Goal: Task Accomplishment & Management: Manage account settings

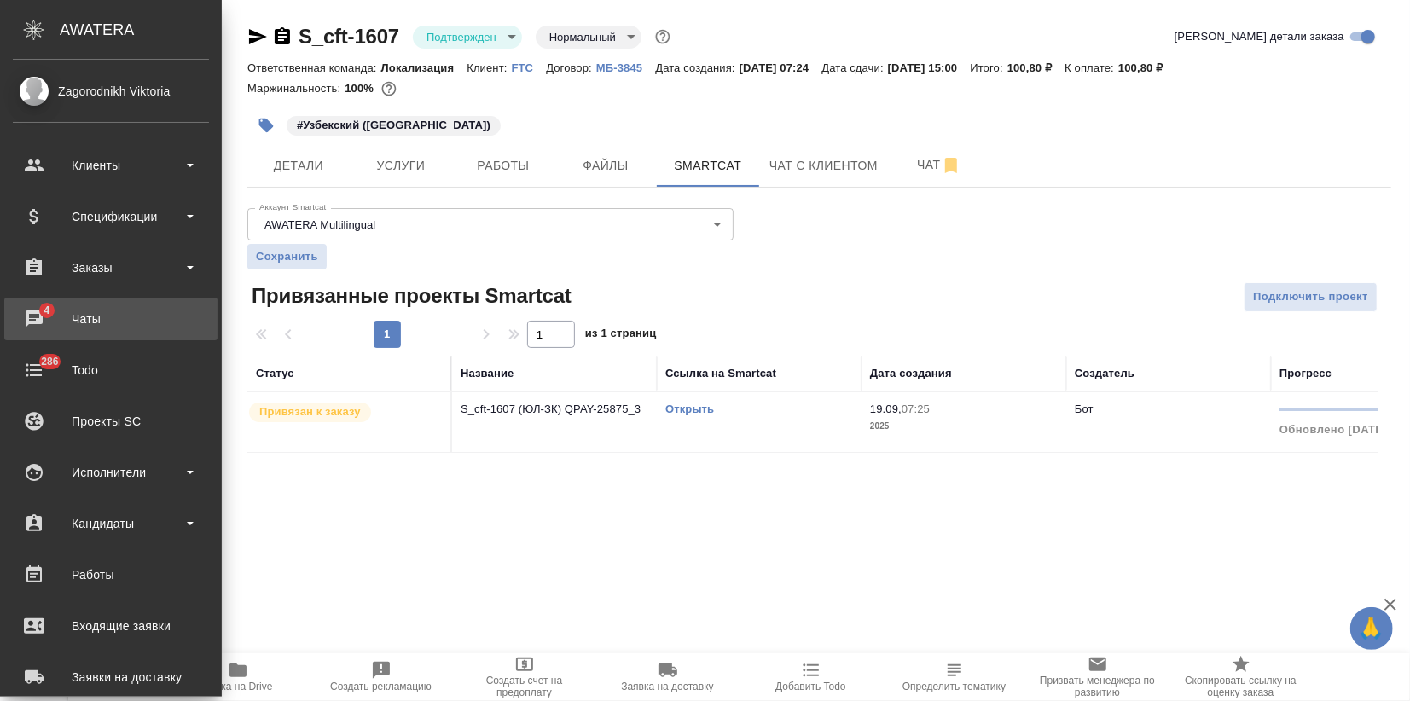
click at [1, 329] on li "4 Чаты" at bounding box center [111, 319] width 222 height 43
click at [49, 321] on div "Чаты" at bounding box center [111, 319] width 196 height 26
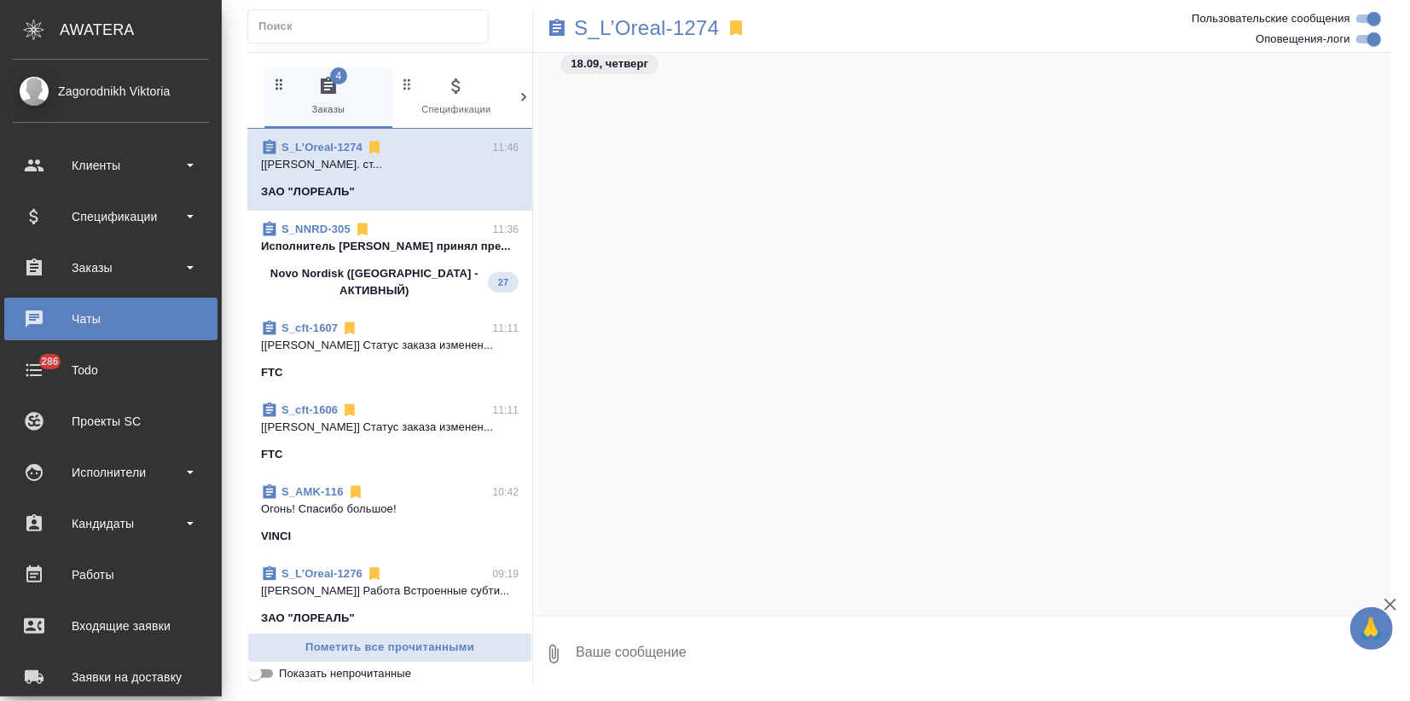
scroll to position [14605, 0]
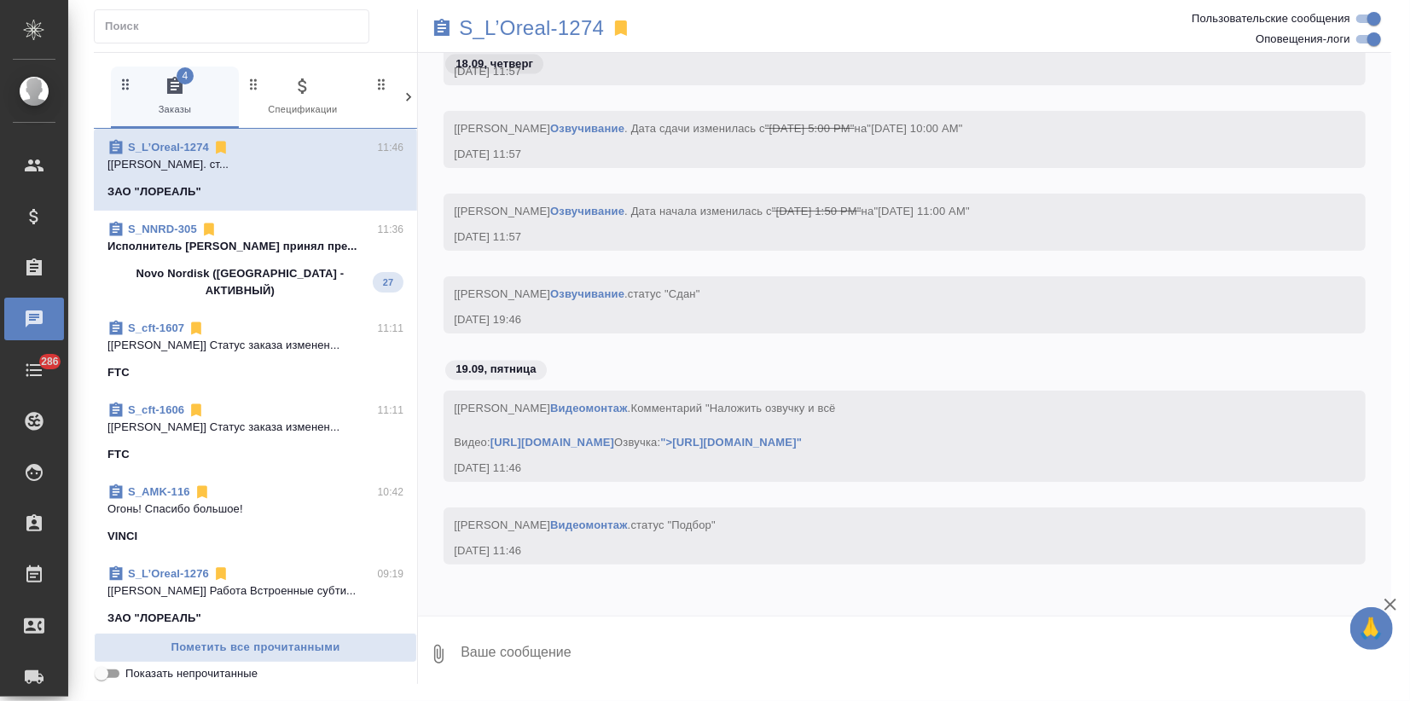
click at [252, 246] on p "Исполнитель Лукиянова Надежда принял пре..." at bounding box center [255, 246] width 296 height 17
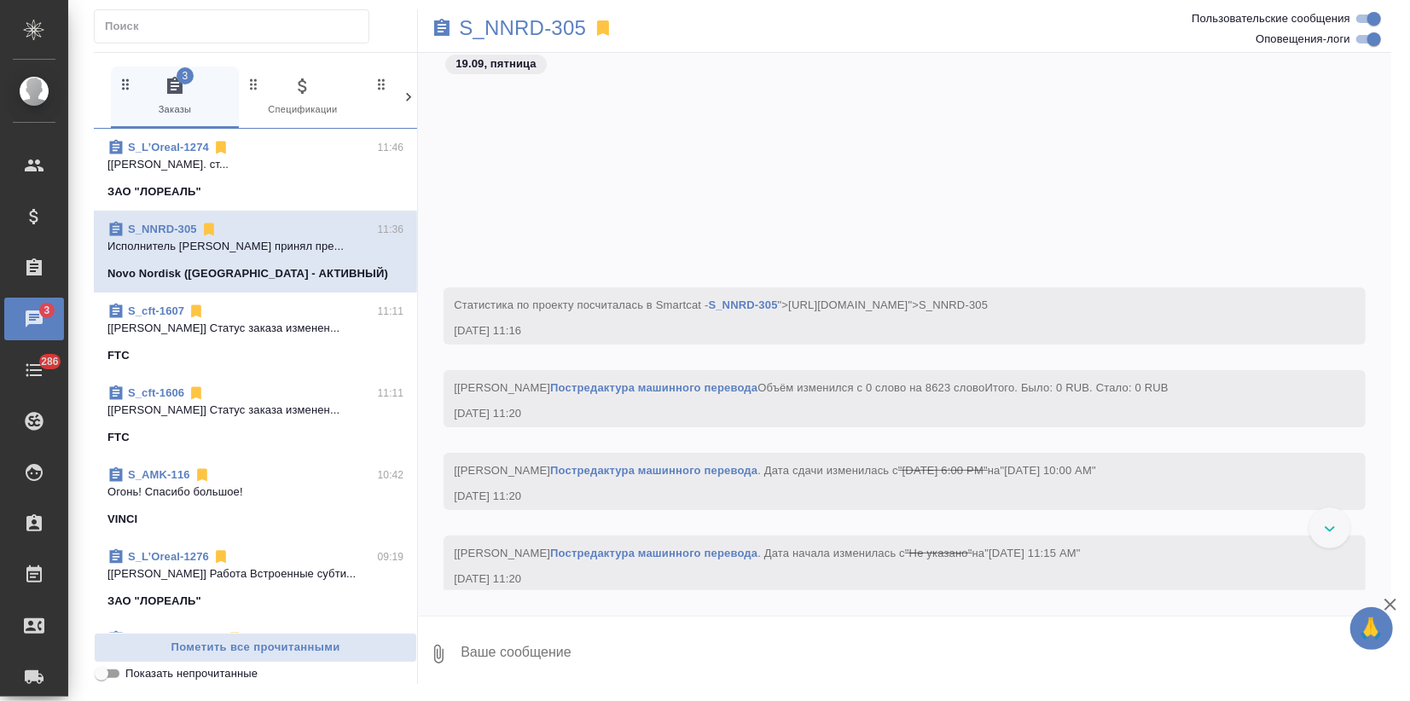
scroll to position [3845, 0]
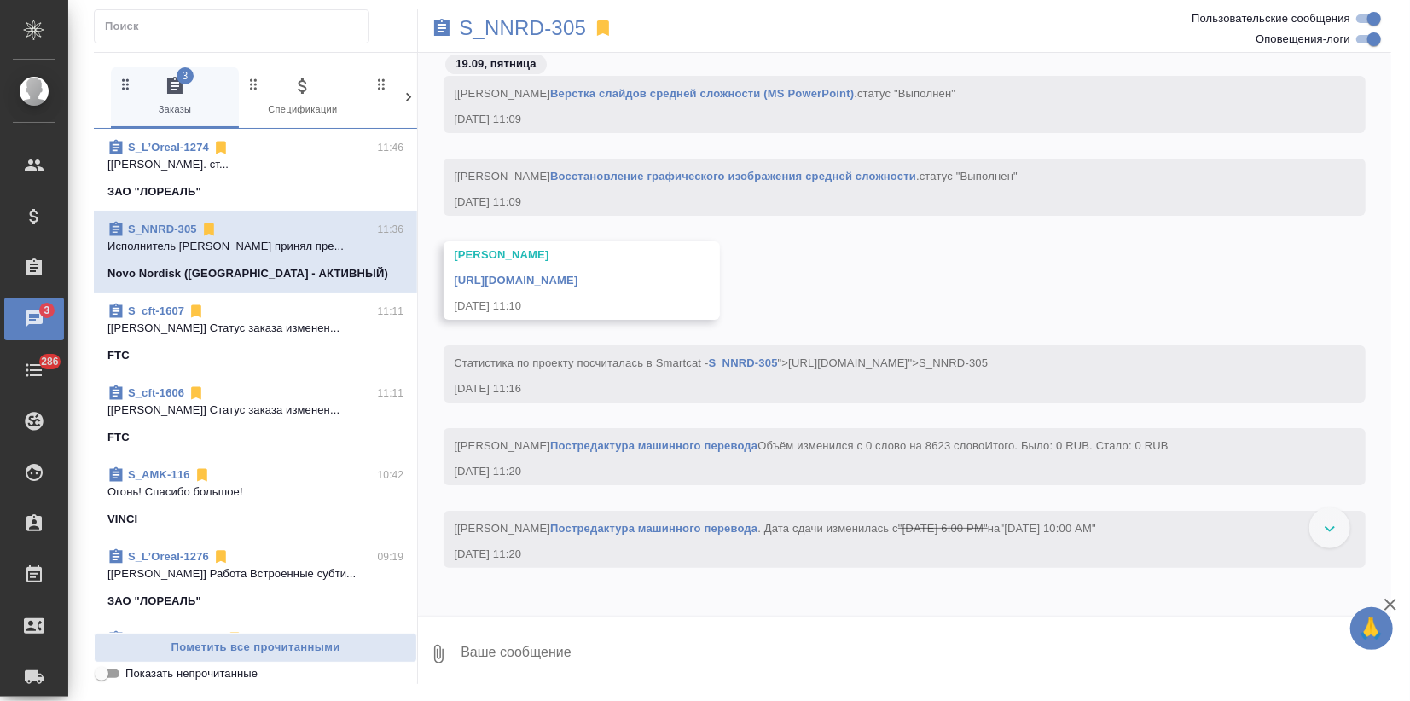
click at [1359, 38] on input "Оповещения-логи" at bounding box center [1373, 39] width 61 height 20
checkbox input "false"
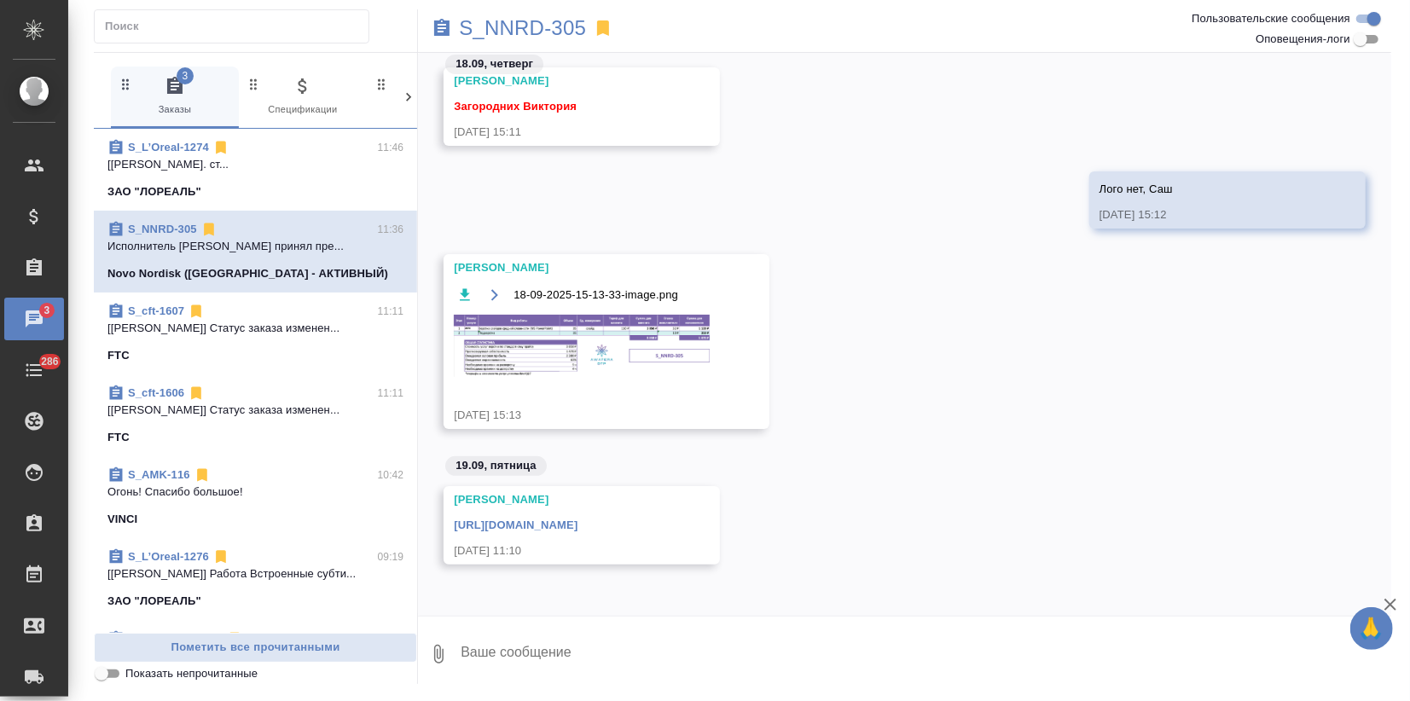
scroll to position [126, 0]
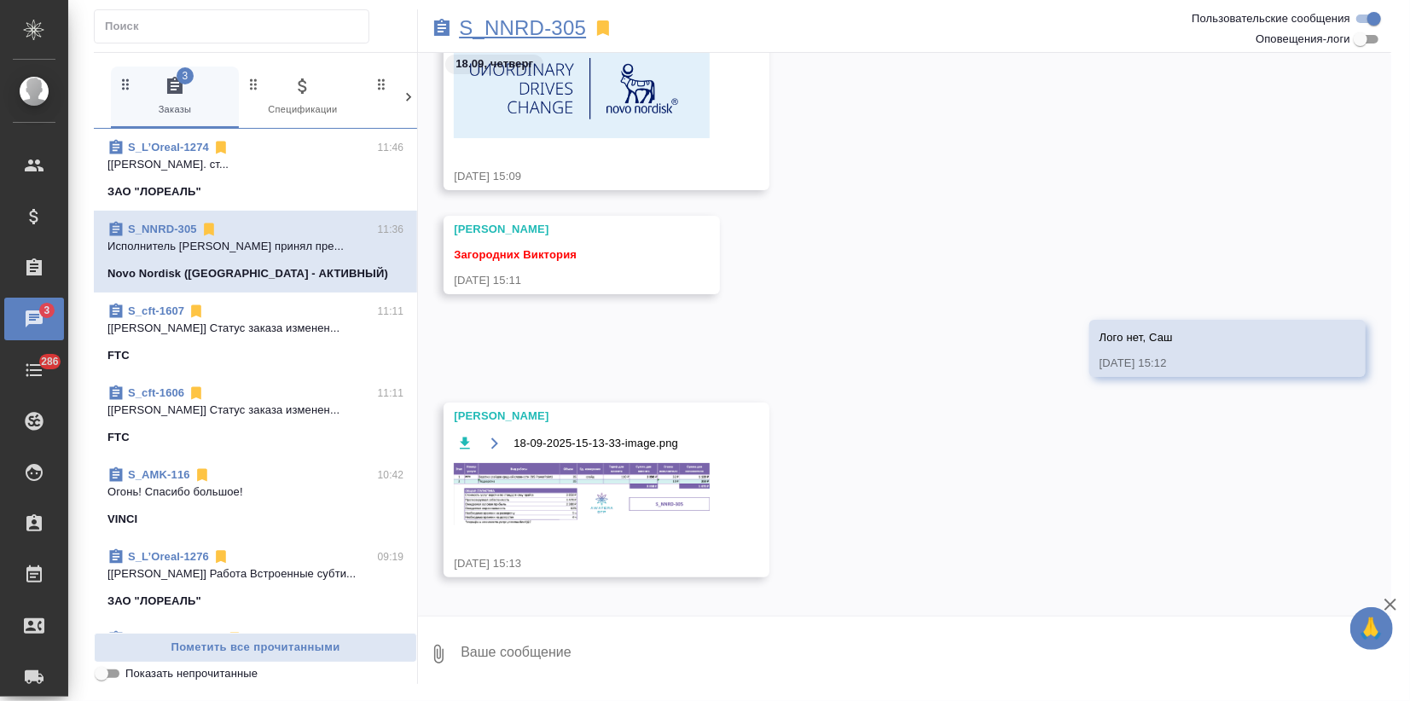
click at [546, 21] on p "S_NNRD-305" at bounding box center [522, 28] width 127 height 17
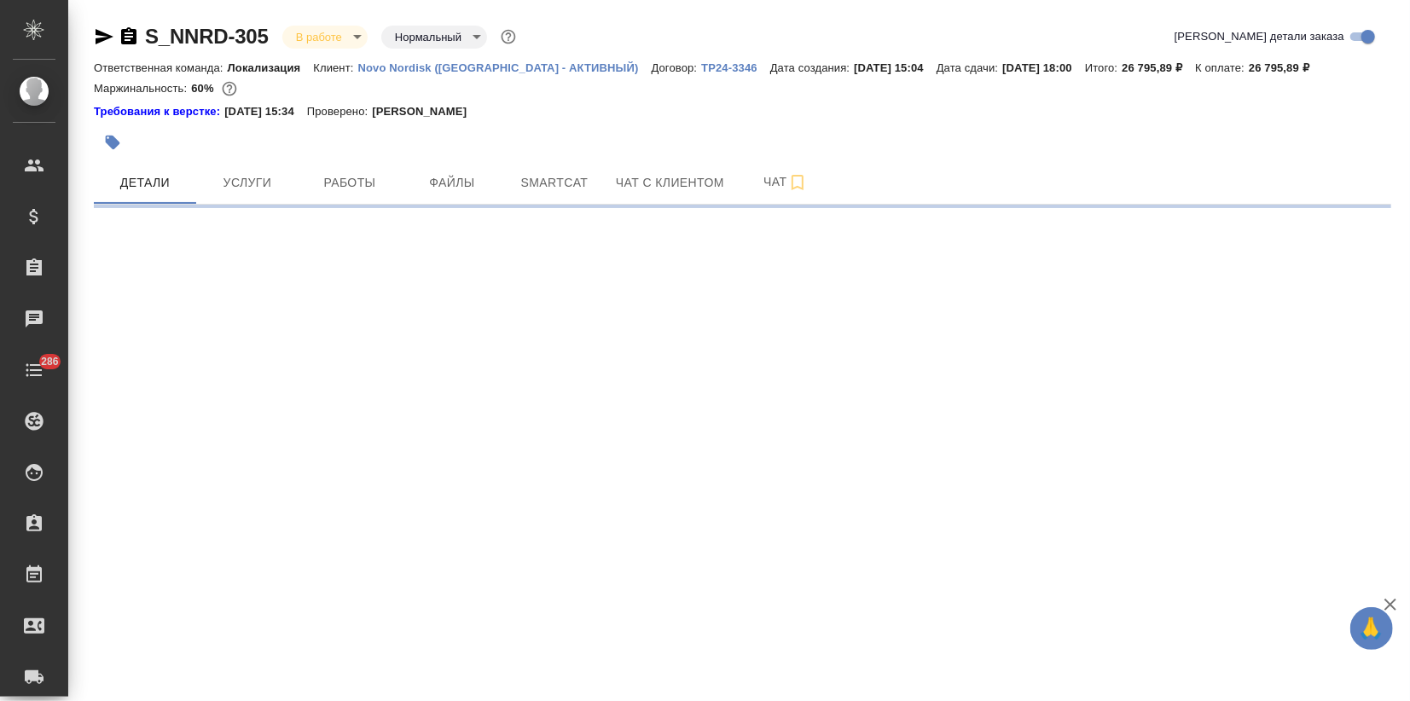
select select "RU"
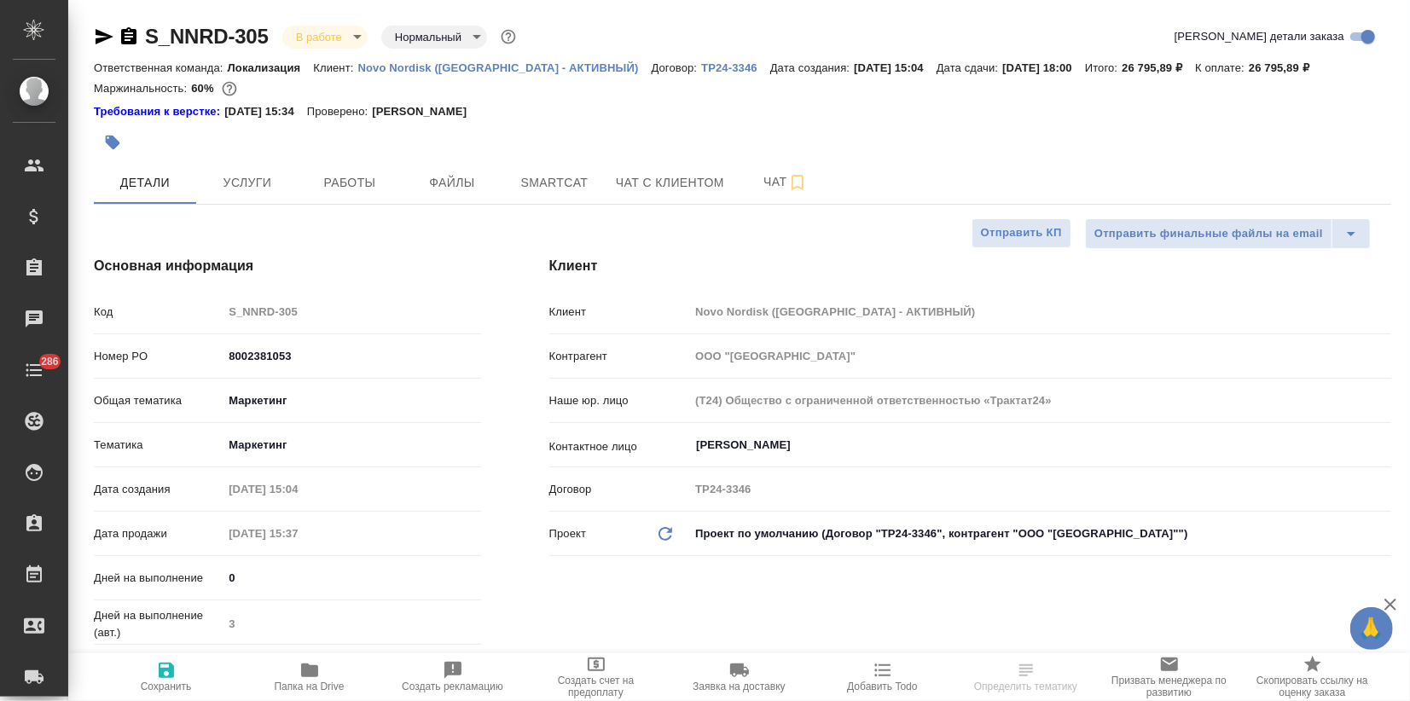
type textarea "x"
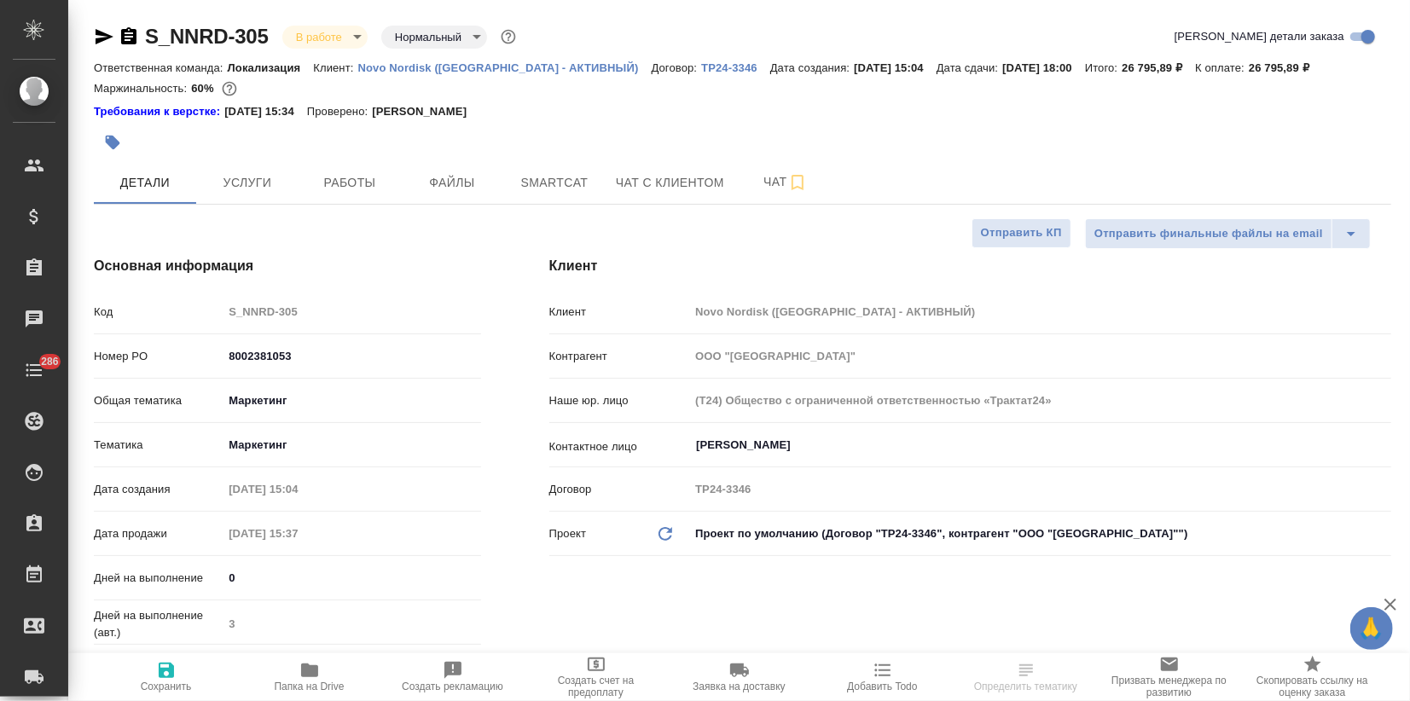
type textarea "x"
type input "Муталимов Марк"
type input "Переверзева Анна a.pereverzeva"
type textarea "x"
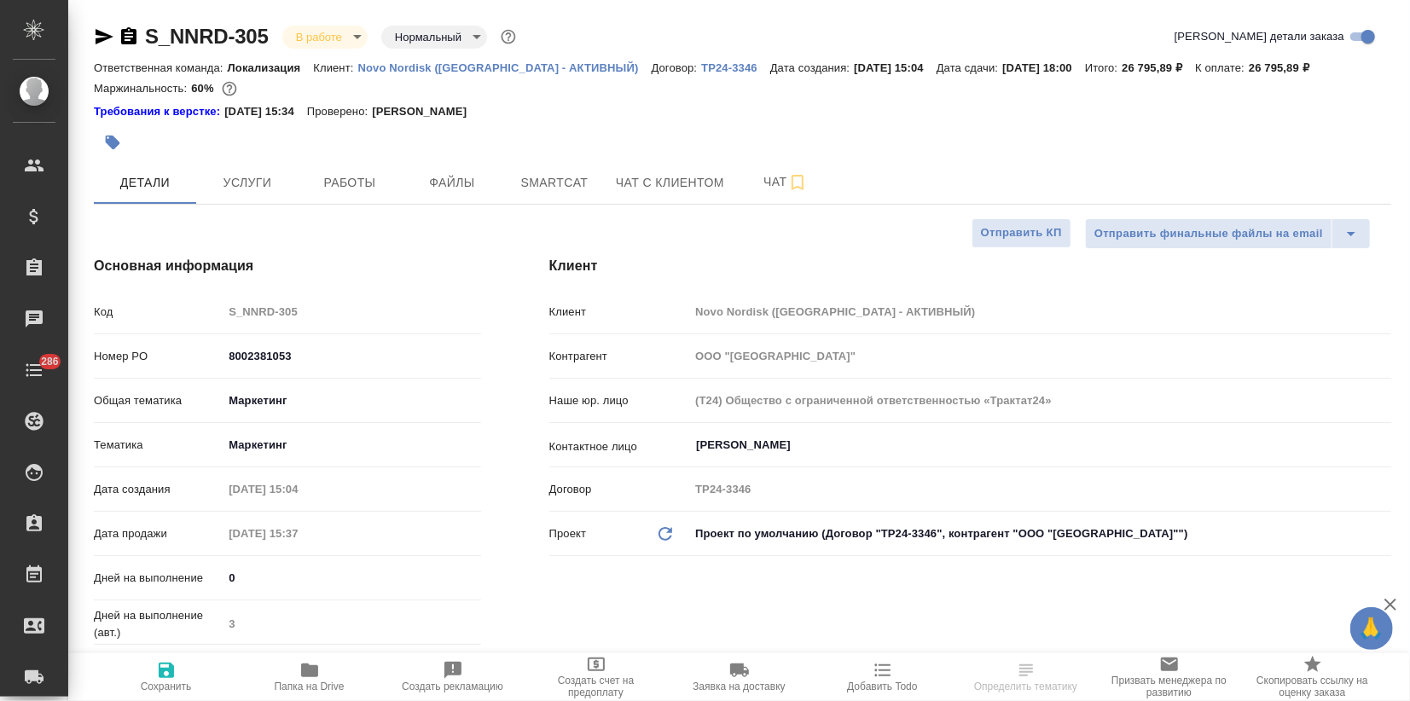
type textarea "x"
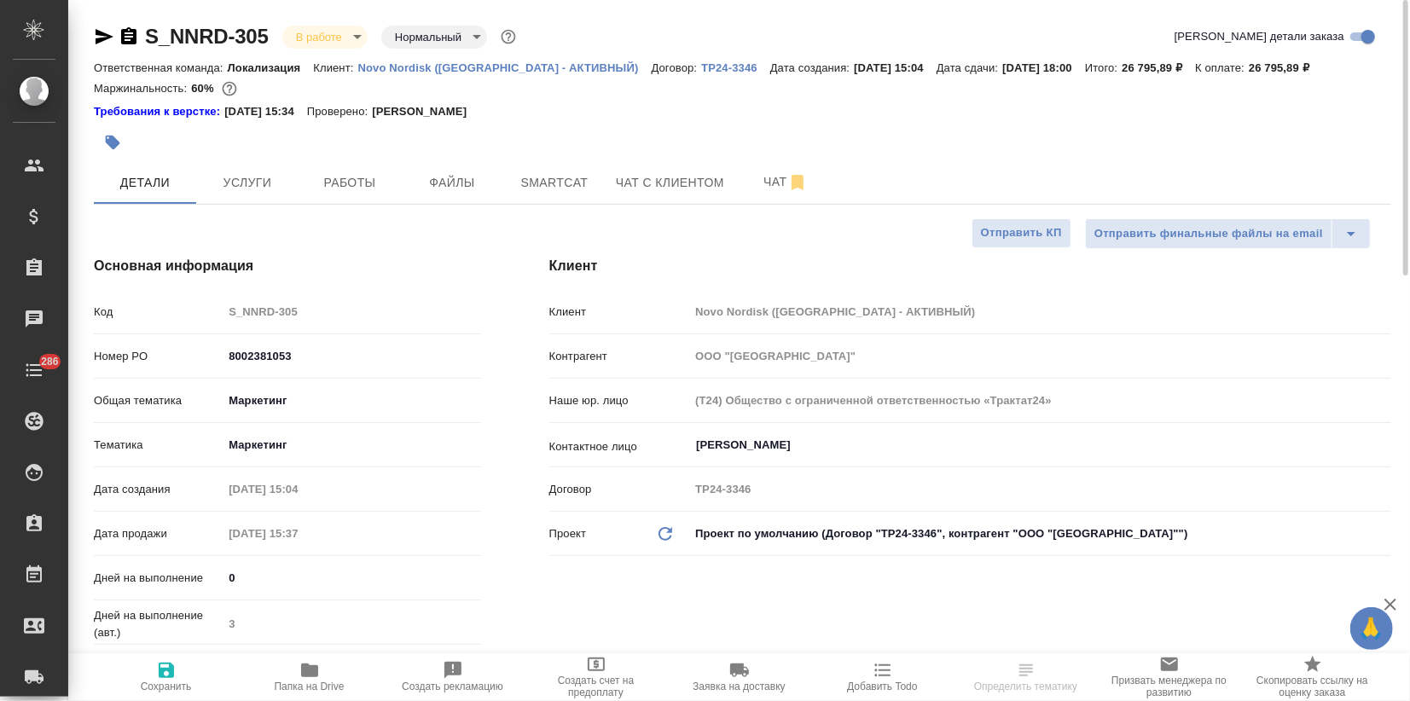
type textarea "x"
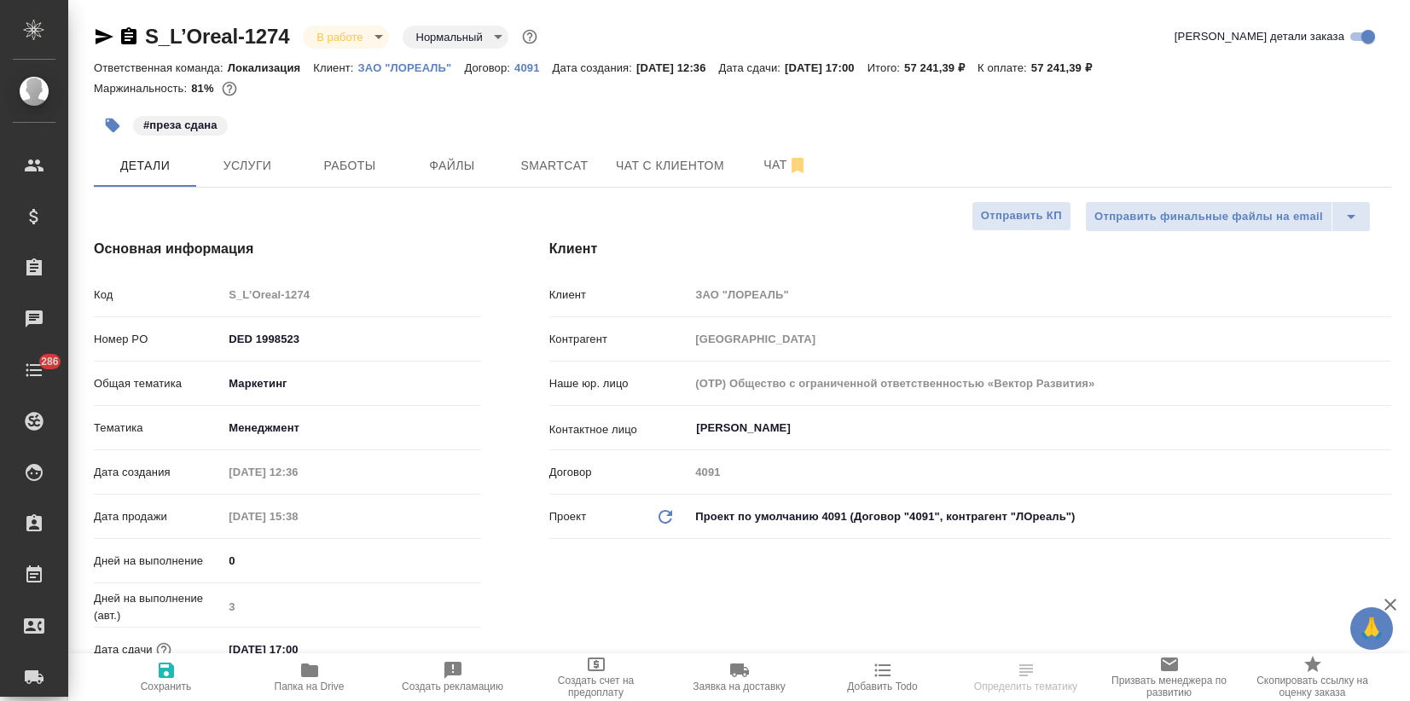
select select "RU"
type textarea "x"
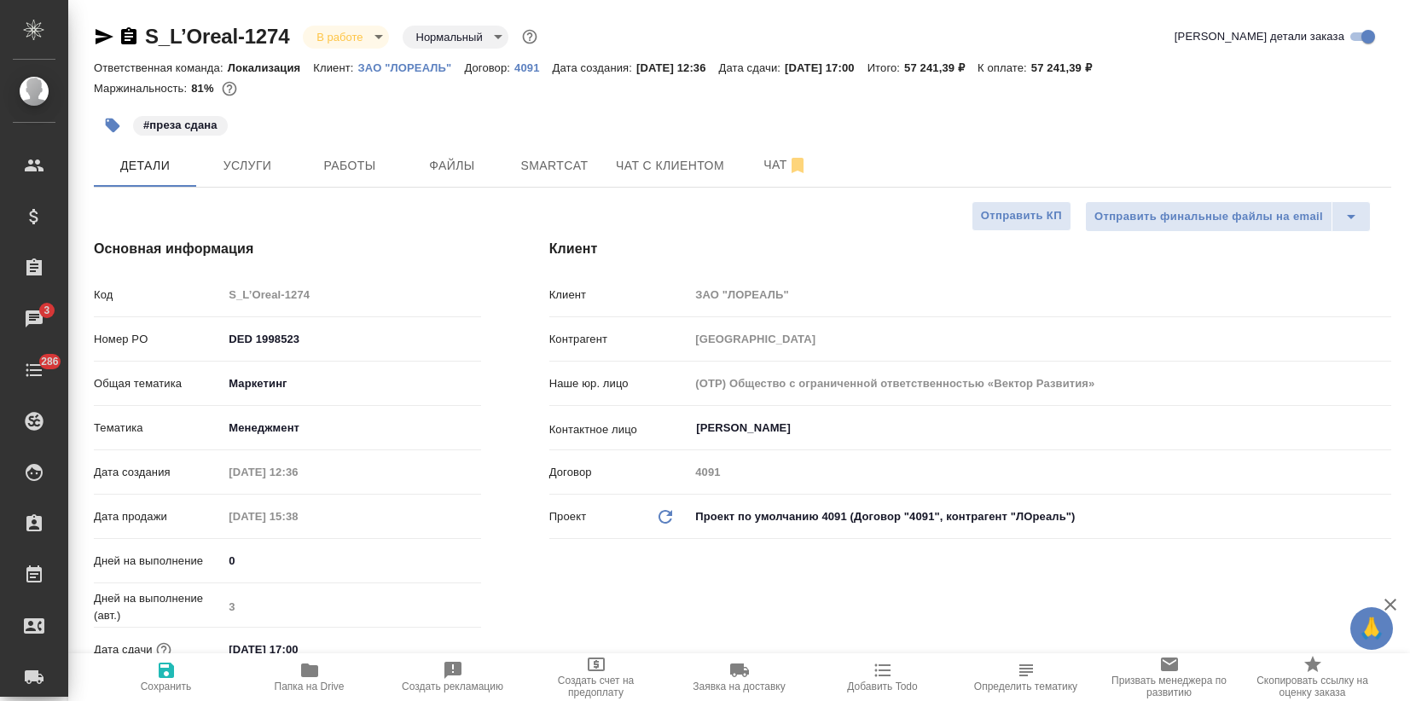
type textarea "x"
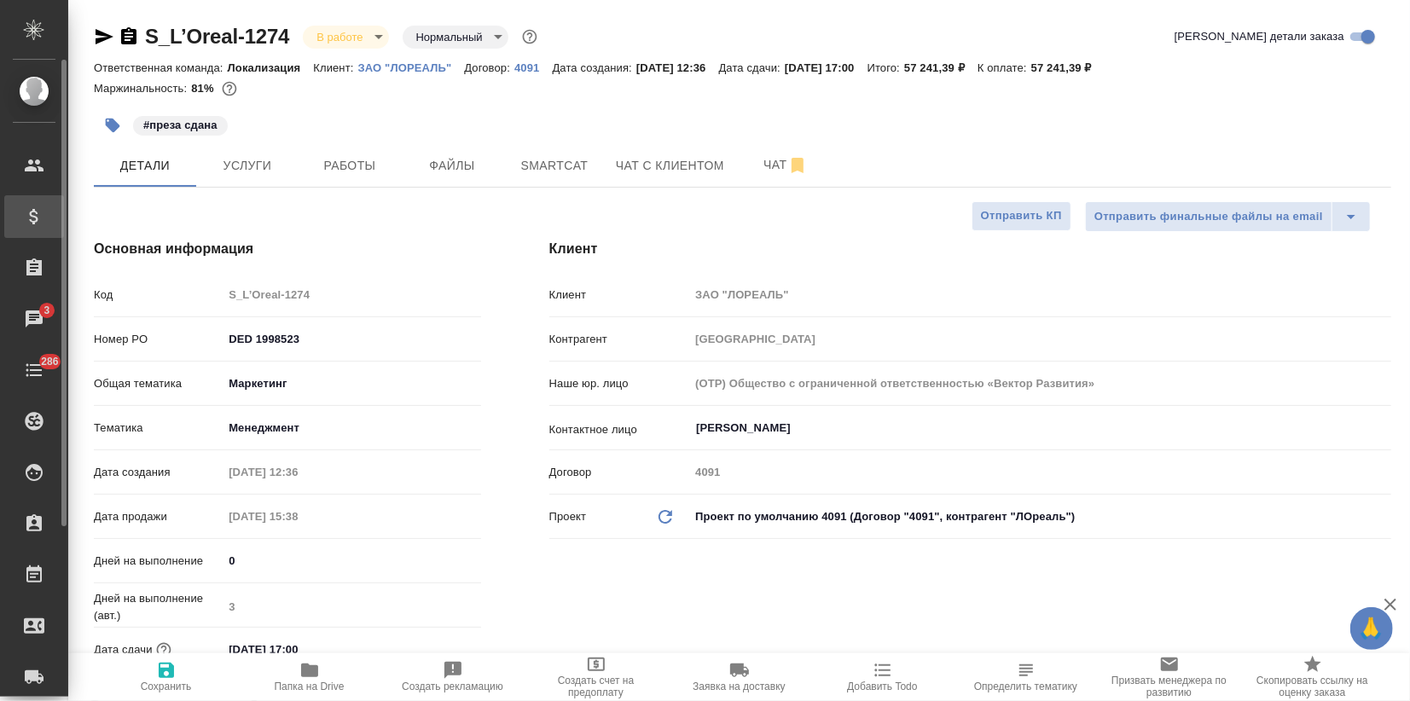
type textarea "x"
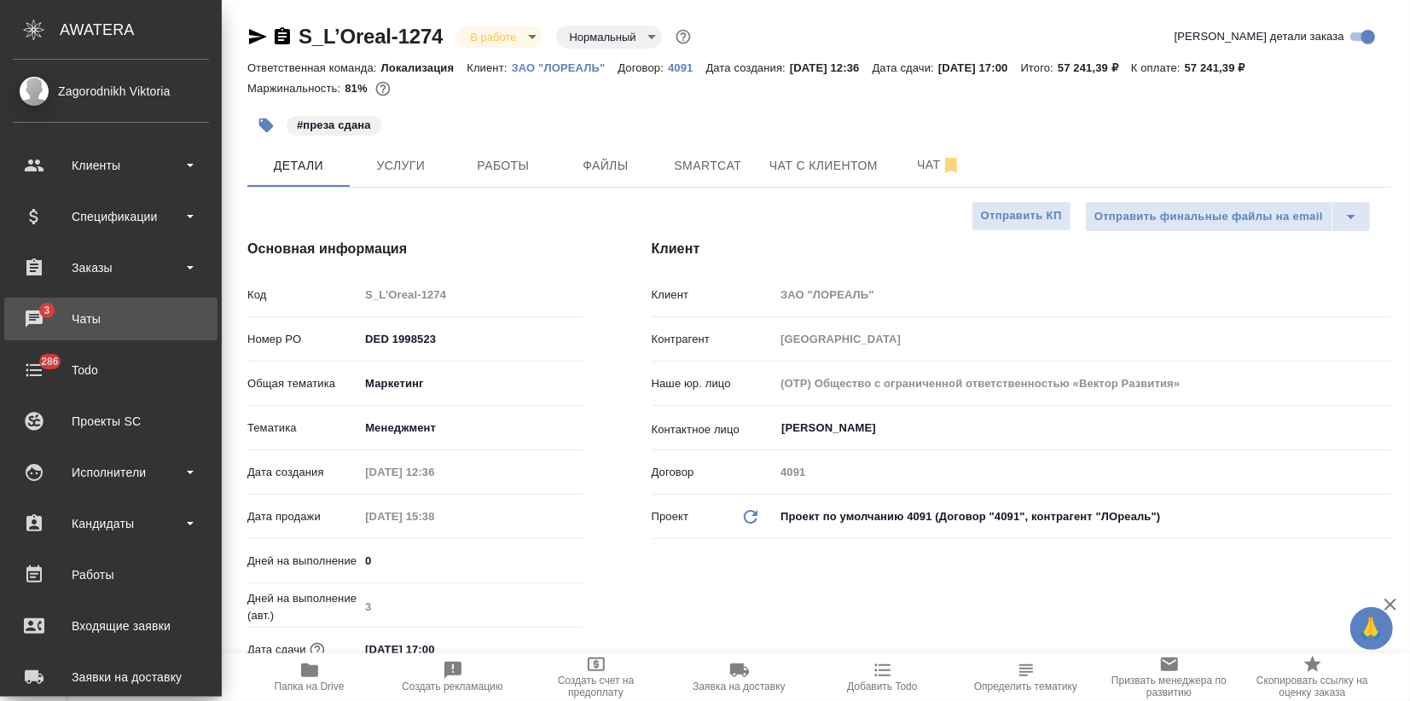
click at [82, 328] on div "Чаты" at bounding box center [111, 319] width 196 height 26
type textarea "x"
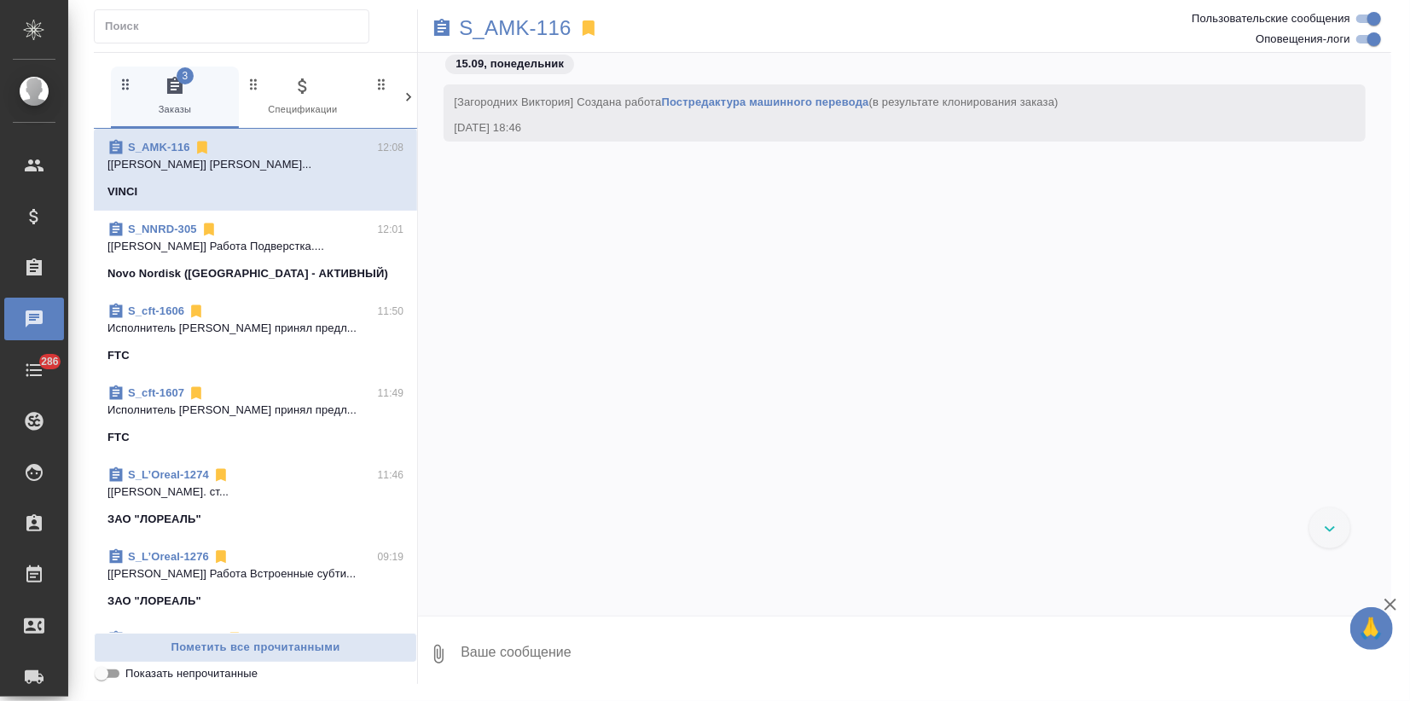
scroll to position [14289, 0]
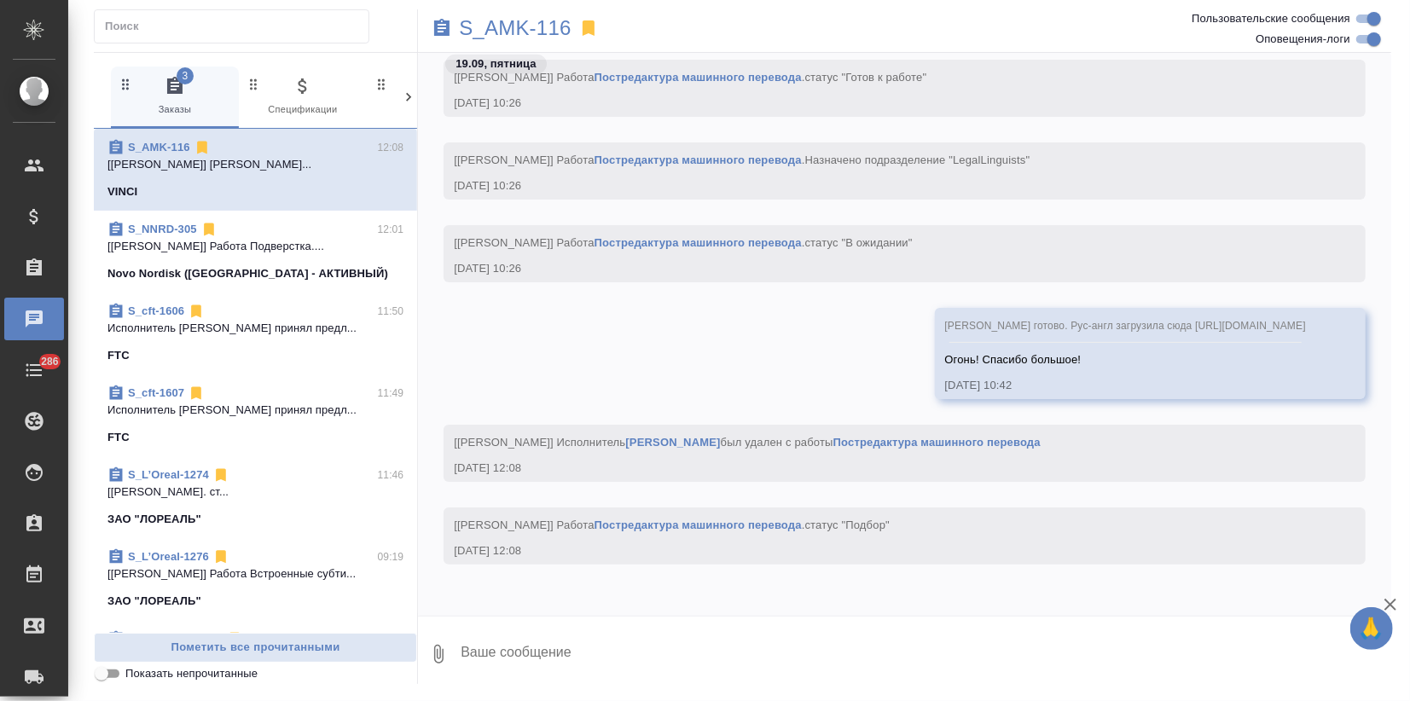
click at [143, 224] on link "S_NNRD-305" at bounding box center [162, 229] width 69 height 13
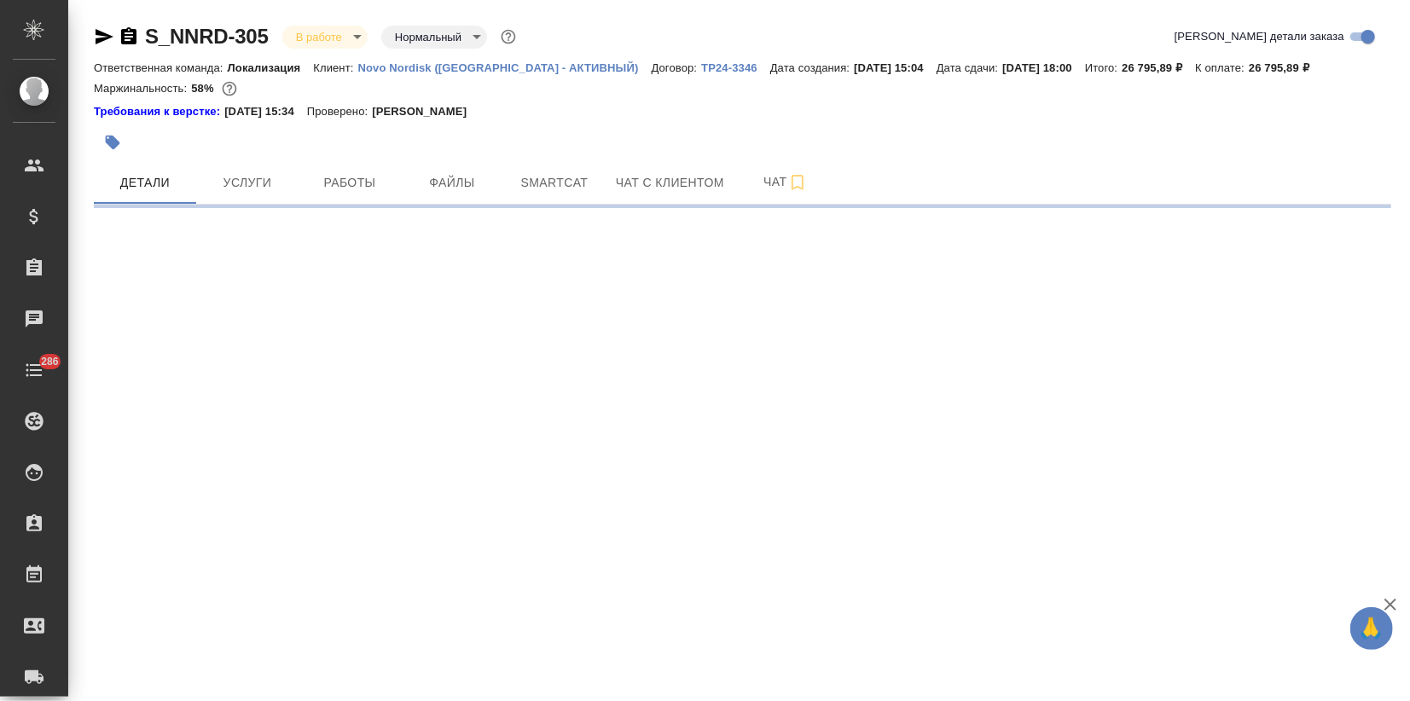
select select "RU"
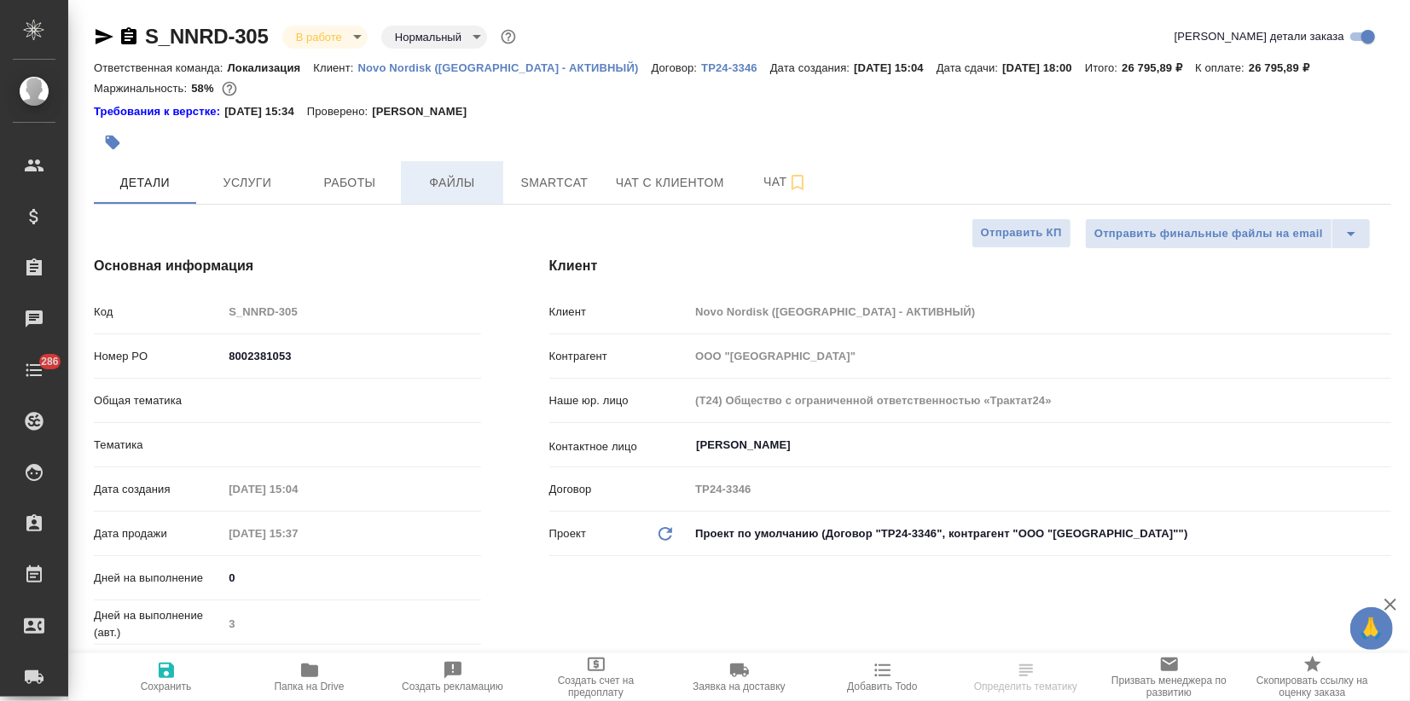
type textarea "x"
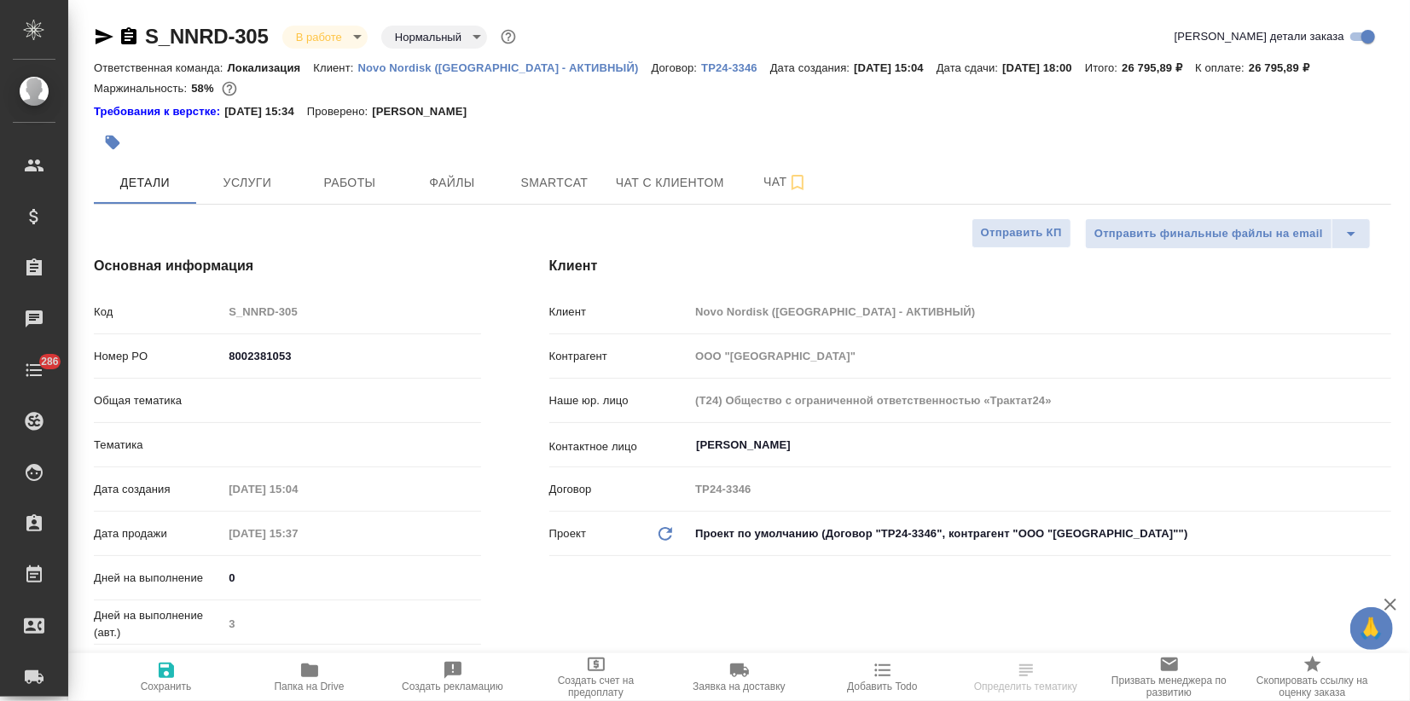
type textarea "x"
click at [500, 76] on div "Ответственная команда: Локализация Клиент: Novo Nordisk (РФ - АКТИВНЫЙ) Договор…" at bounding box center [742, 67] width 1297 height 20
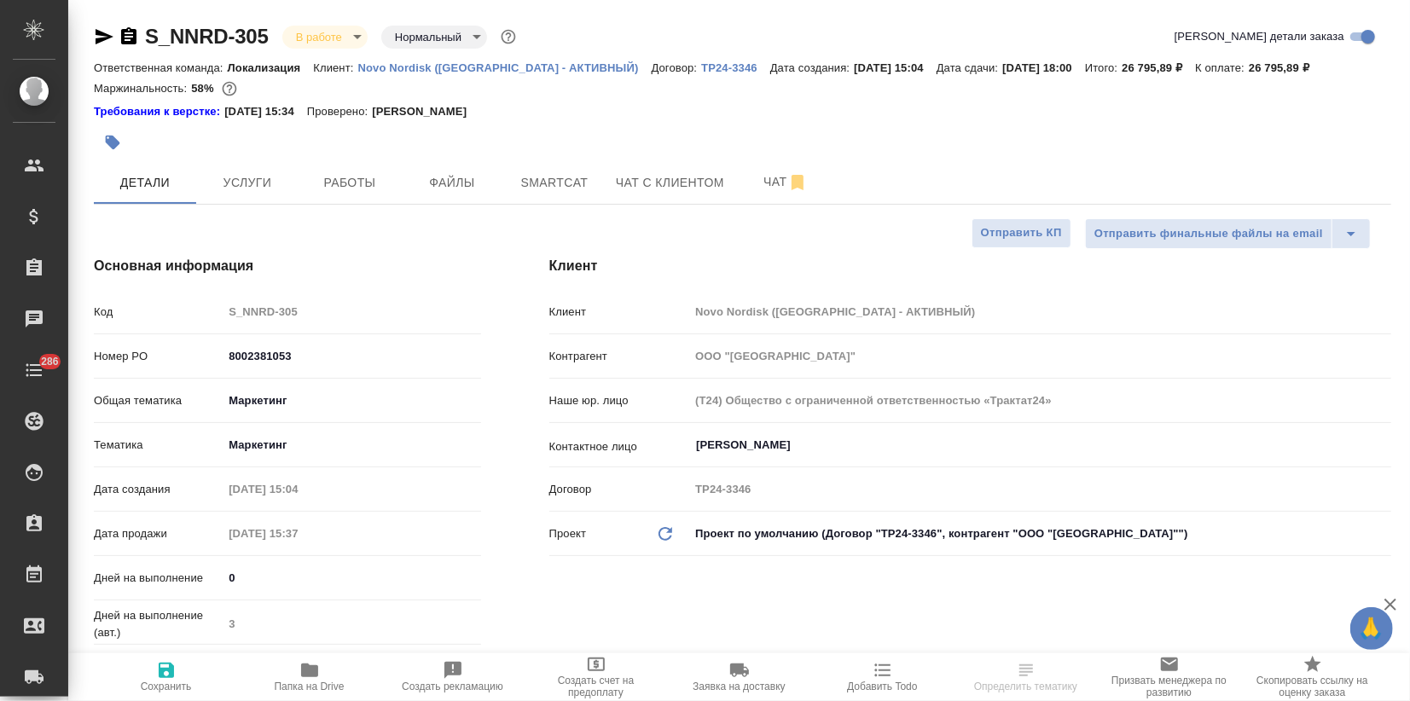
click at [458, 68] on p "Novo Nordisk ([GEOGRAPHIC_DATA] - АКТИВНЫЙ)" at bounding box center [504, 67] width 293 height 13
type textarea "x"
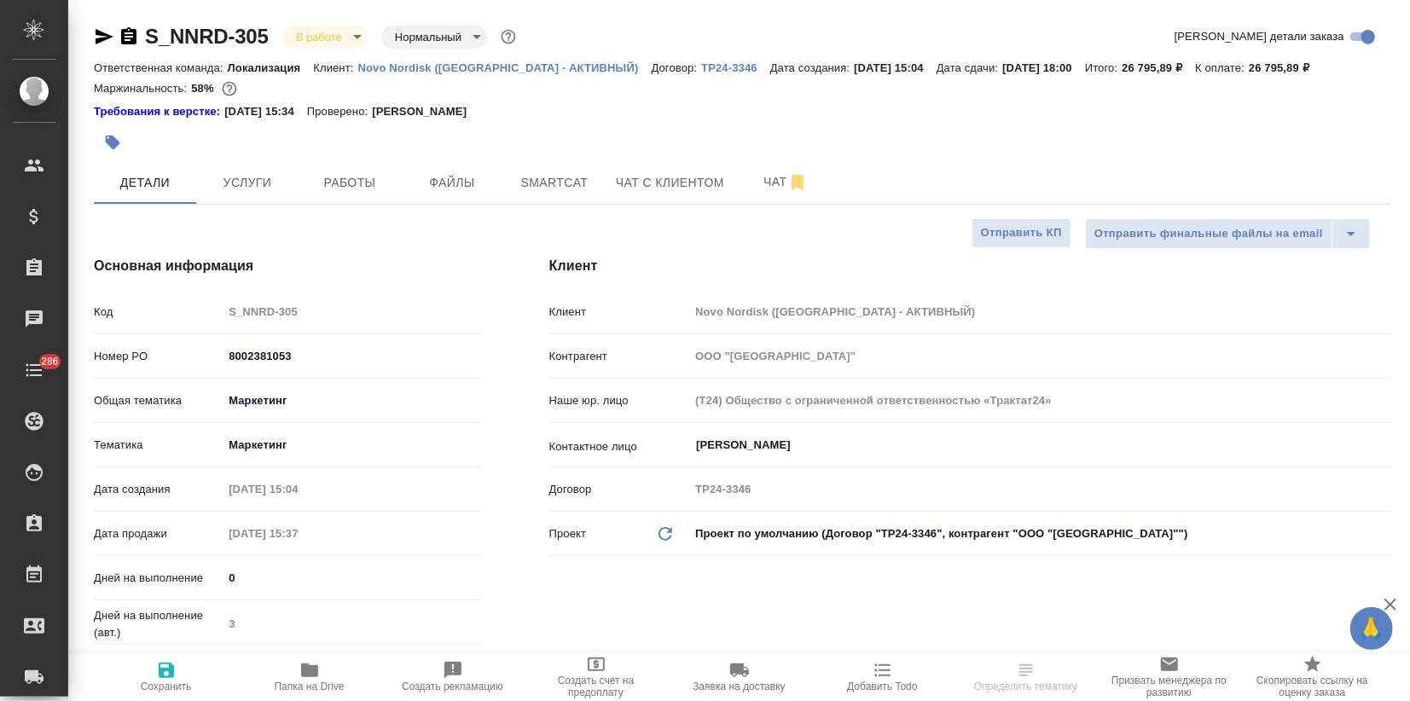
type textarea "x"
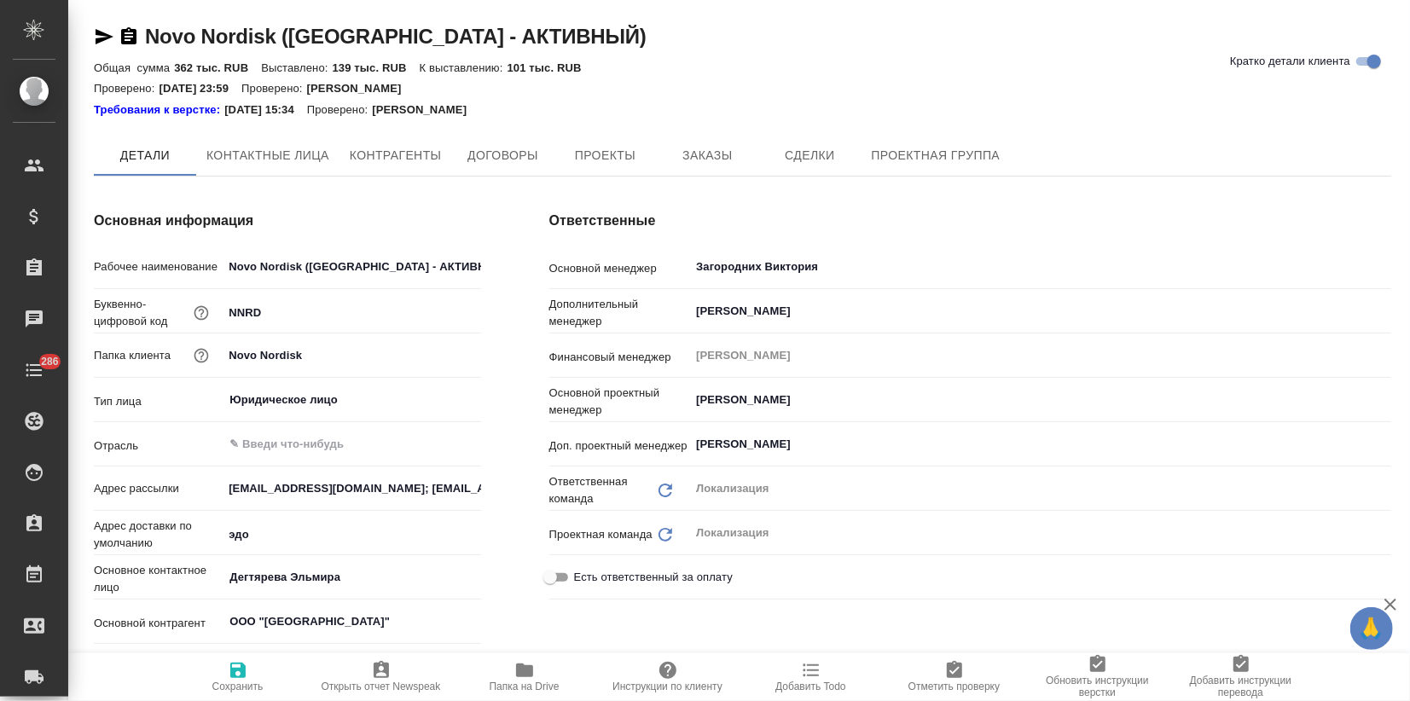
type input "(TUP) Общество с ограниченной ответственностью «Технологии управления переводом»"
type textarea "x"
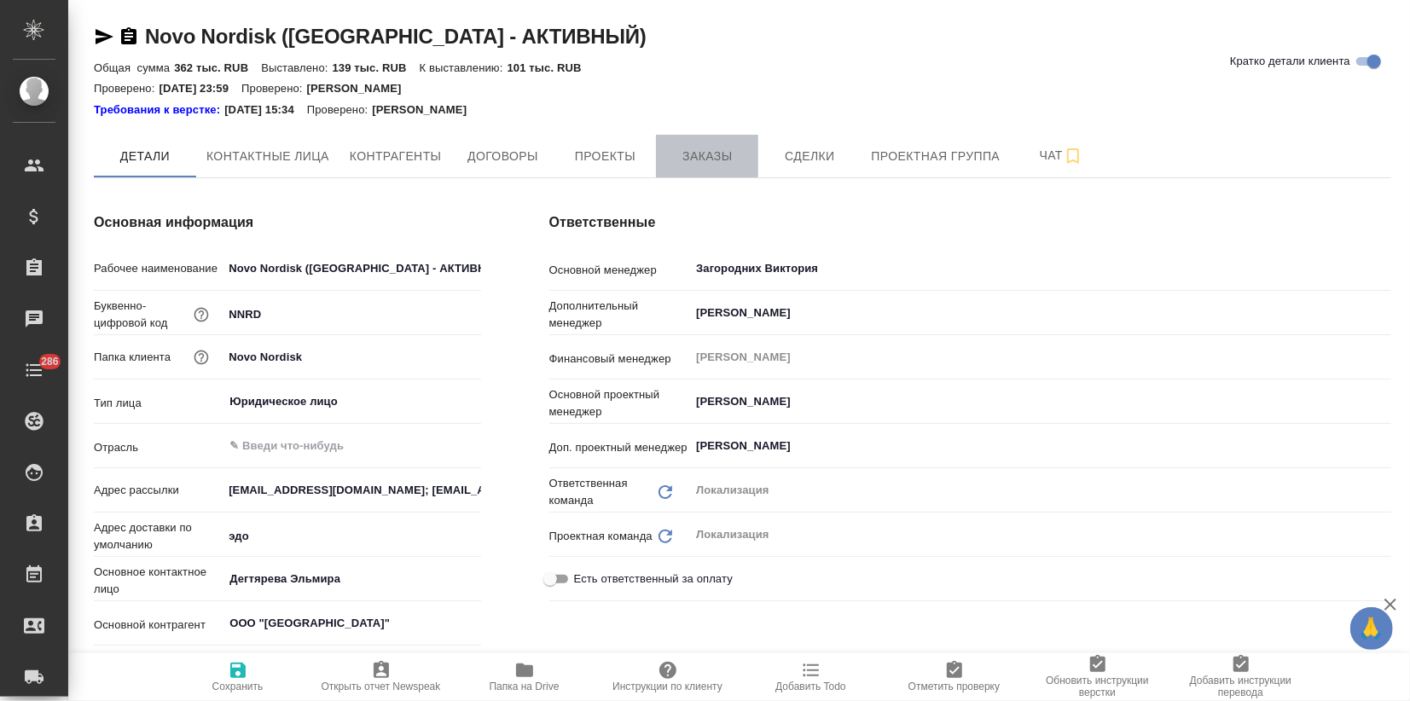
click at [687, 147] on span "Заказы" at bounding box center [707, 156] width 82 height 21
type textarea "x"
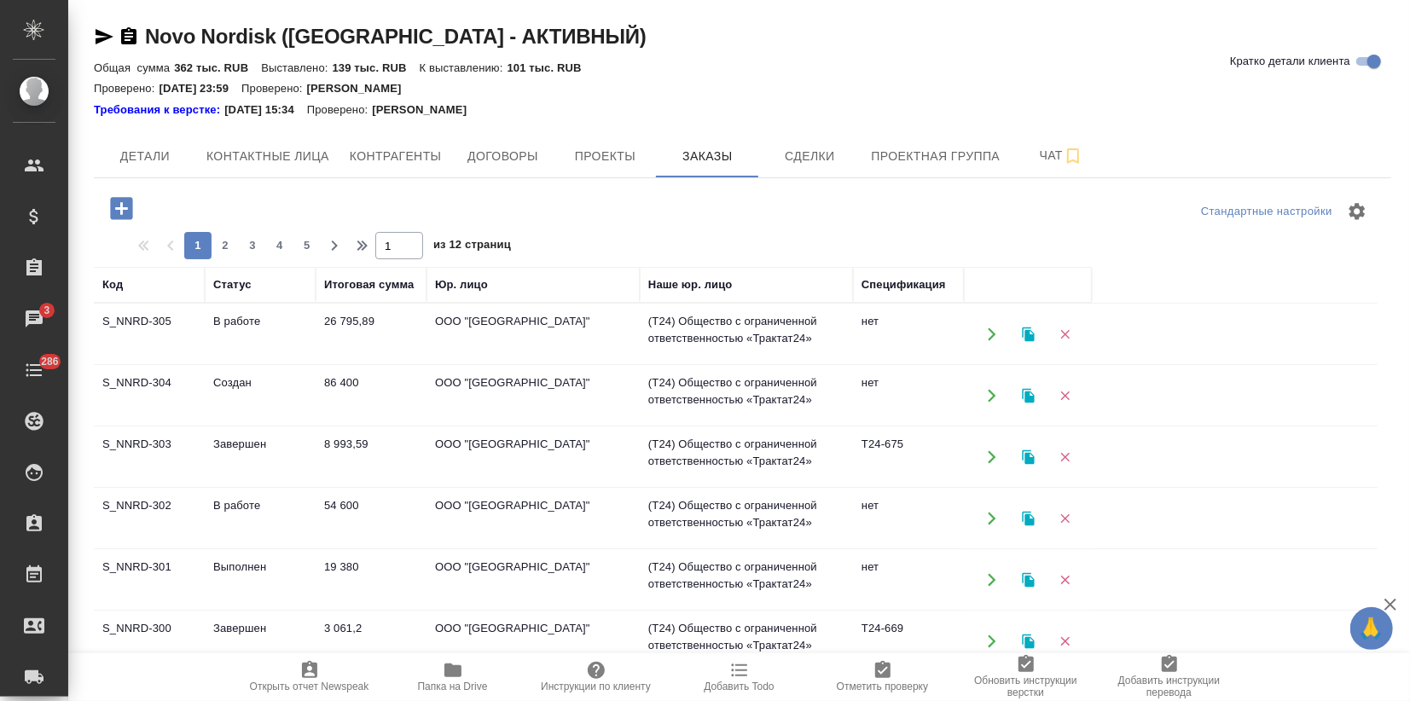
click at [1026, 336] on icon "button" at bounding box center [1028, 334] width 12 height 14
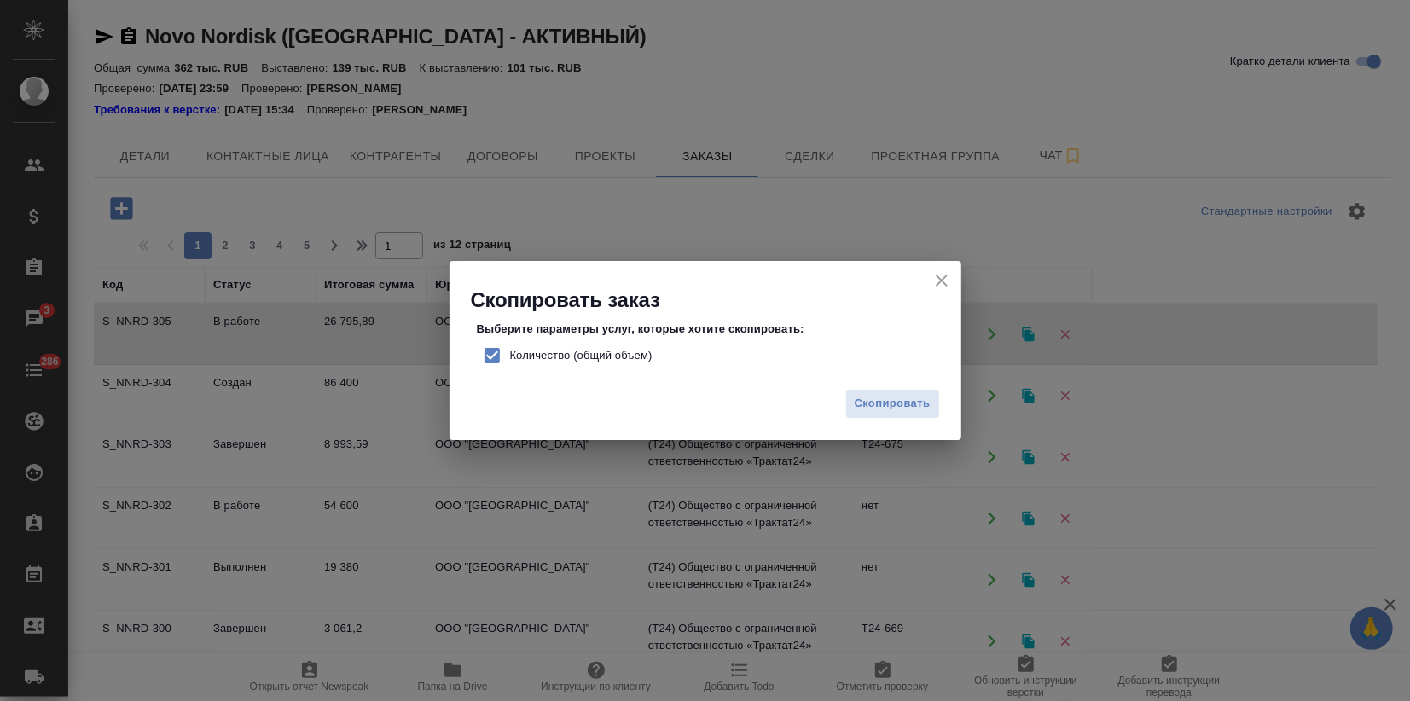
click at [476, 353] on input "Количество (общий объем)" at bounding box center [492, 356] width 36 height 36
checkbox input "false"
click at [883, 405] on span "Скопировать" at bounding box center [893, 404] width 76 height 20
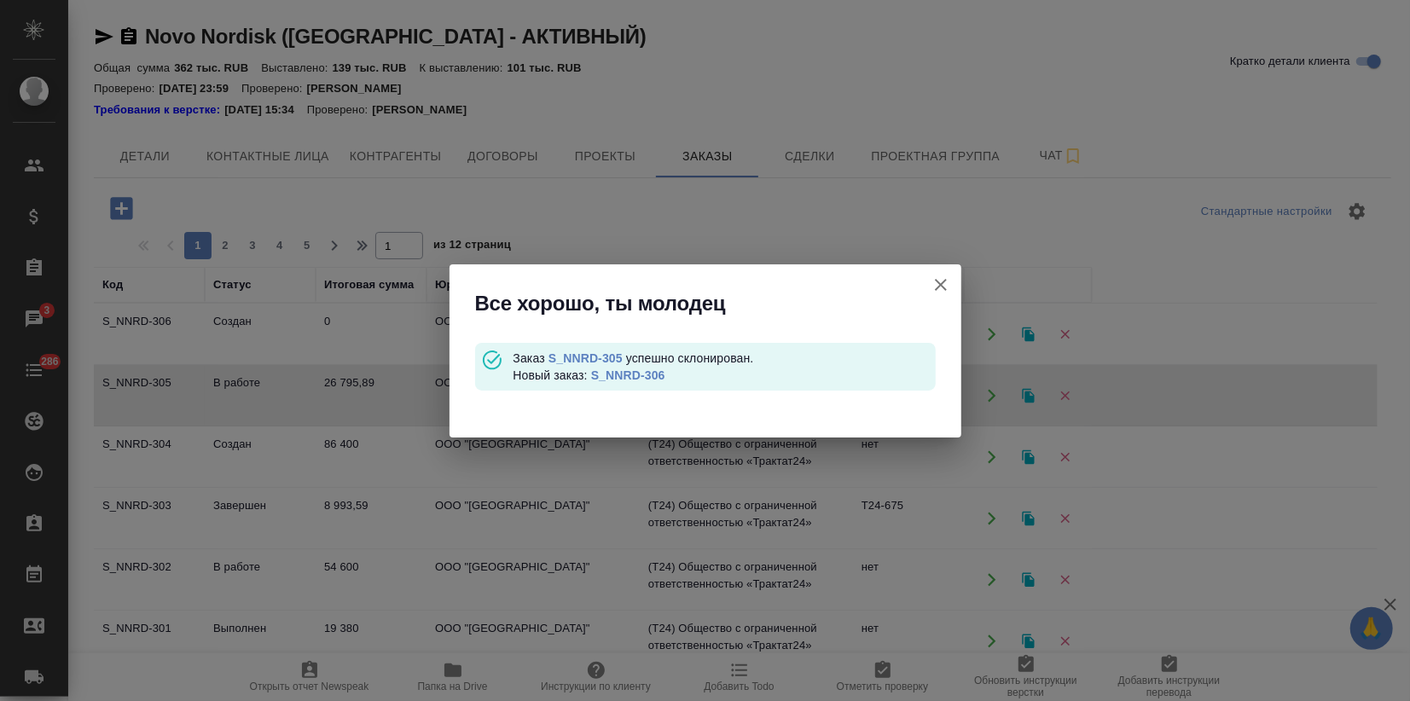
click at [935, 286] on icon "button" at bounding box center [940, 285] width 20 height 20
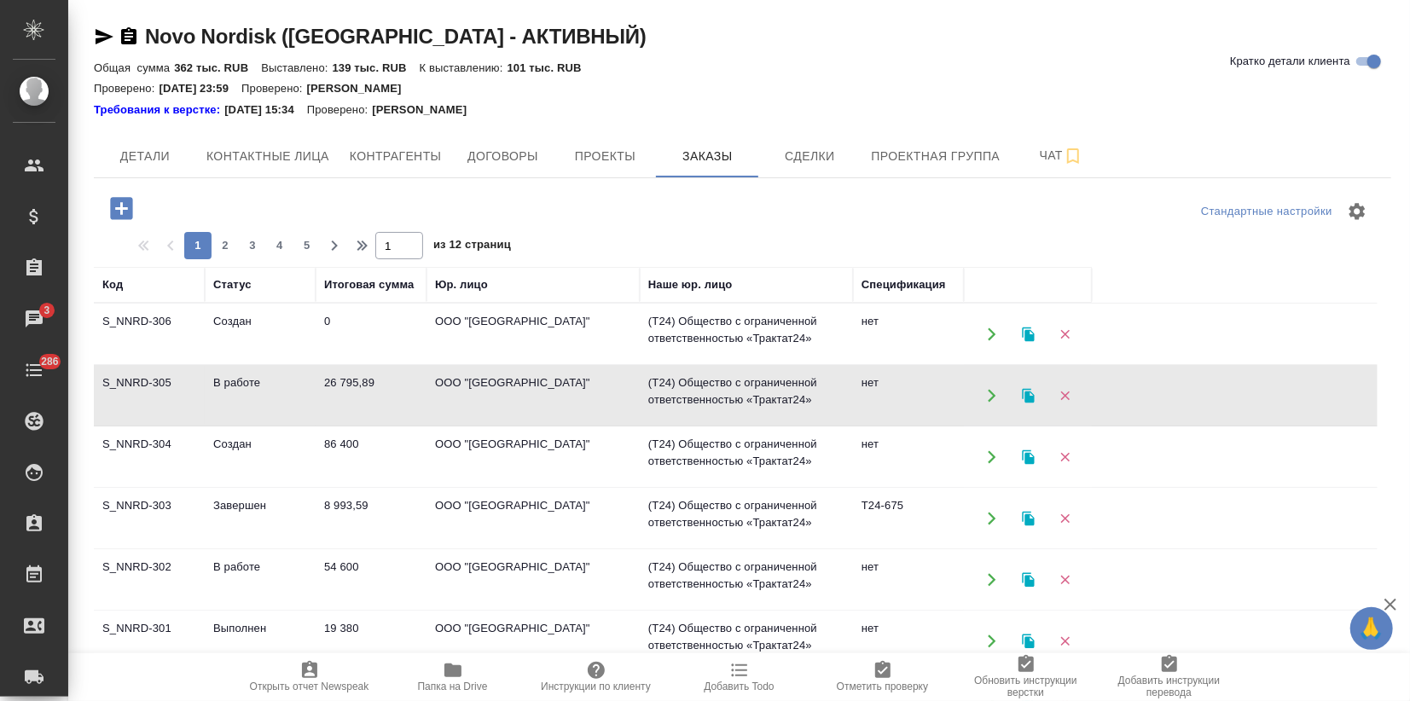
click at [245, 327] on td "Создан" at bounding box center [260, 334] width 111 height 60
click at [244, 327] on td "Создан" at bounding box center [260, 334] width 111 height 60
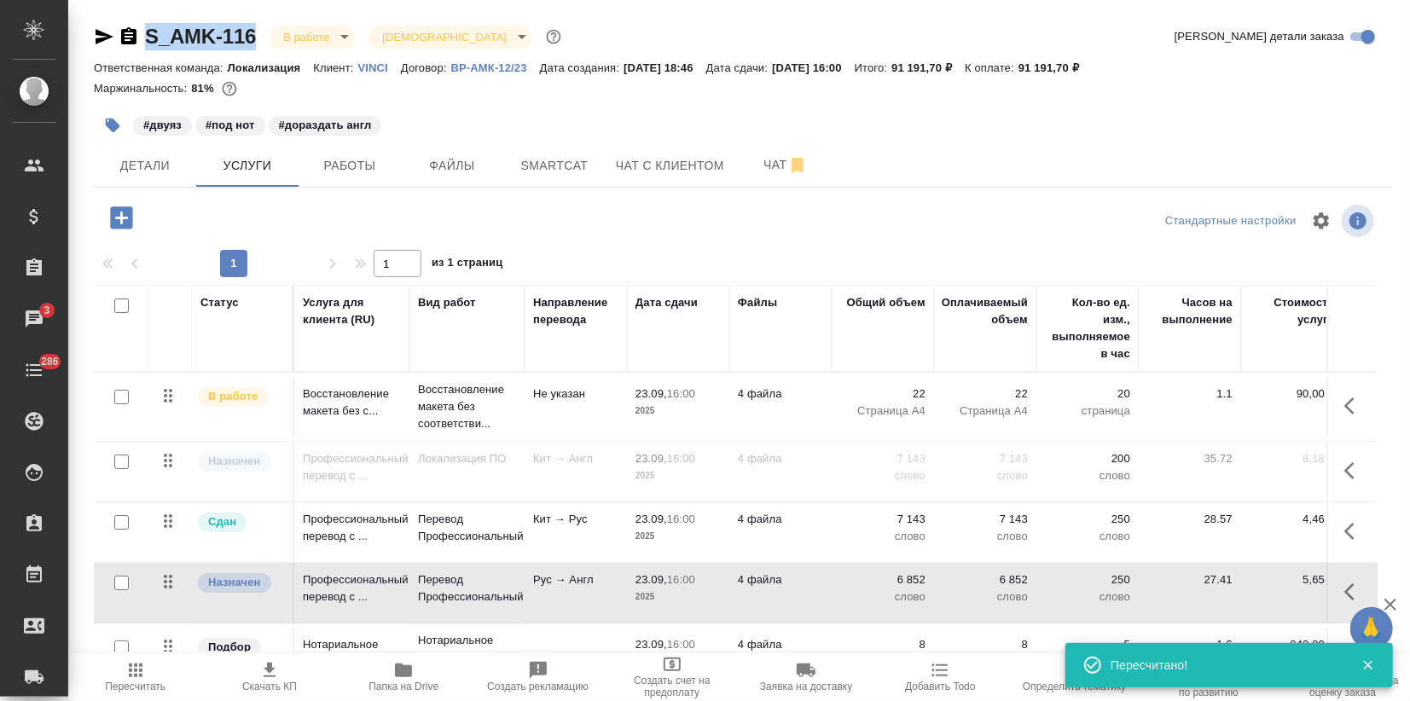
scroll to position [55, 0]
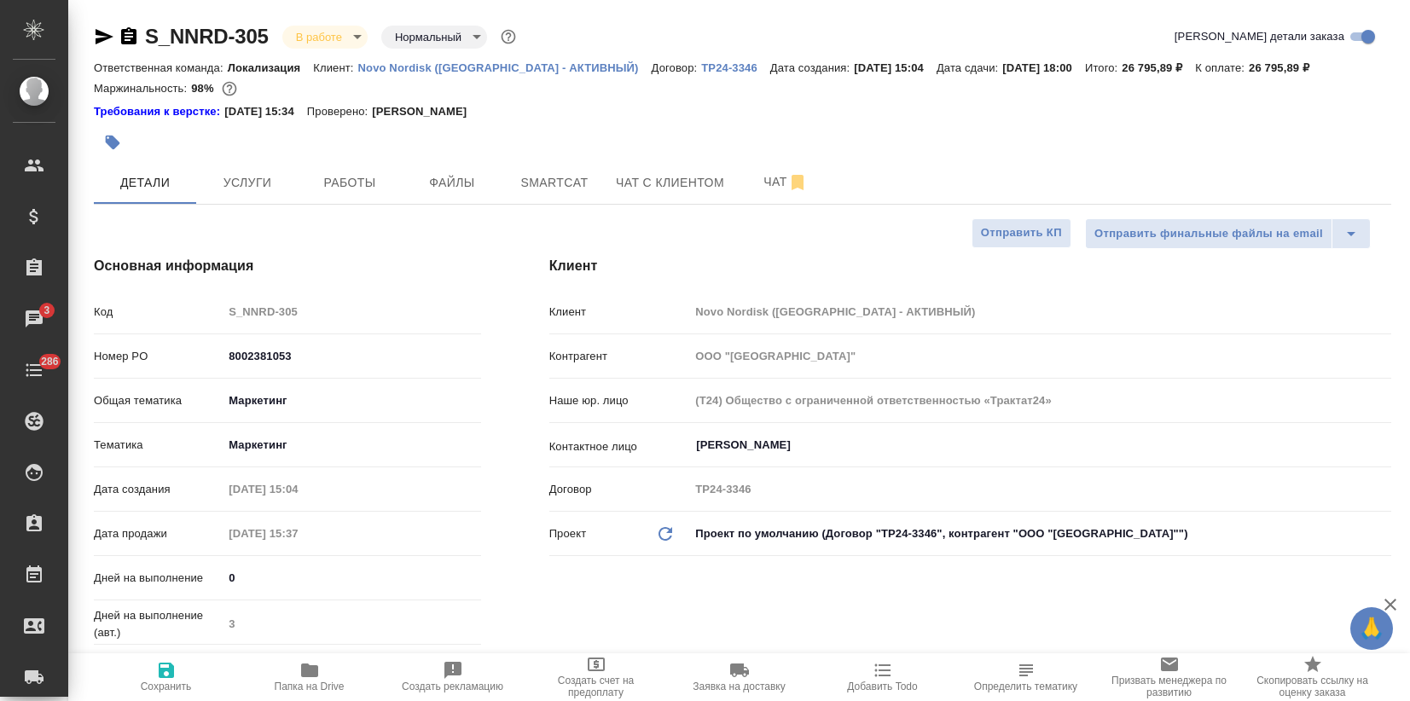
select select "RU"
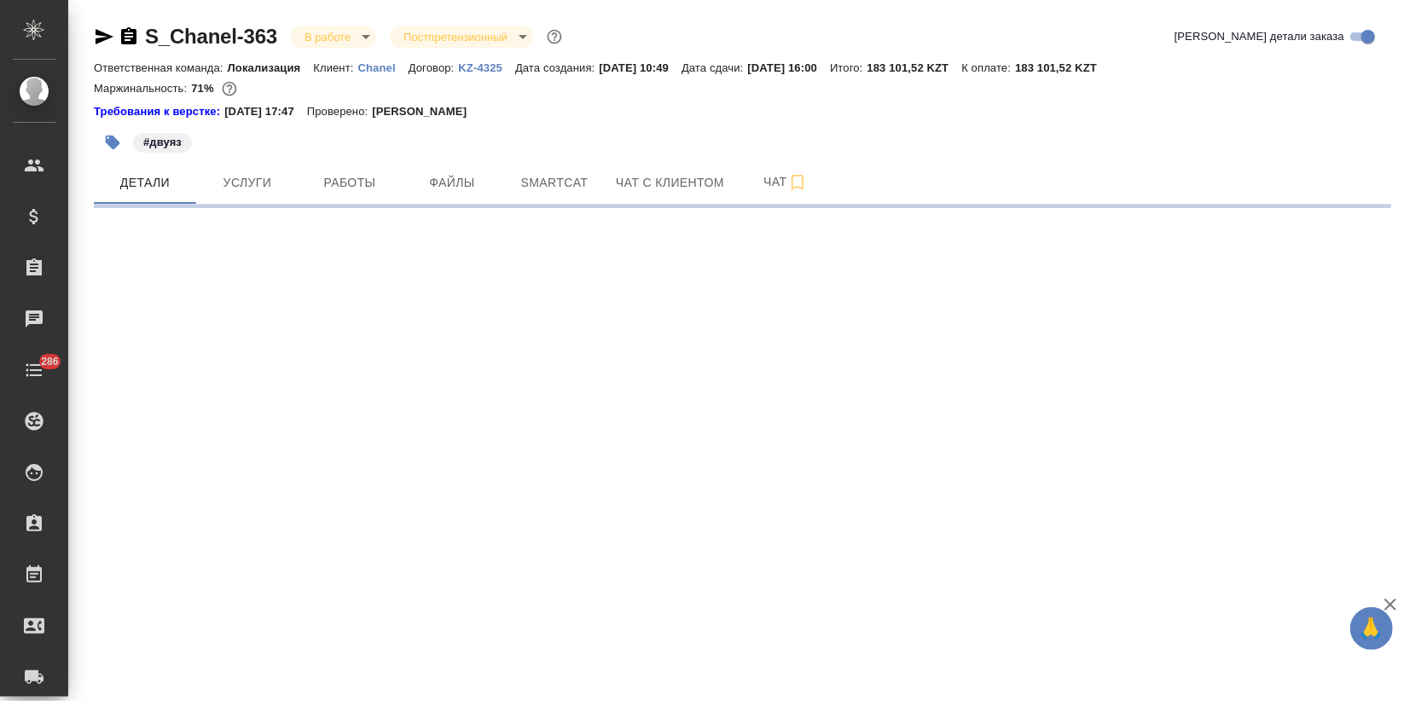
select select "RU"
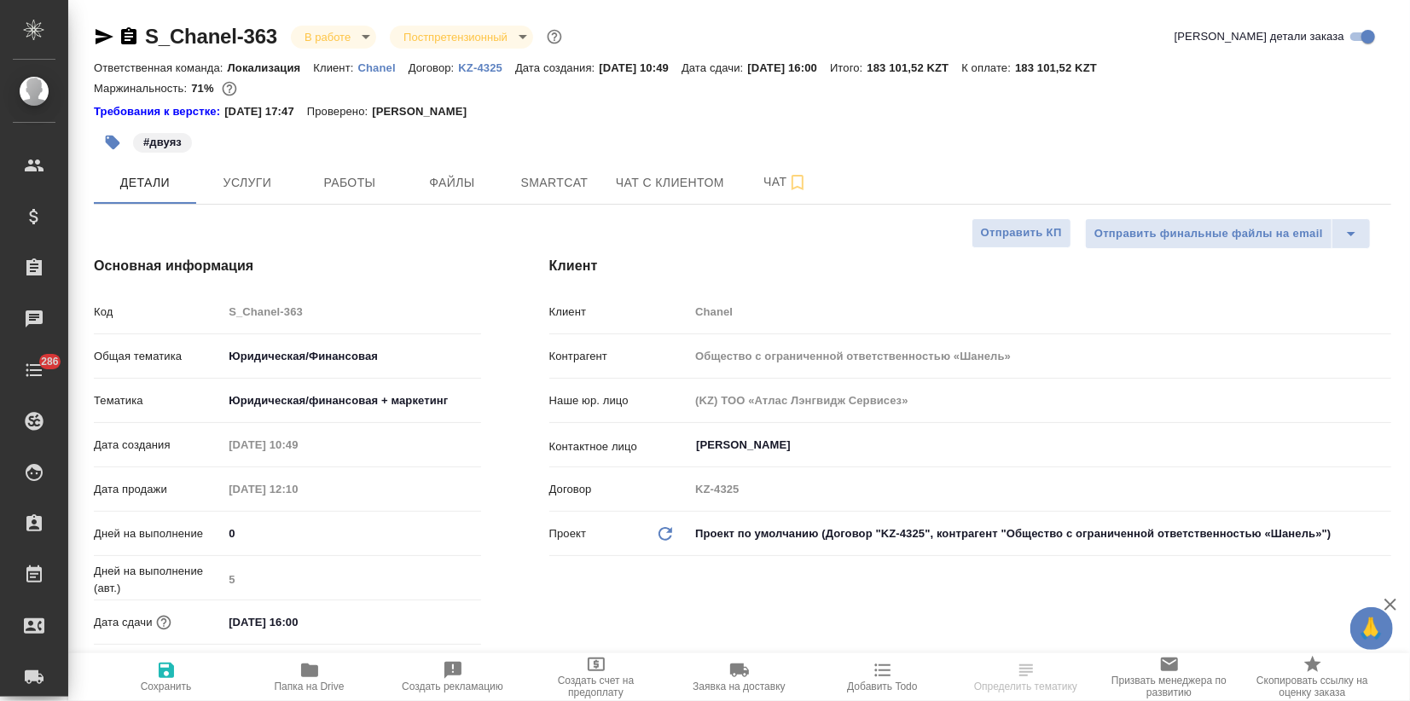
type textarea "x"
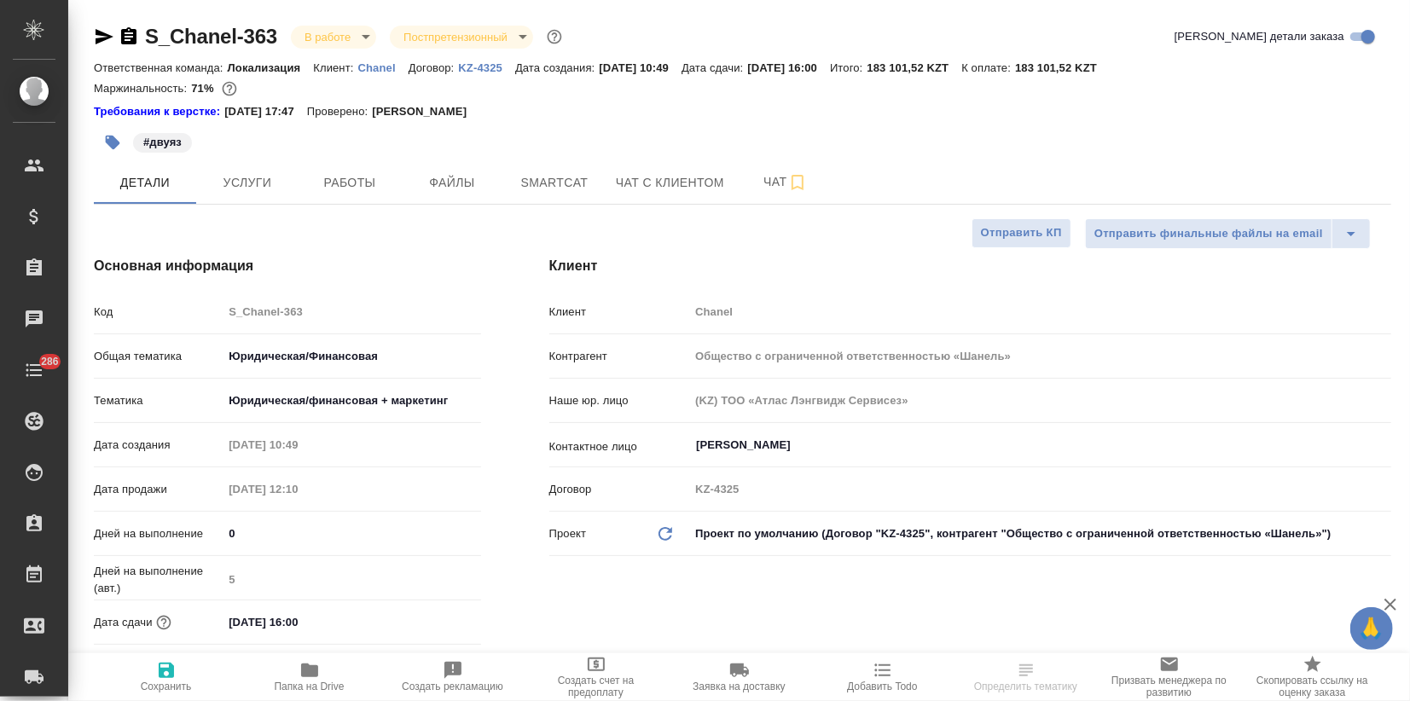
type textarea "x"
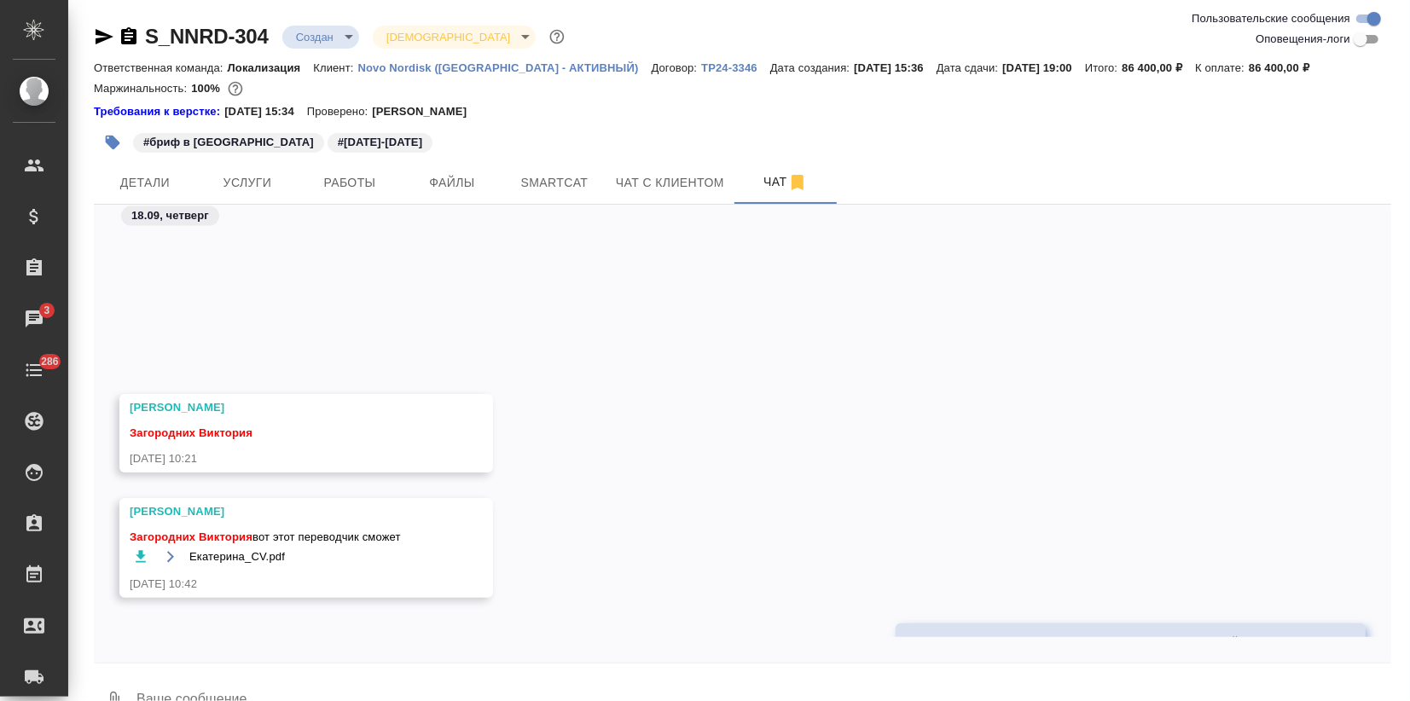
scroll to position [2179, 0]
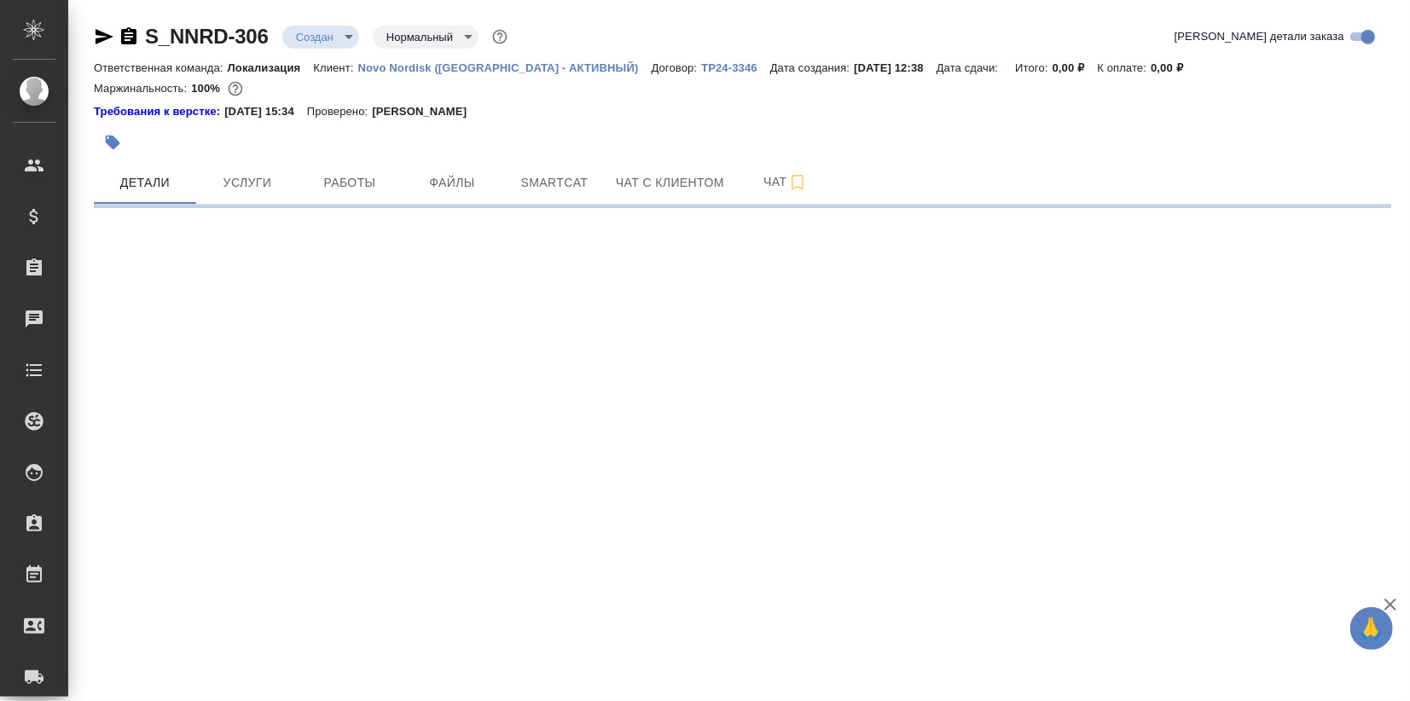
select select "RU"
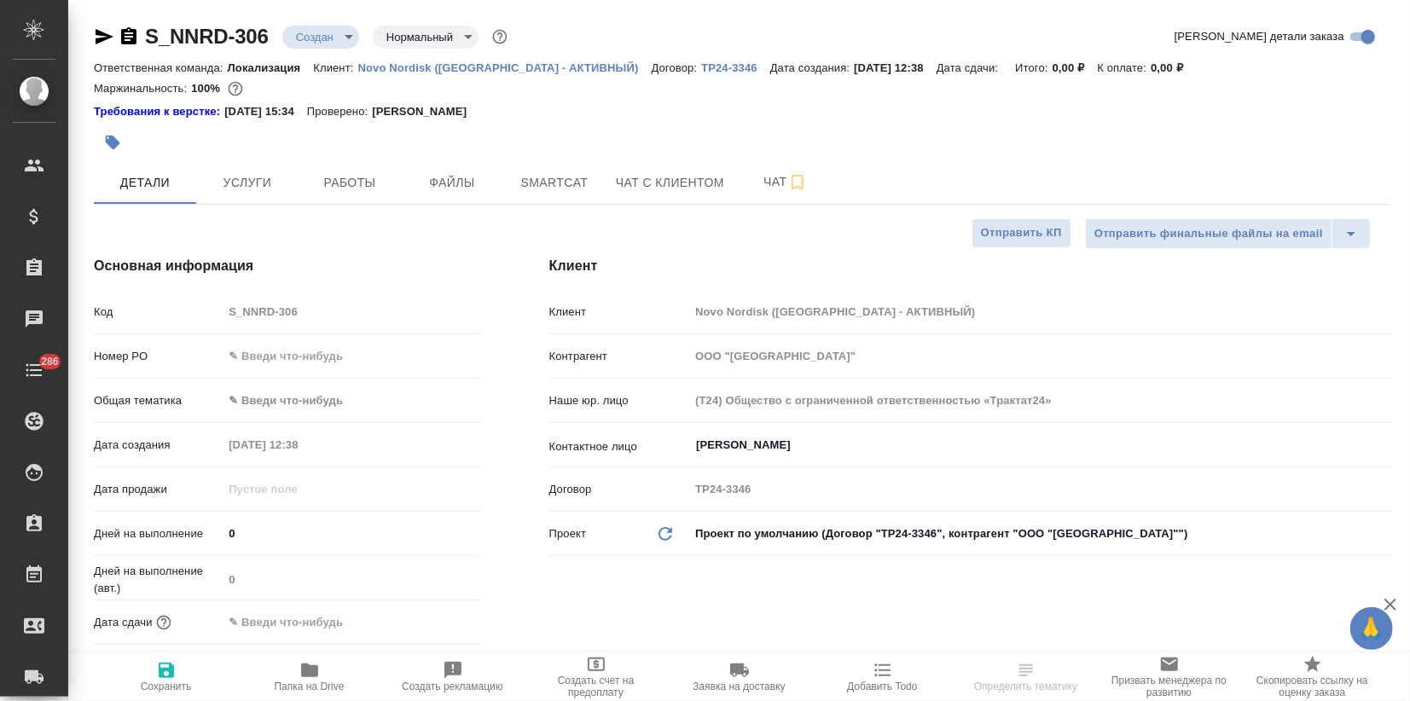
type textarea "x"
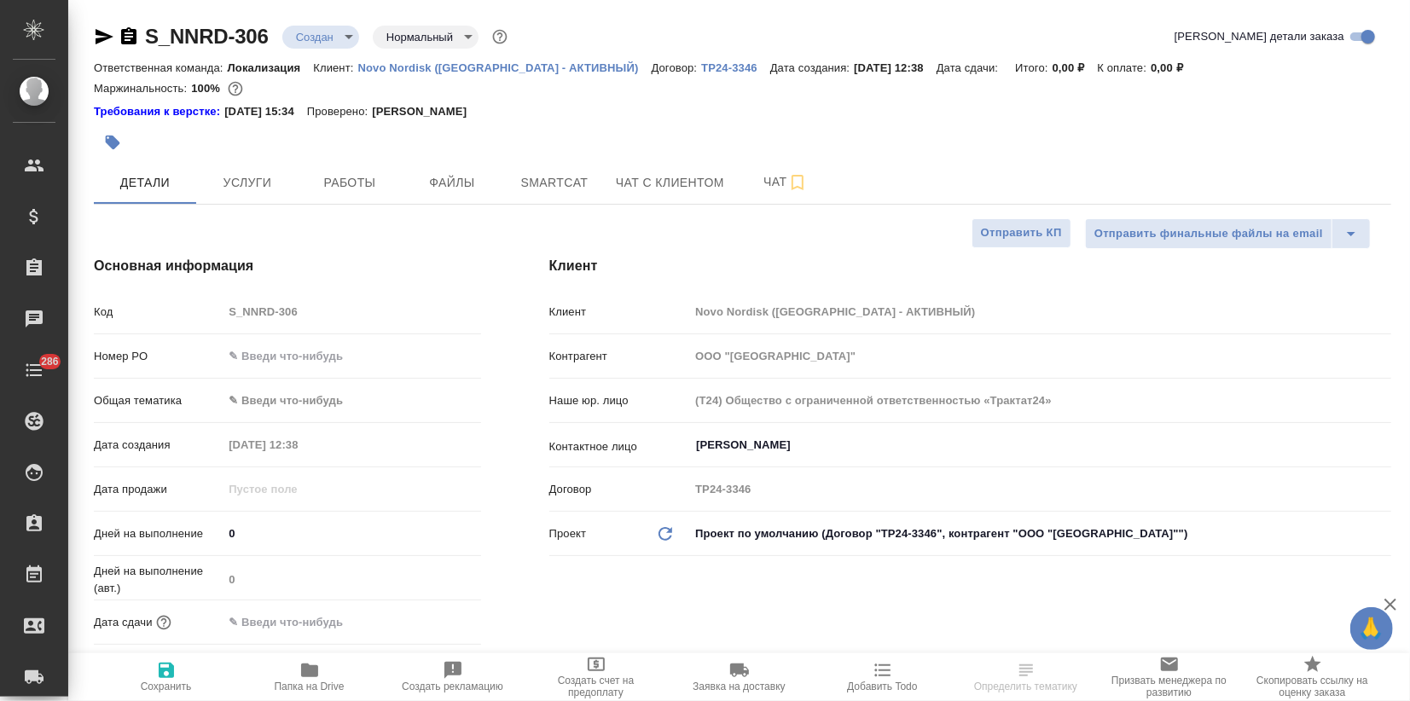
type textarea "x"
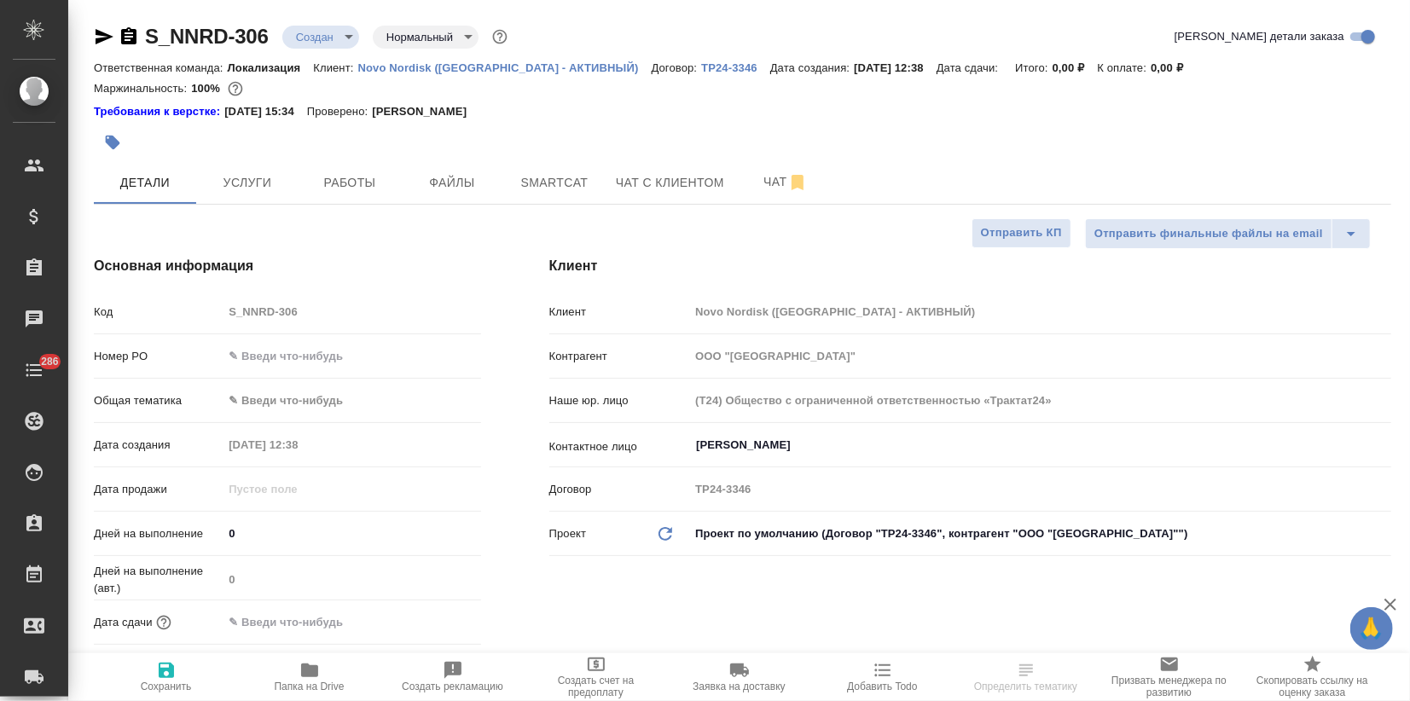
type textarea "x"
select select "RU"
type textarea "x"
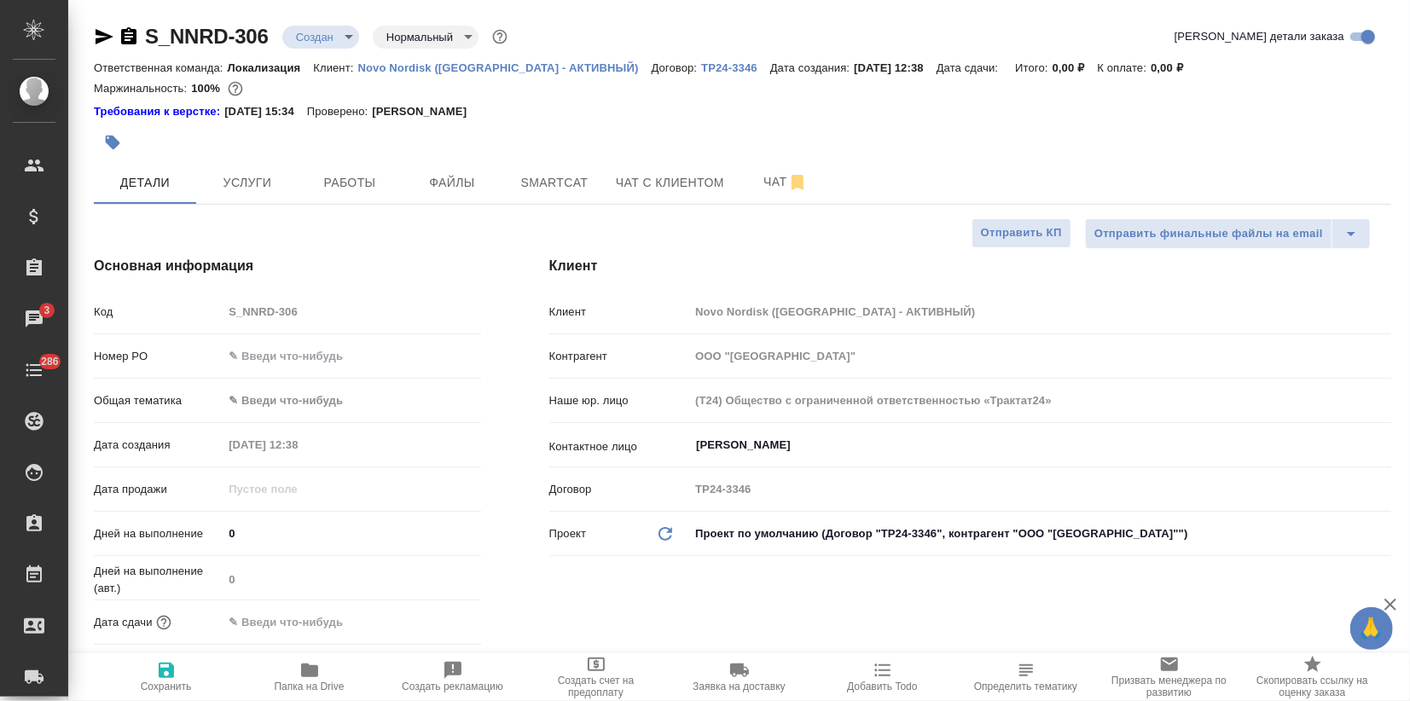
type textarea "x"
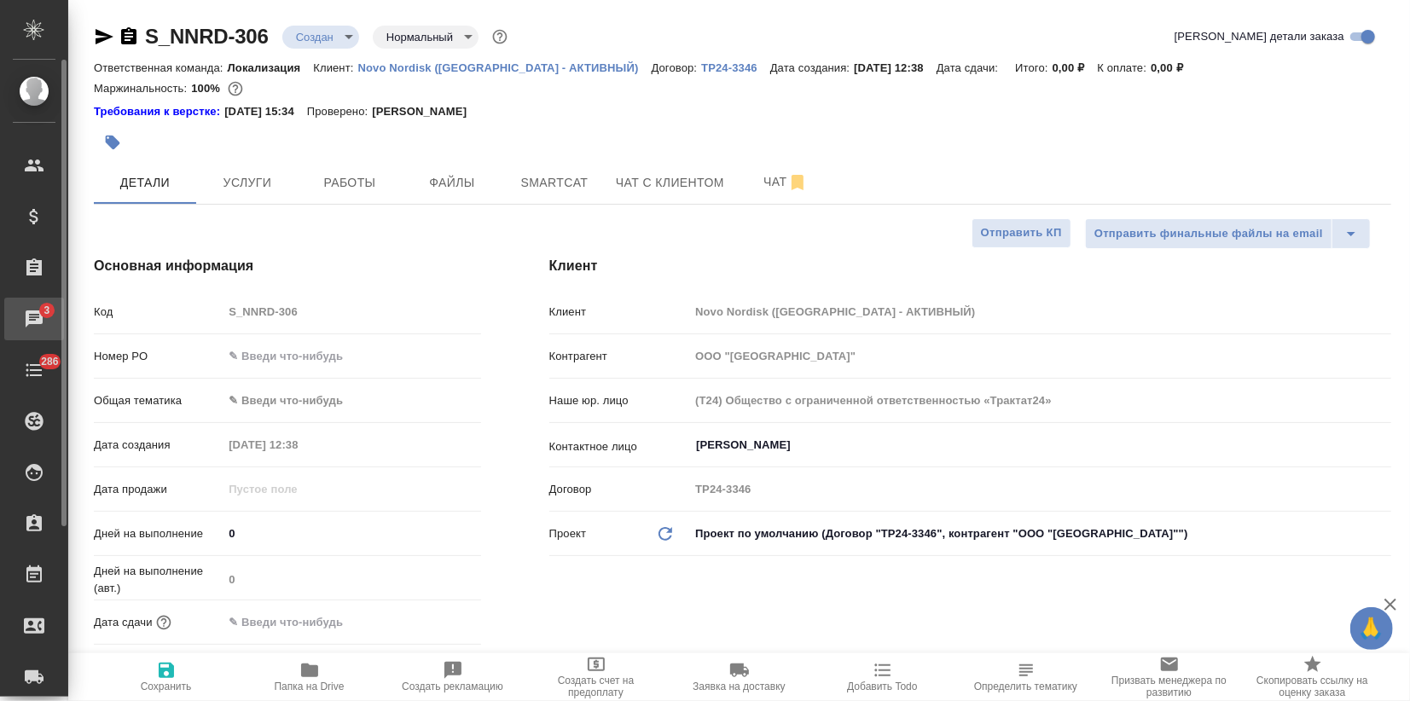
type textarea "x"
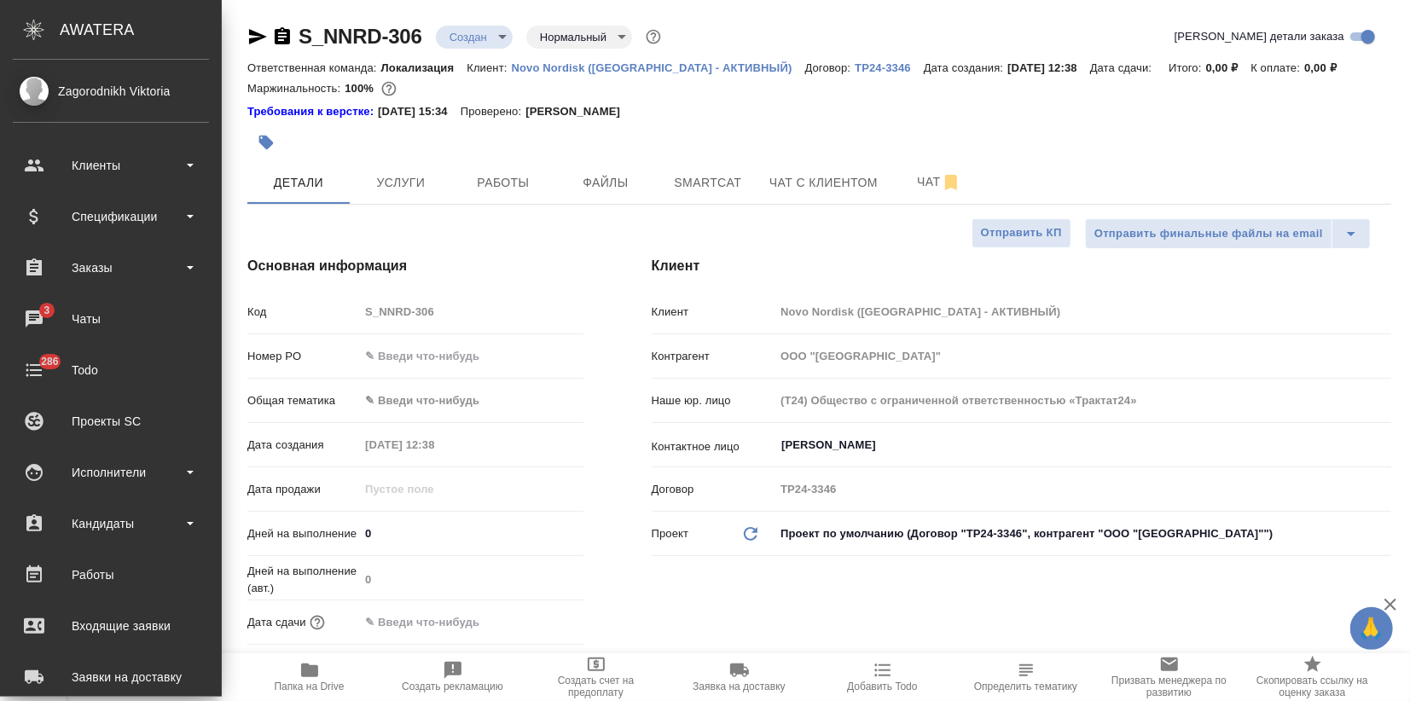
type textarea "x"
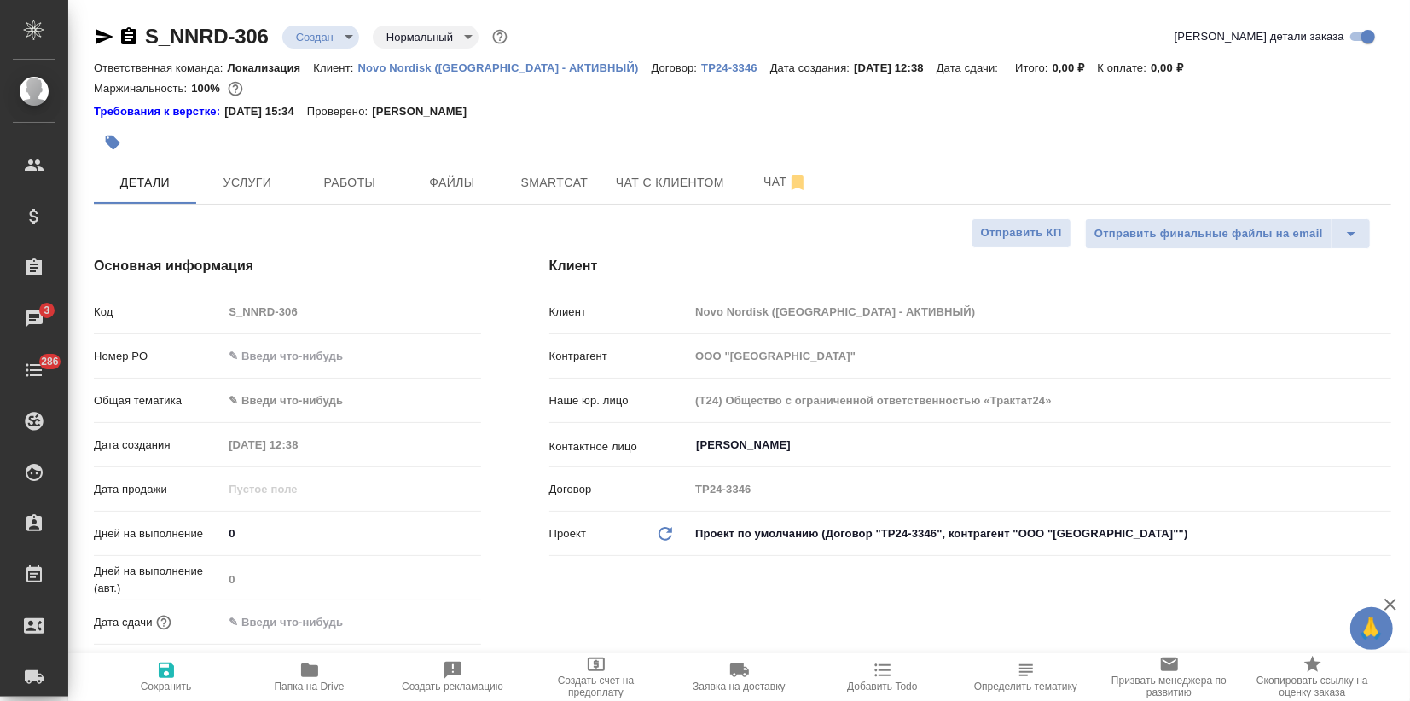
click at [109, 144] on icon "button" at bounding box center [113, 143] width 14 height 14
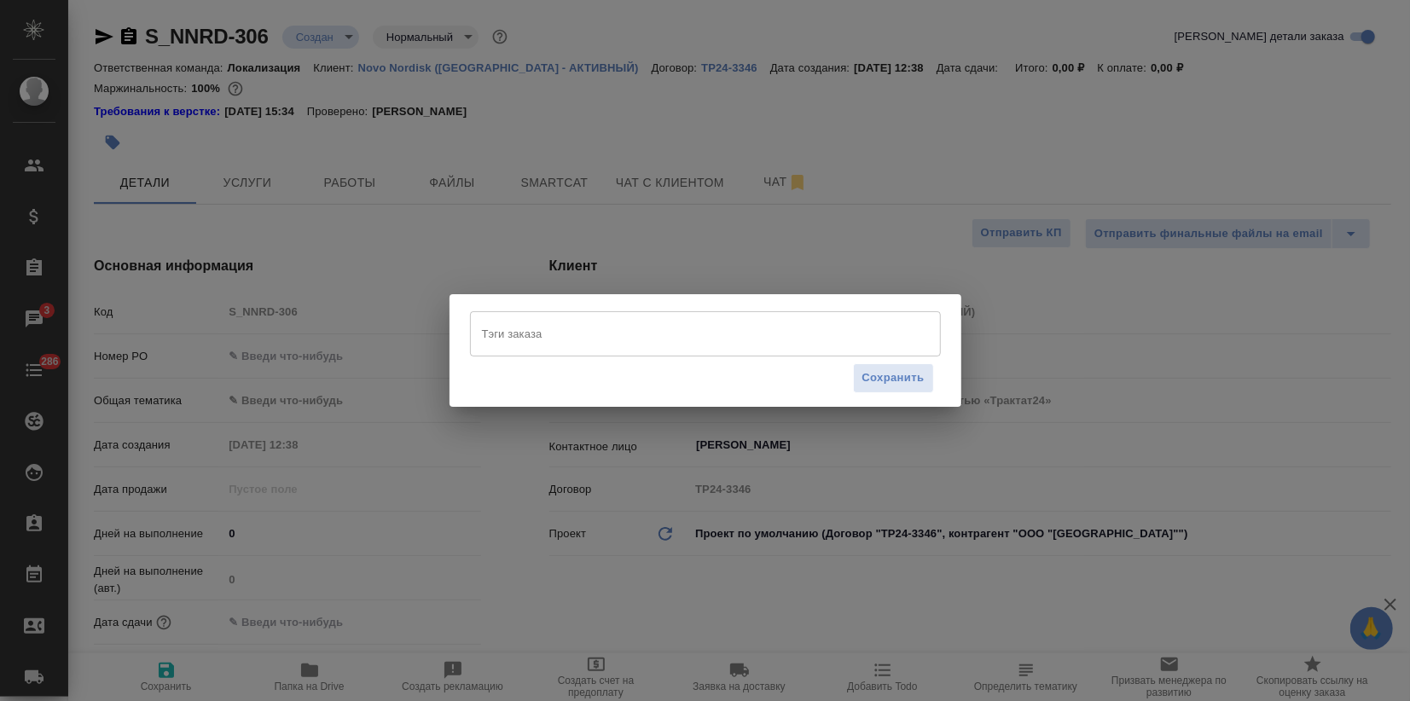
click at [511, 330] on input "Тэги заказа" at bounding box center [689, 333] width 423 height 29
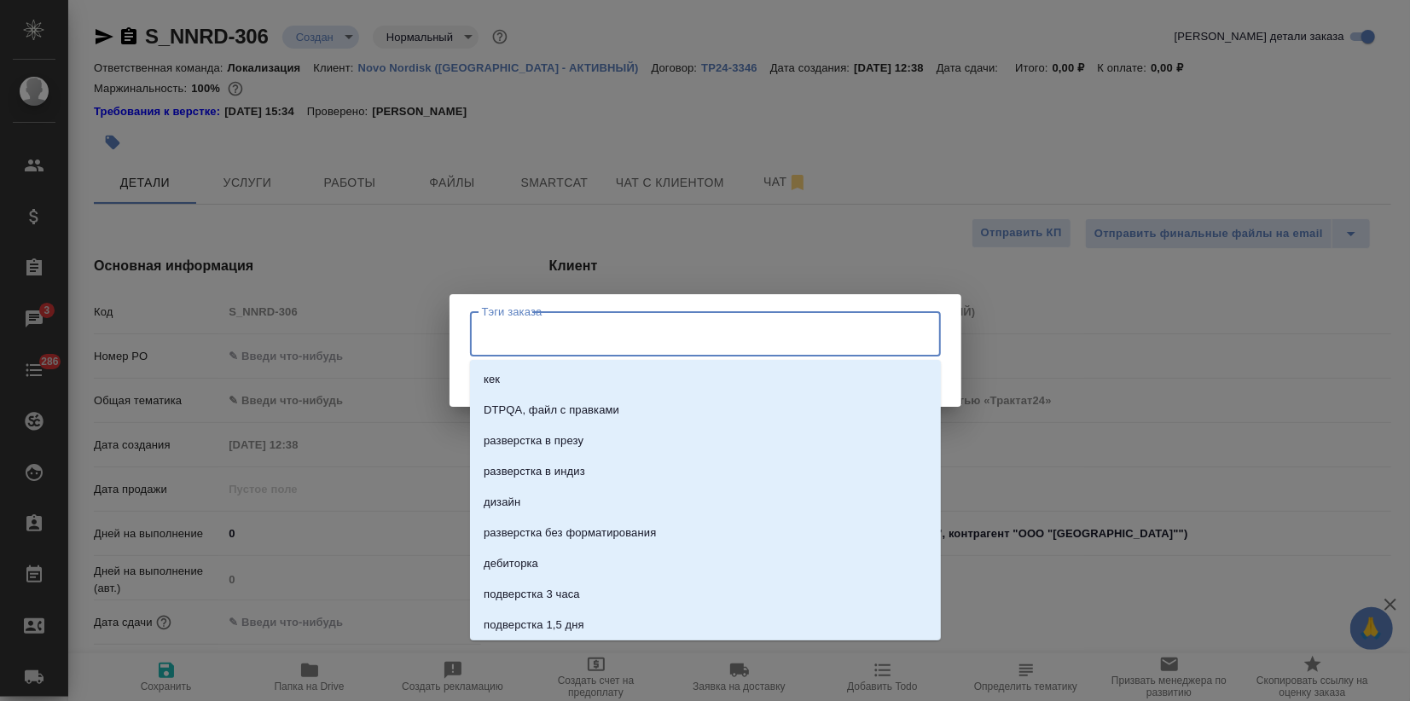
paste input "Компиляция видео"
type input "Компиляция видео"
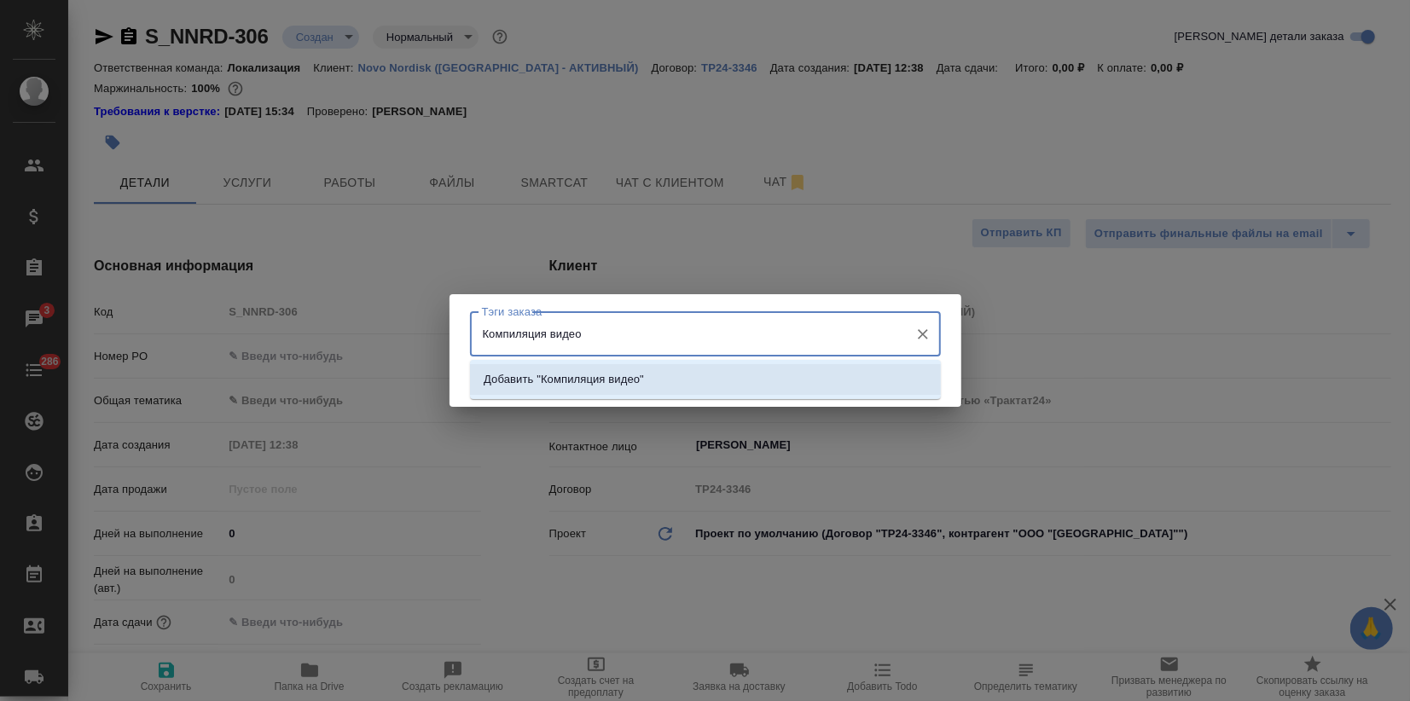
click at [636, 385] on p "Добавить "Компиляция видео"" at bounding box center [564, 379] width 160 height 17
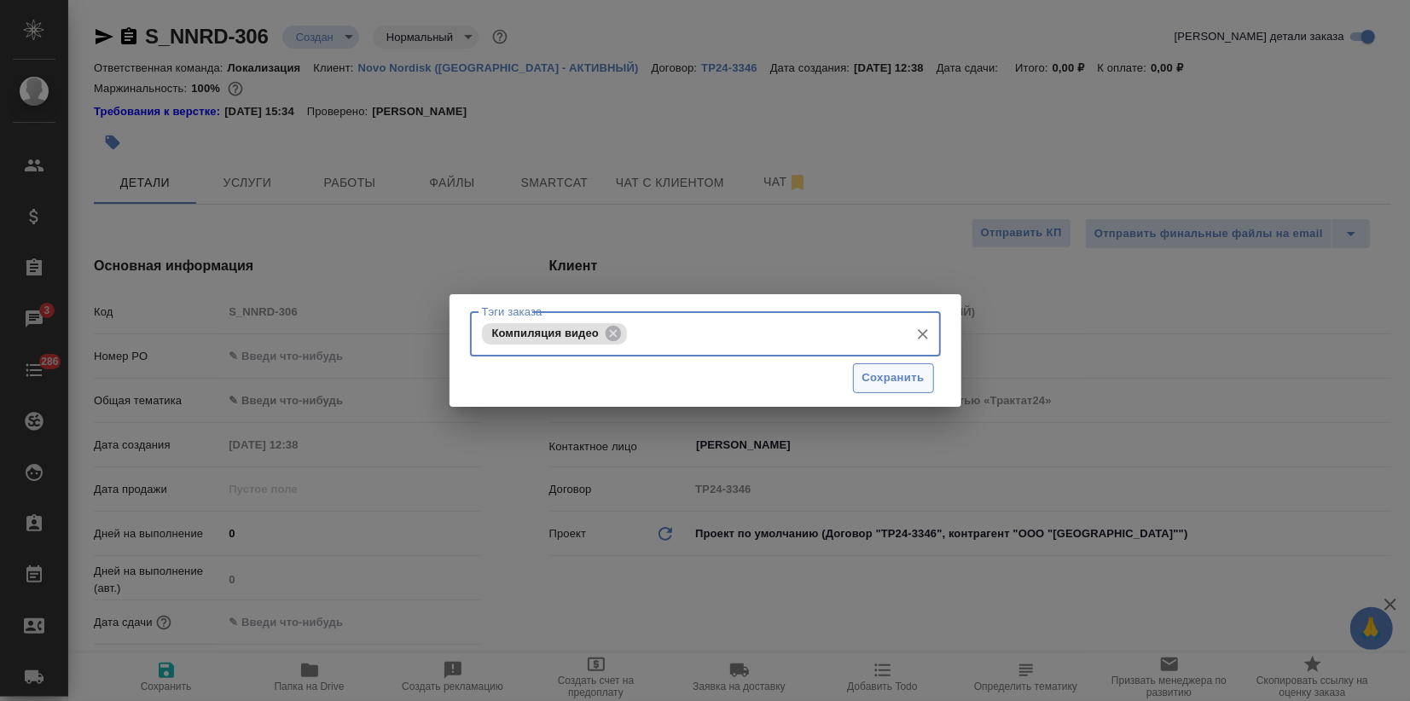
click at [882, 378] on span "Сохранить" at bounding box center [893, 378] width 62 height 20
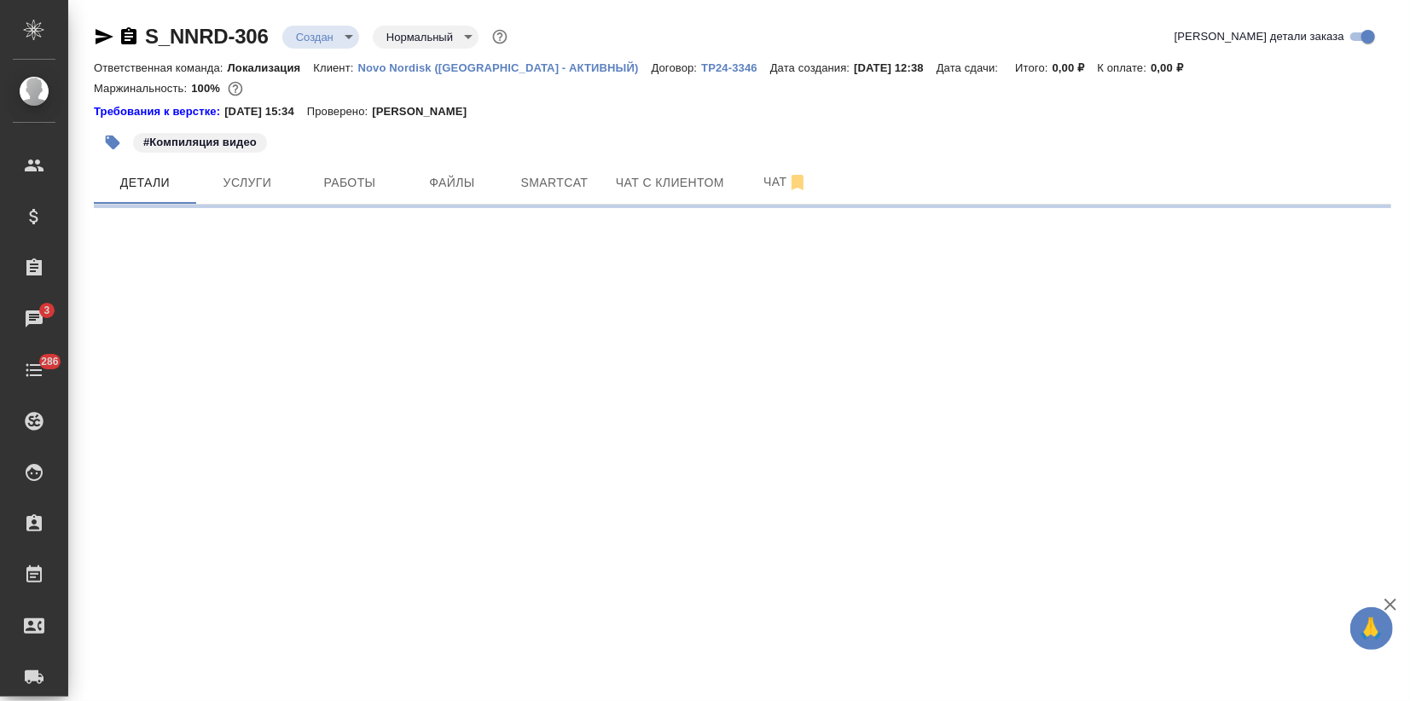
select select "RU"
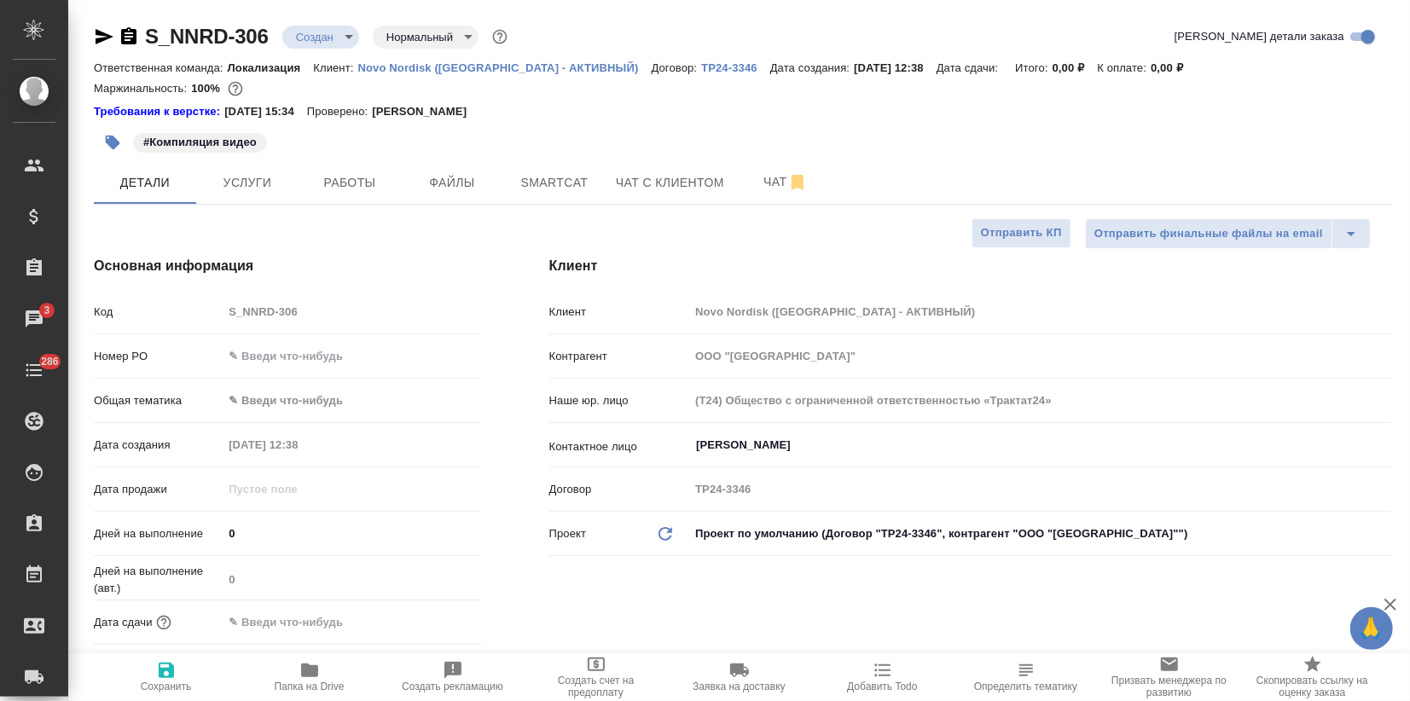
type textarea "x"
click at [293, 396] on body "🙏 .cls-1 fill:#fff; AWATERA Zagorodnikh Viktoria Клиенты Спецификации Заказы 3 …" at bounding box center [705, 350] width 1410 height 701
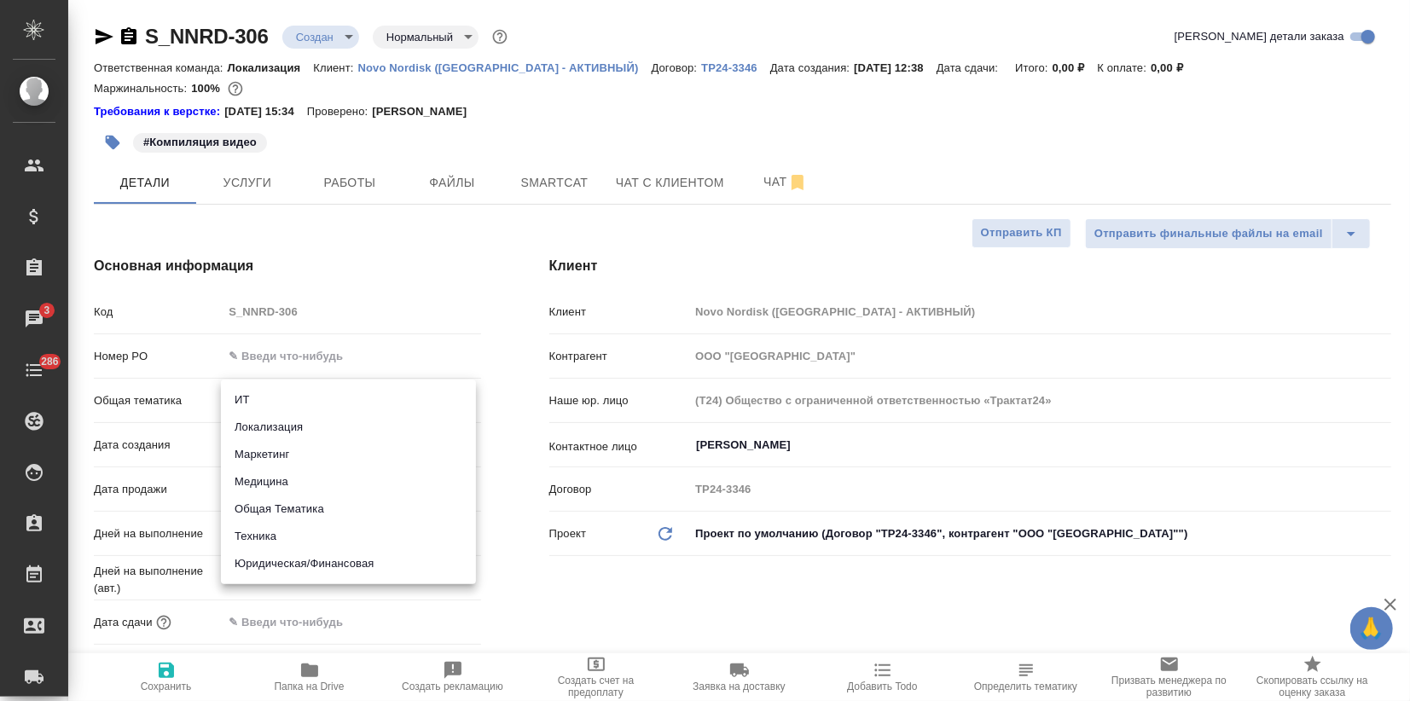
click at [285, 450] on li "Маркетинг" at bounding box center [348, 454] width 255 height 27
type input "marketing"
type textarea "x"
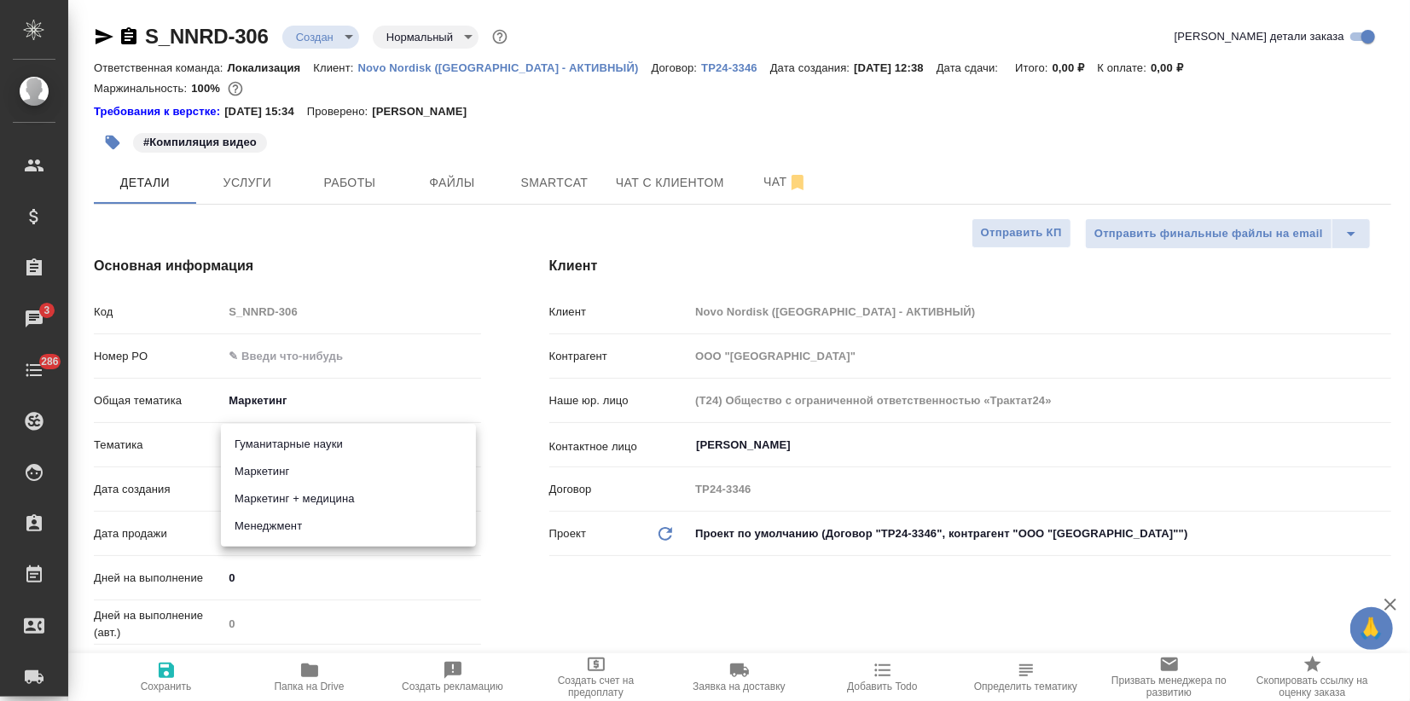
click at [283, 450] on body "🙏 .cls-1 fill:#fff; AWATERA Zagorodnikh Viktoria Клиенты Спецификации Заказы 3 …" at bounding box center [705, 350] width 1410 height 701
click at [291, 474] on li "Маркетинг" at bounding box center [348, 471] width 255 height 27
type textarea "x"
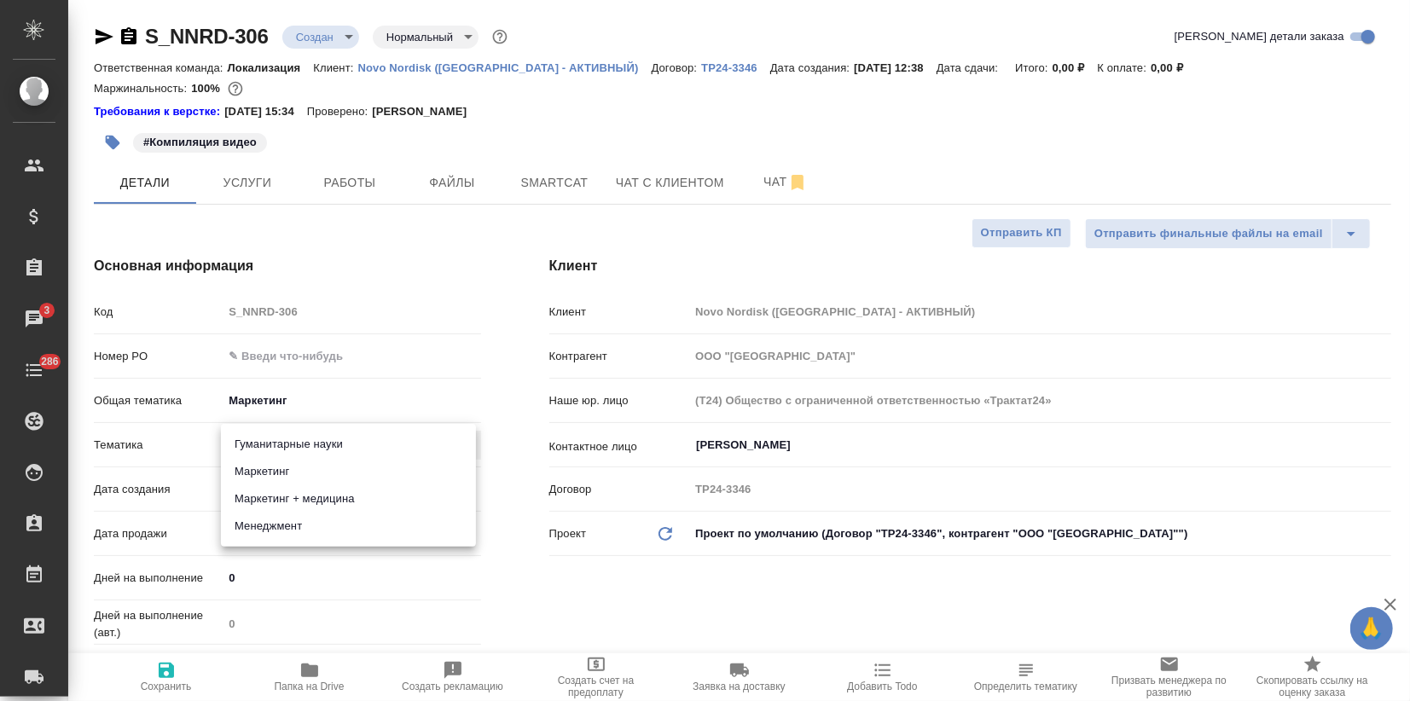
type input "5a8b8b956a9677013d343d63"
click at [168, 696] on button "Сохранить" at bounding box center [166, 677] width 143 height 48
type textarea "x"
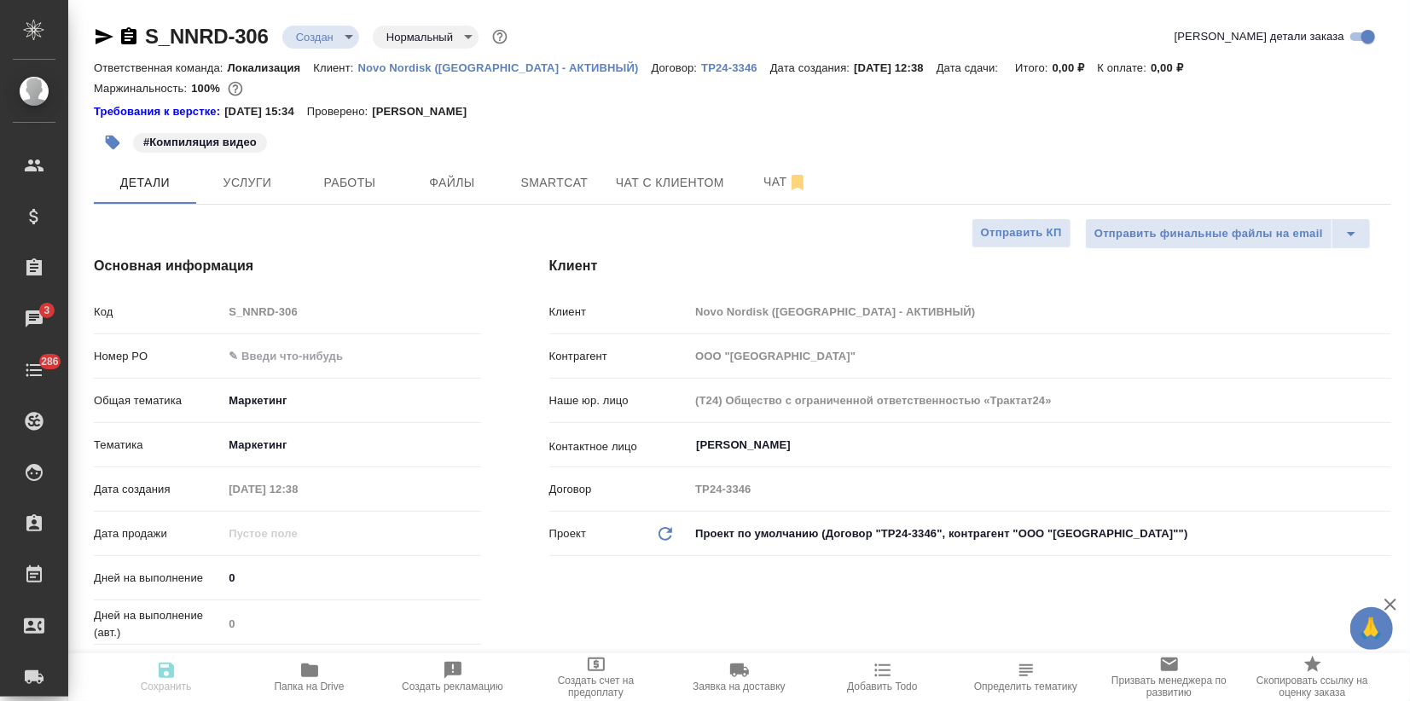
type textarea "x"
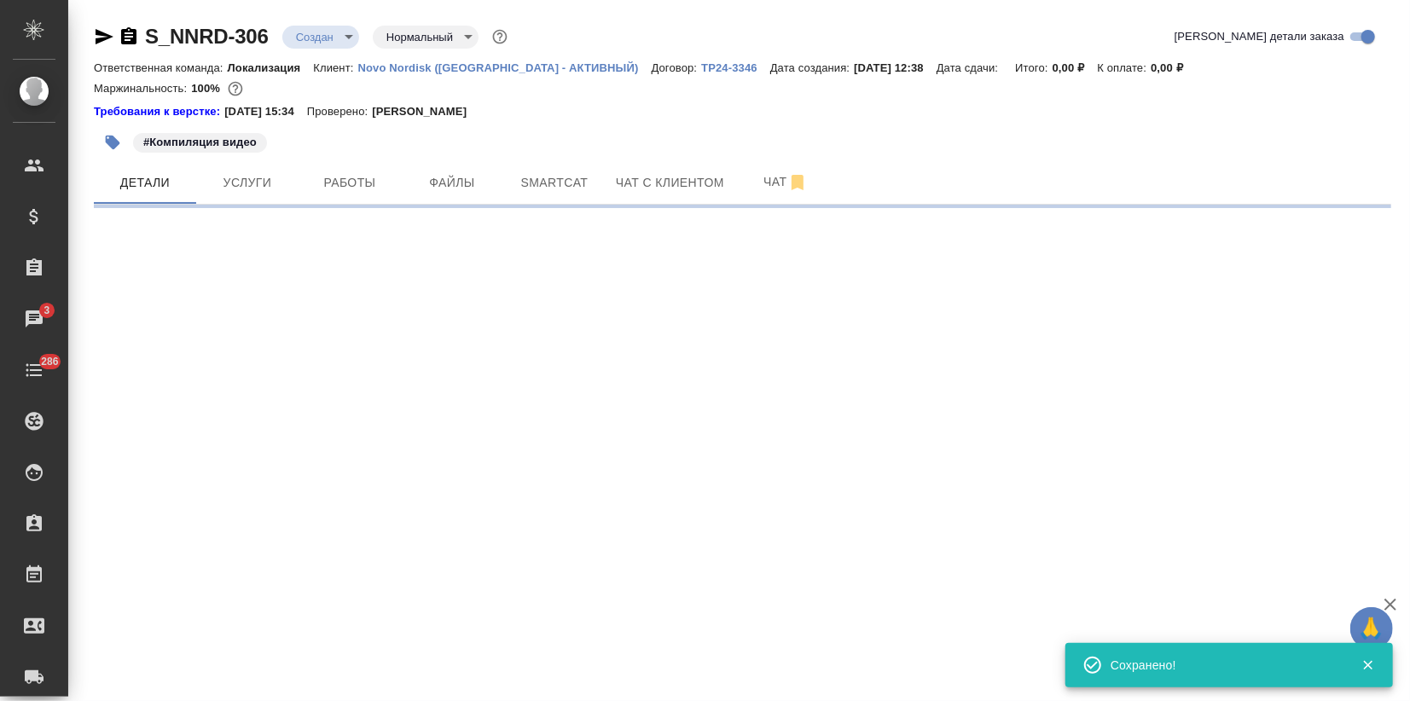
select select "RU"
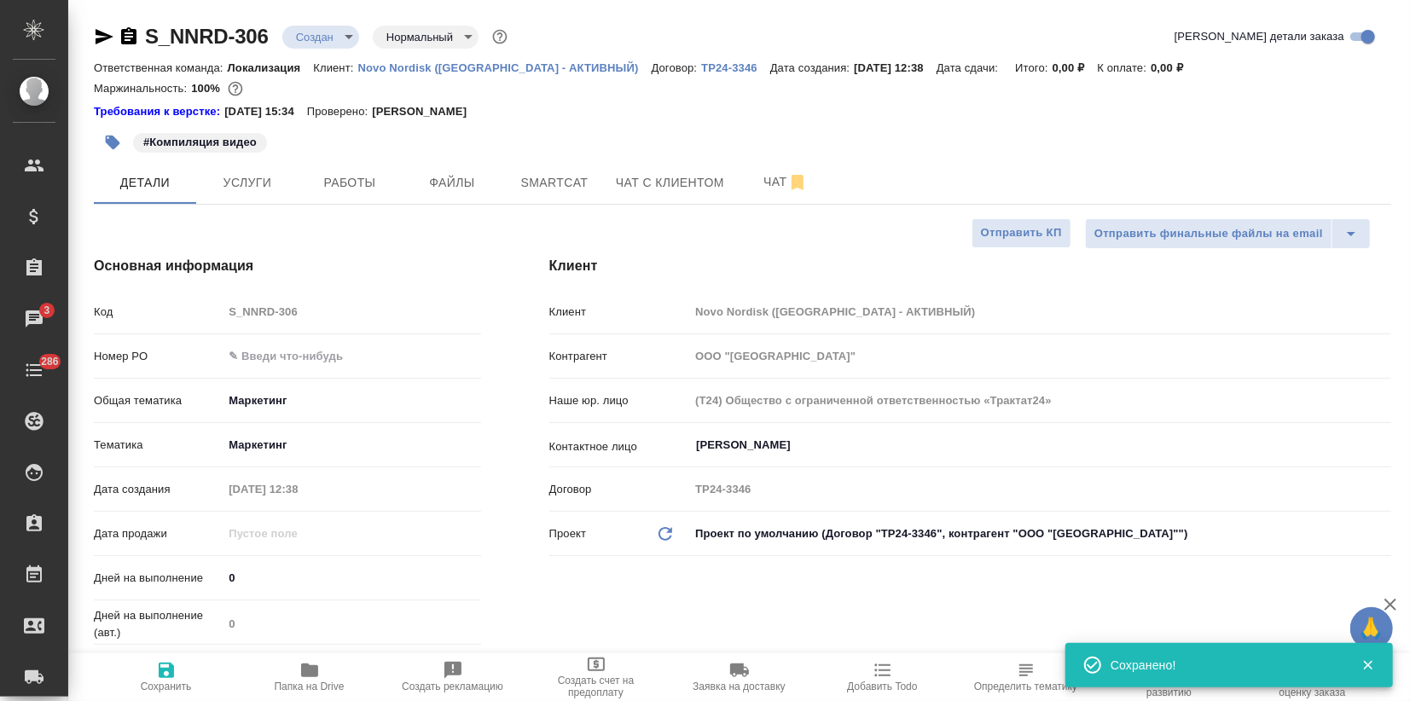
type textarea "x"
click at [233, 179] on span "Услуги" at bounding box center [247, 182] width 82 height 21
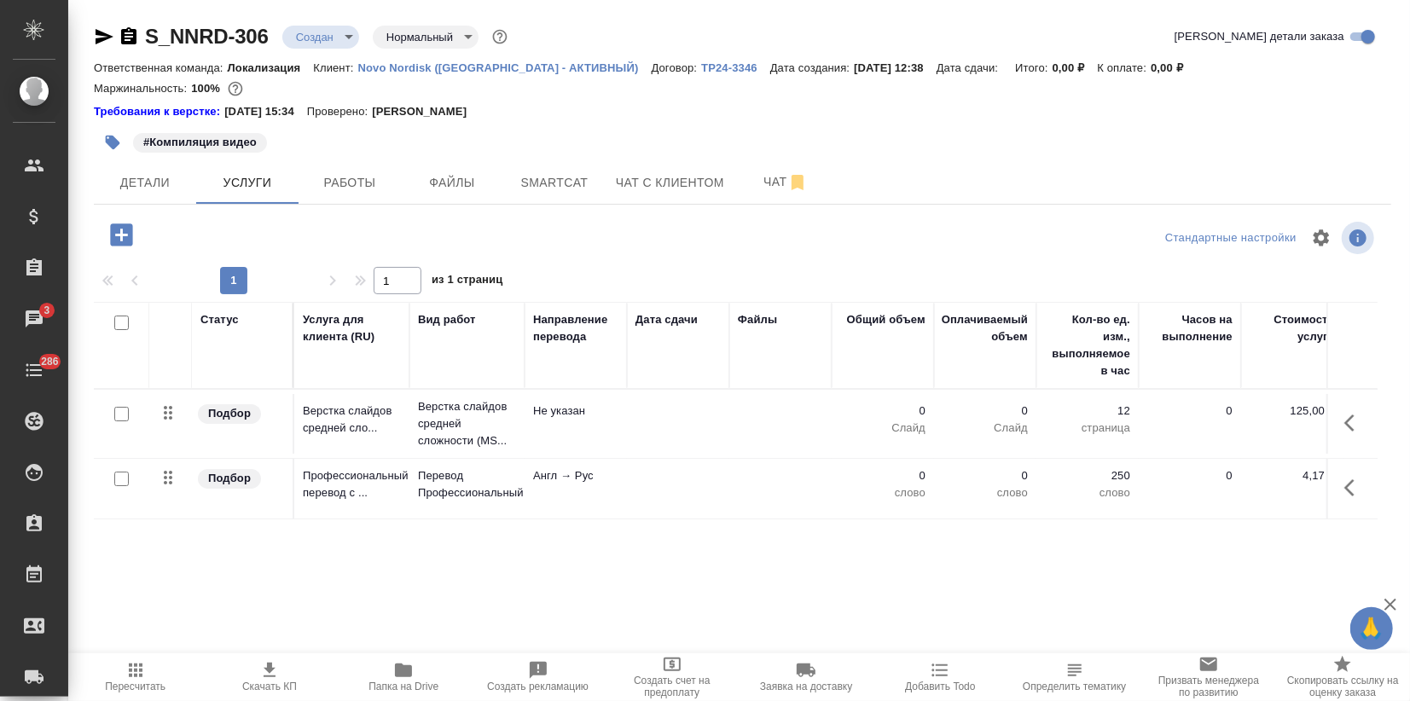
click at [119, 411] on input "checkbox" at bounding box center [121, 414] width 14 height 14
checkbox input "true"
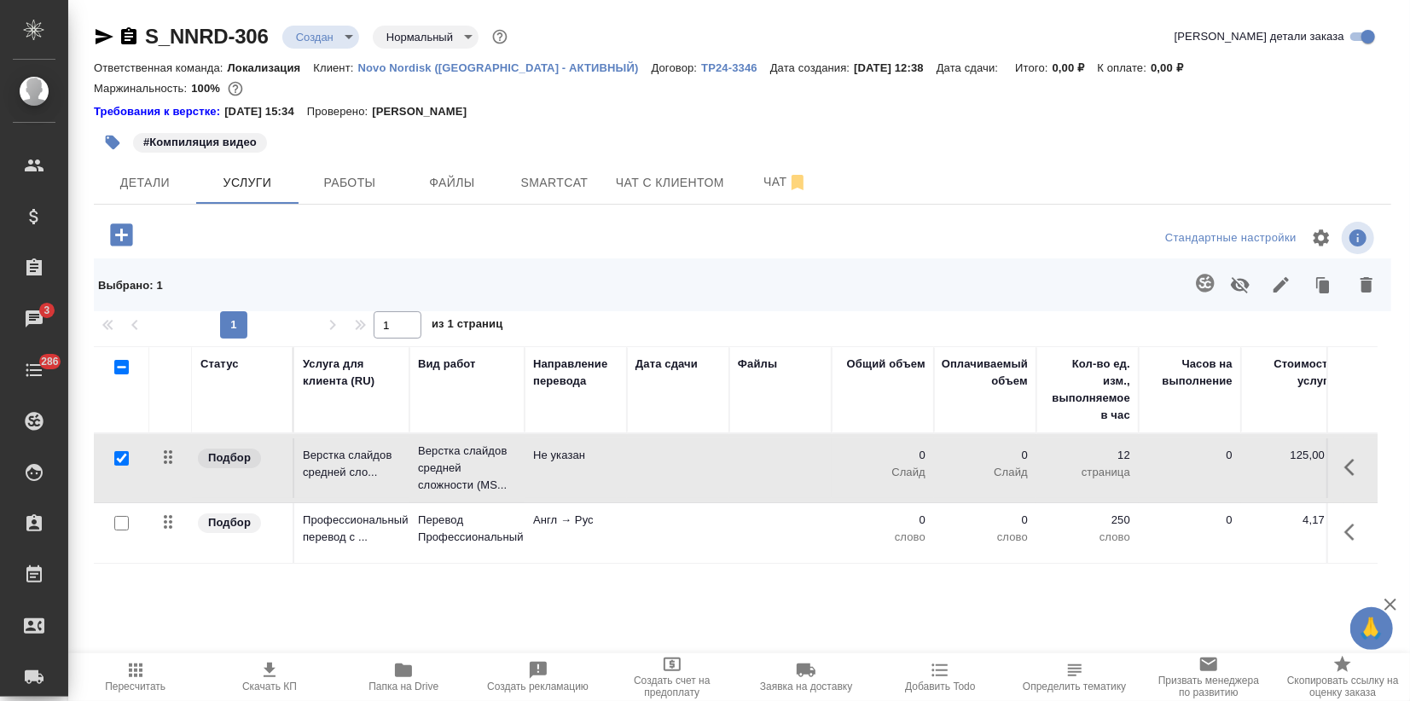
click at [1360, 283] on icon "button" at bounding box center [1366, 284] width 12 height 15
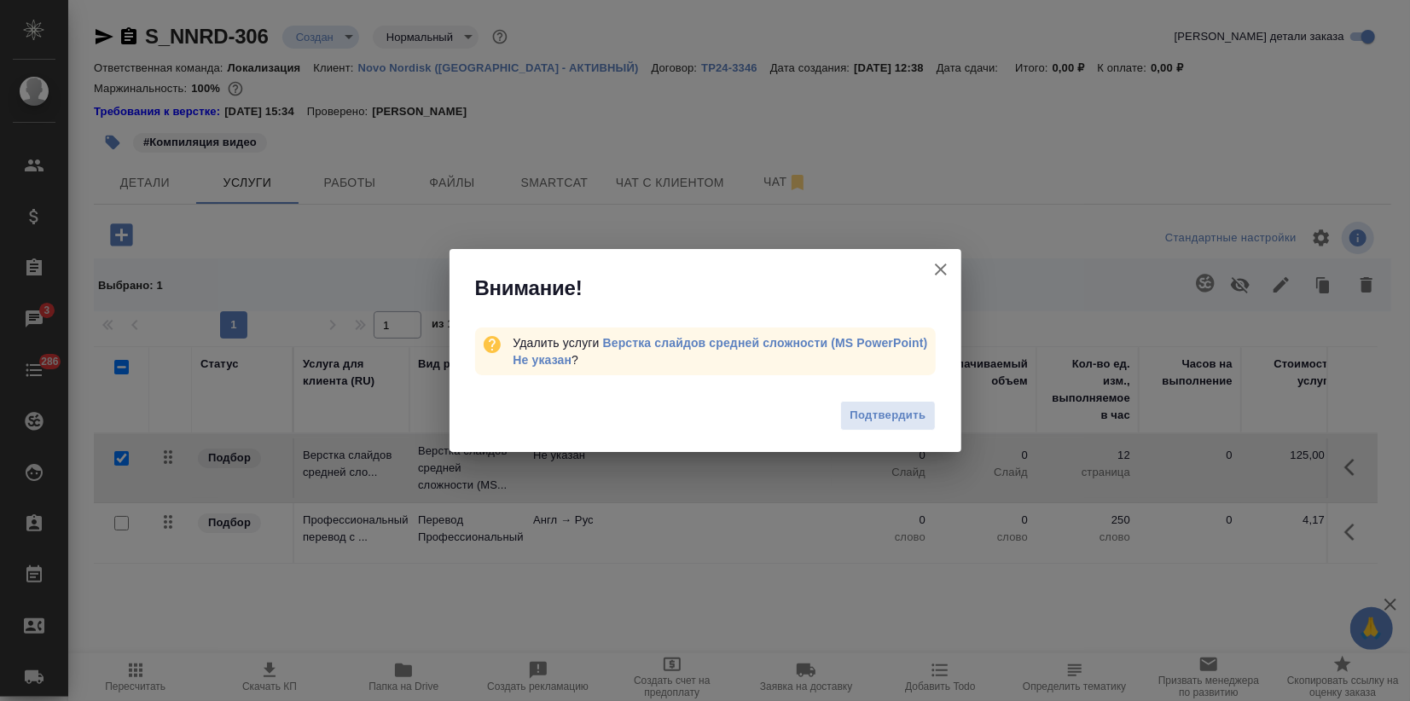
click at [890, 408] on span "Подтвердить" at bounding box center [887, 416] width 76 height 20
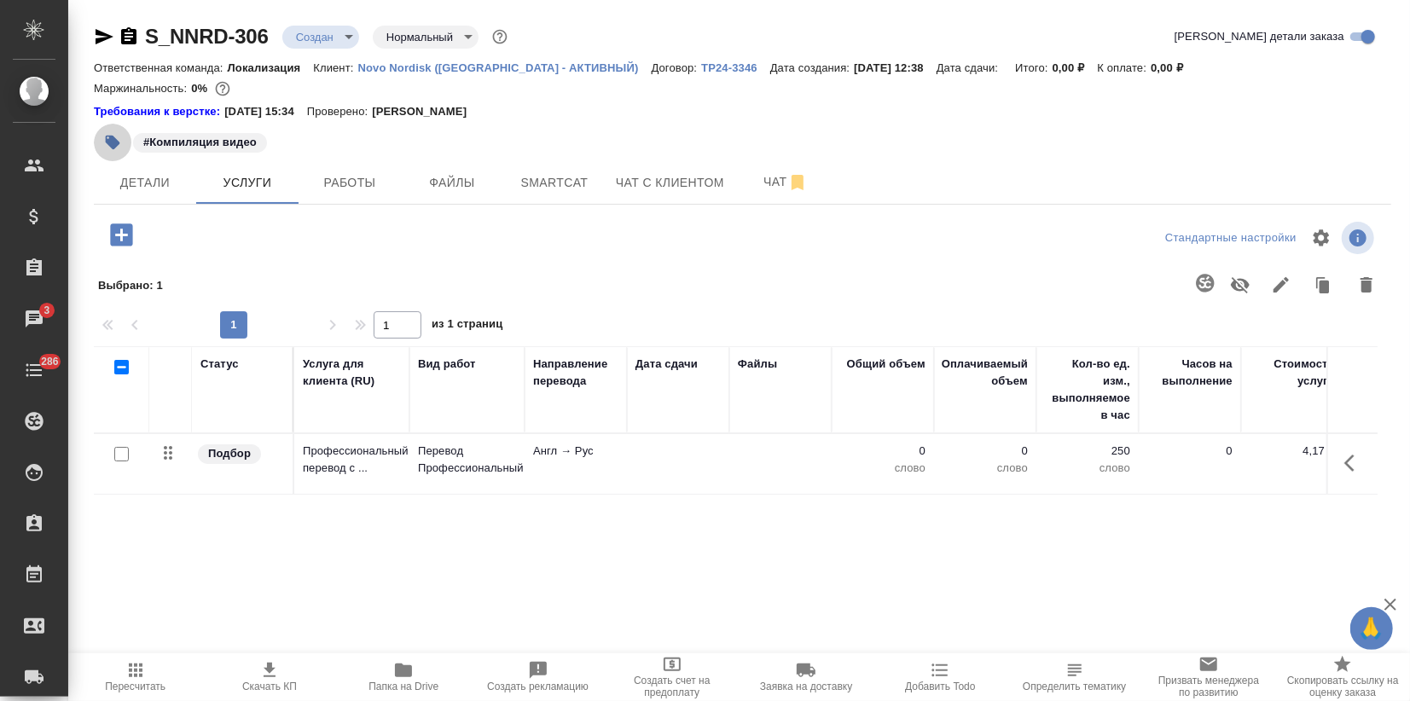
click at [115, 139] on icon "button" at bounding box center [113, 143] width 14 height 14
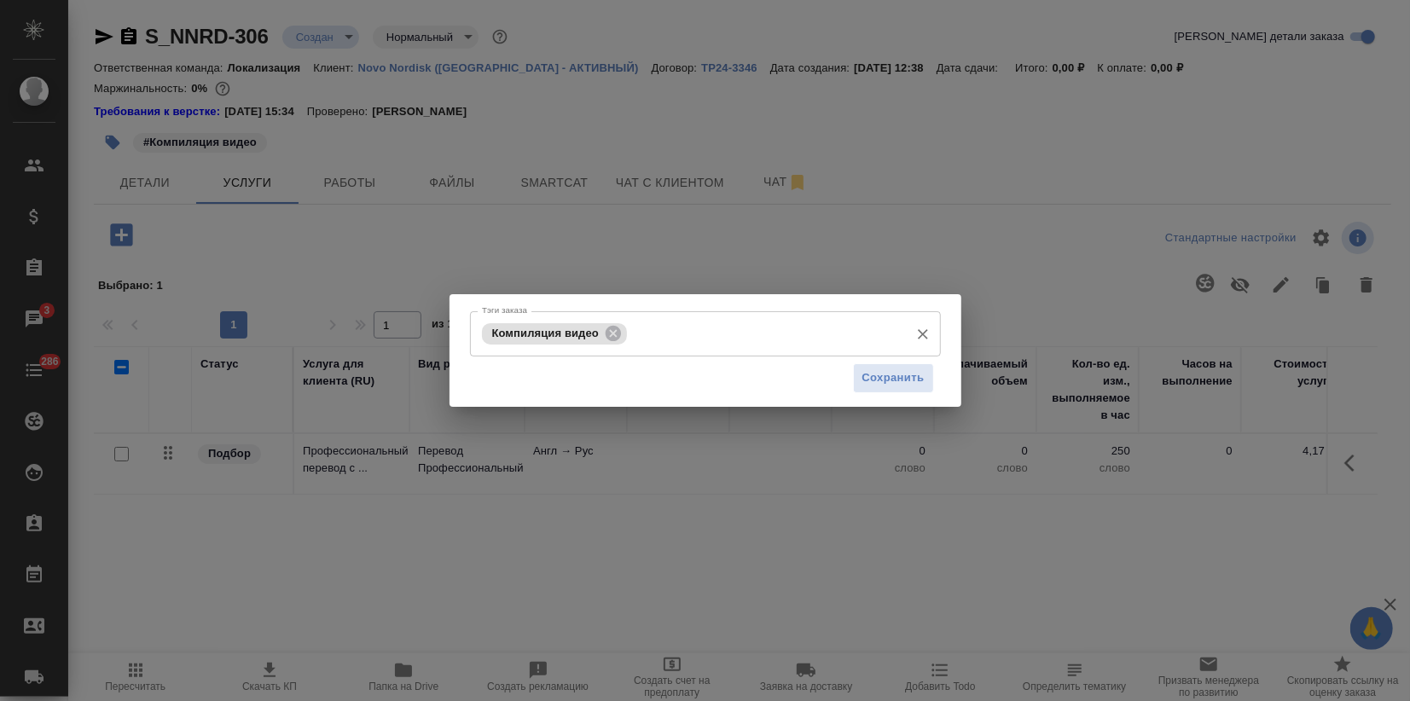
click at [655, 338] on input "Тэги заказа" at bounding box center [765, 333] width 269 height 29
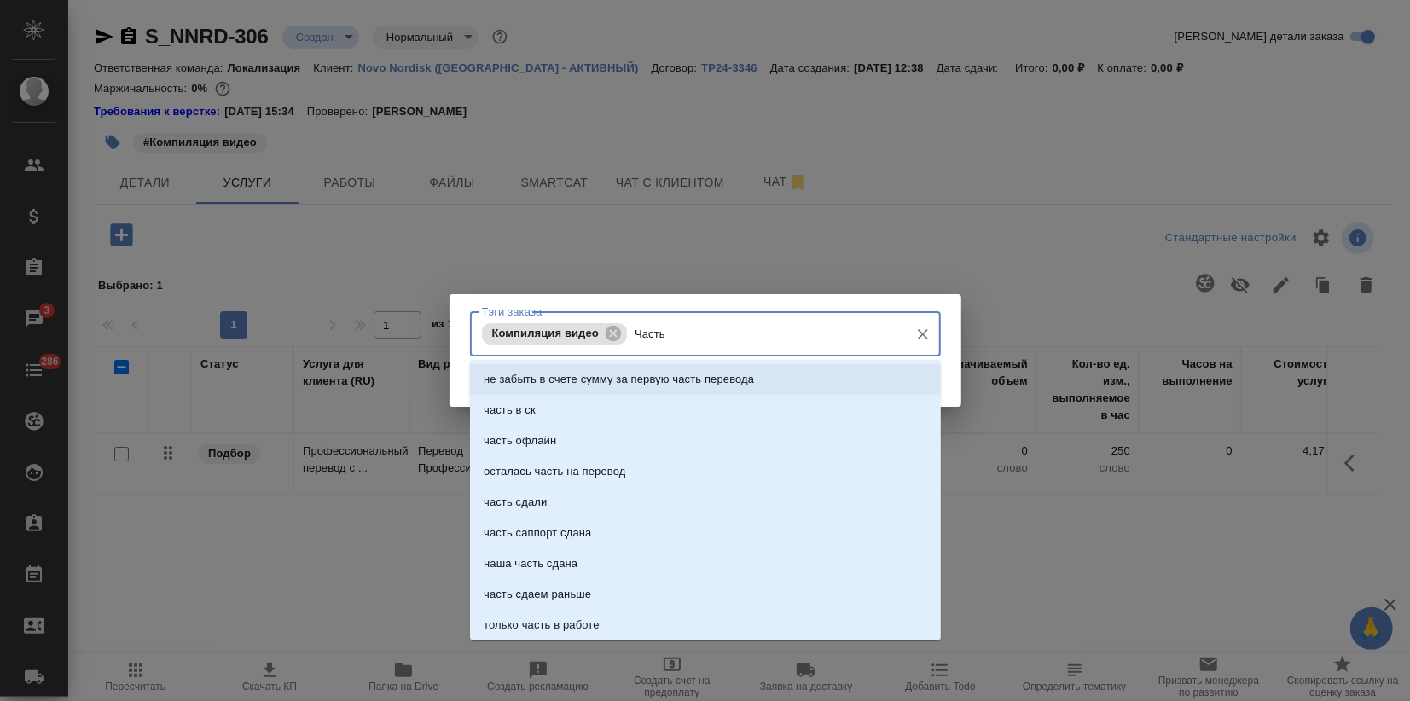
type input "Часть 1"
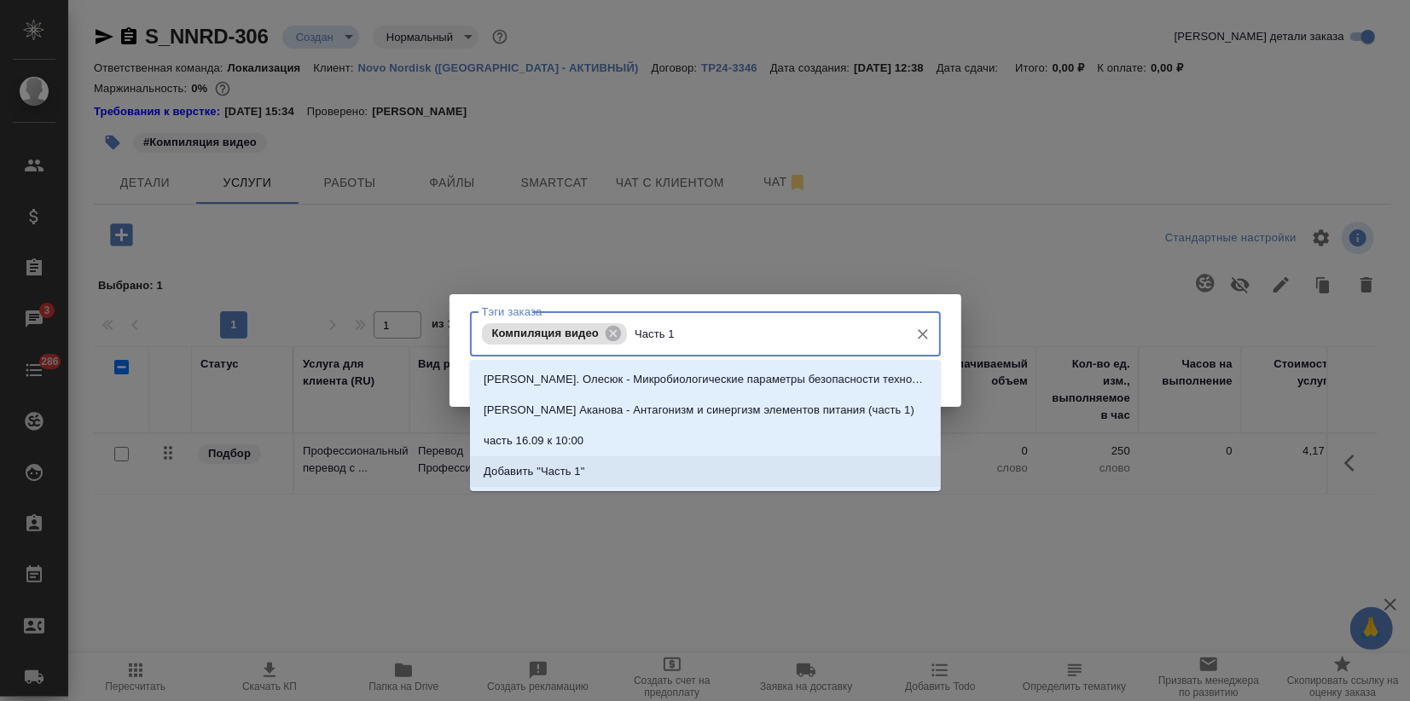
click at [594, 464] on li "Добавить "Часть 1"" at bounding box center [705, 471] width 471 height 31
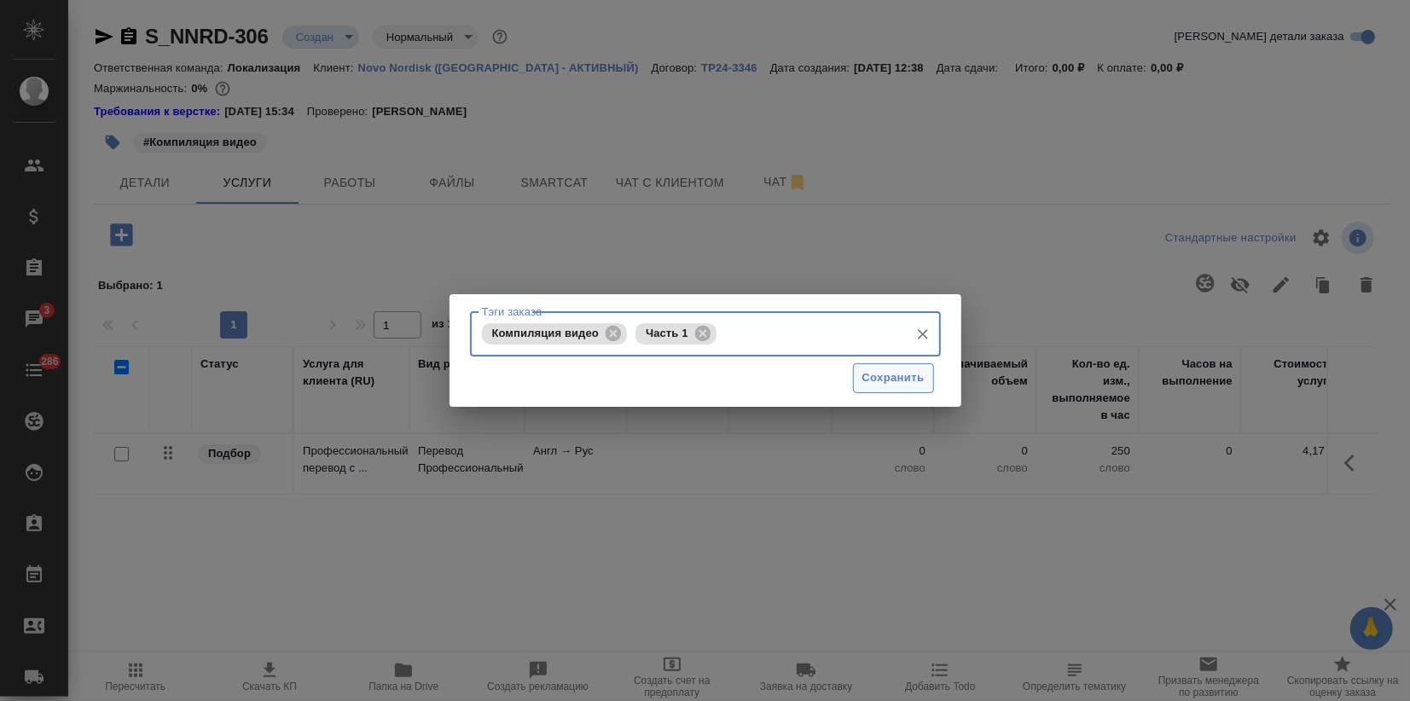
click at [888, 375] on span "Сохранить" at bounding box center [893, 378] width 62 height 20
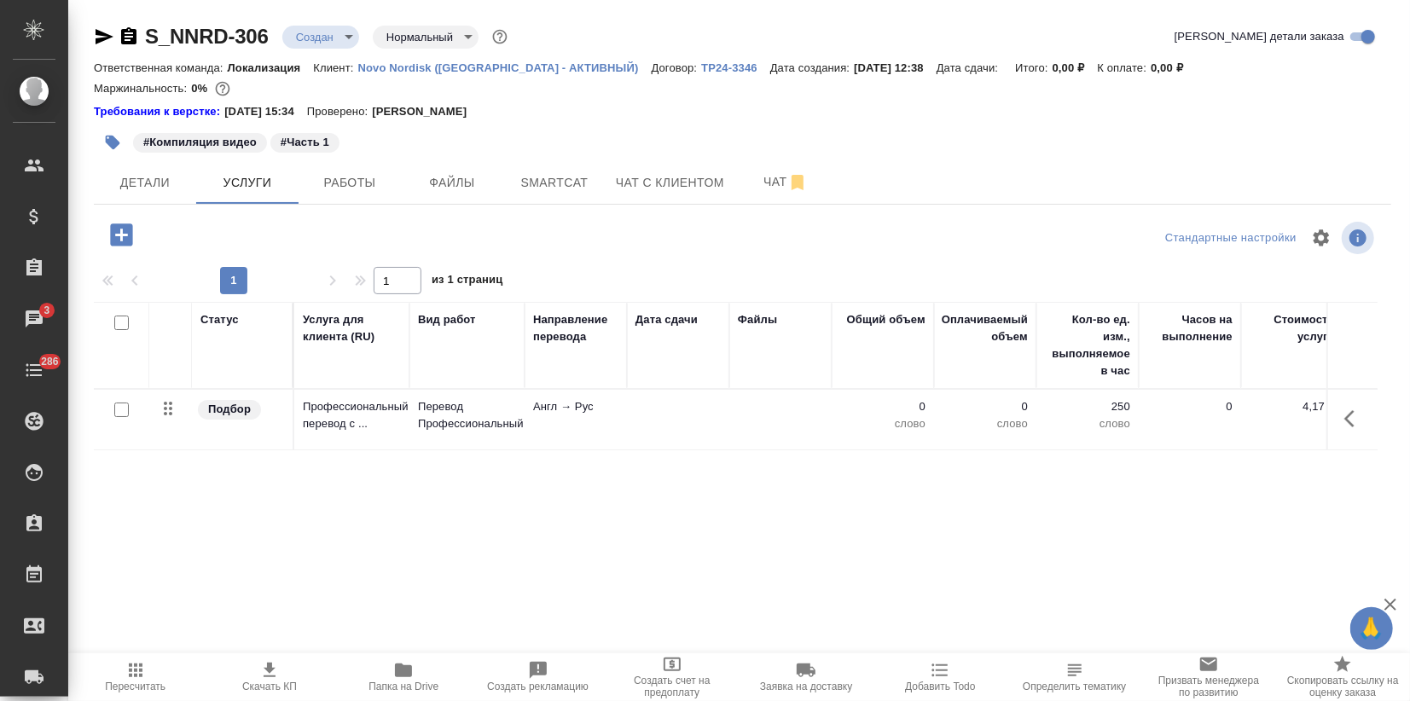
click at [129, 233] on icon "button" at bounding box center [121, 234] width 22 height 22
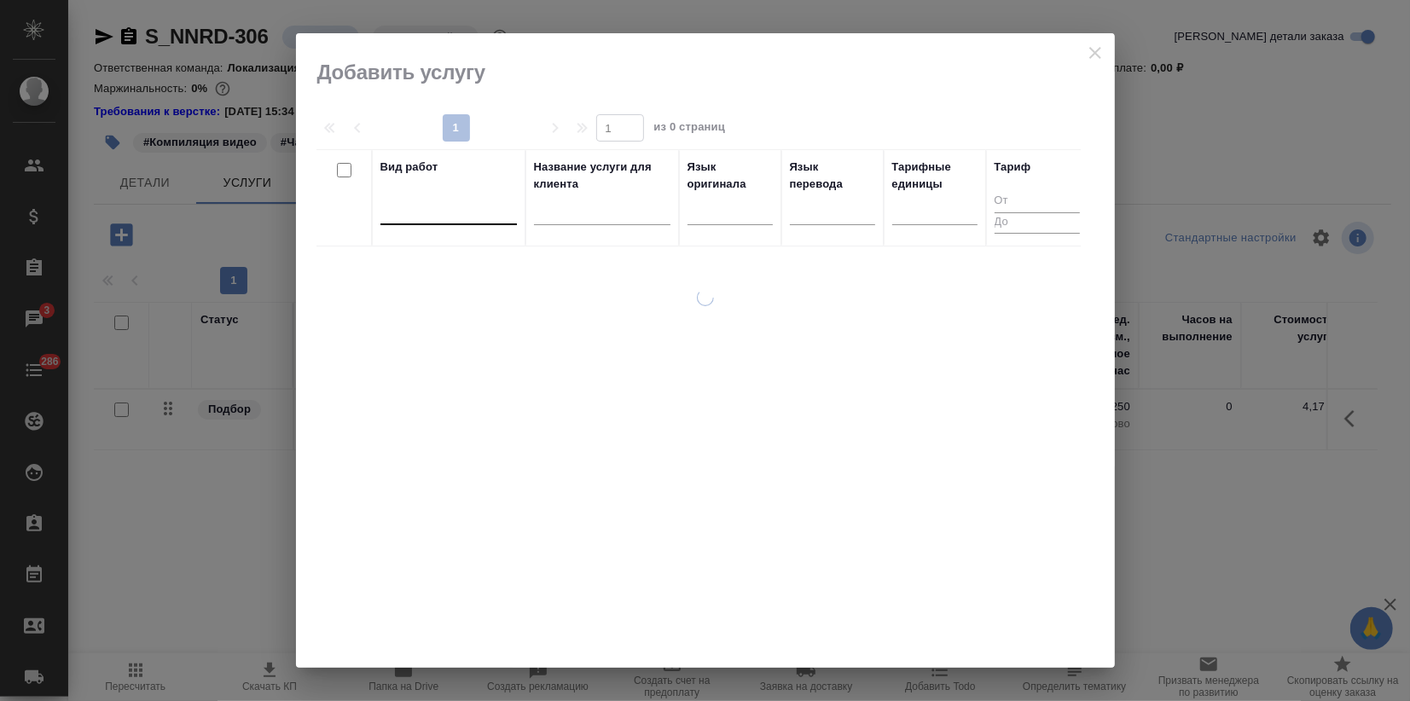
click at [393, 200] on div at bounding box center [448, 207] width 136 height 25
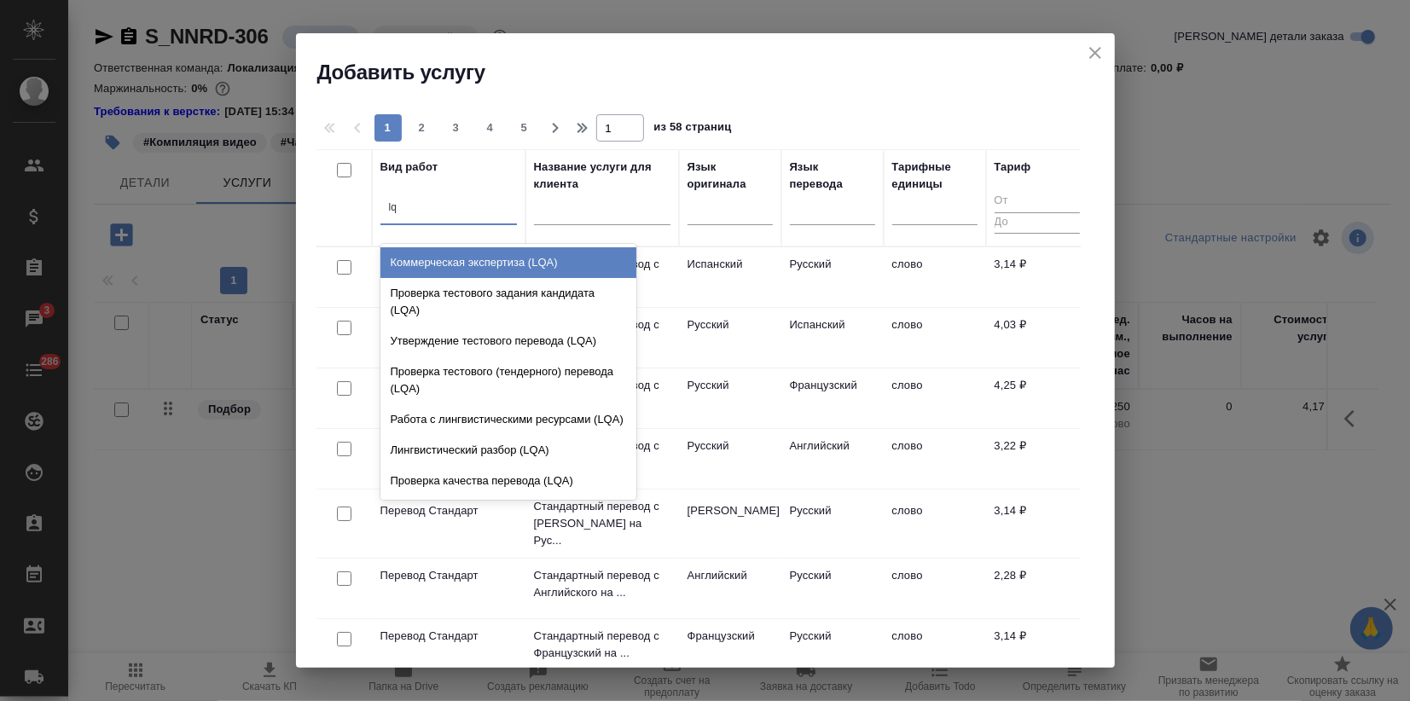
type input "lqa"
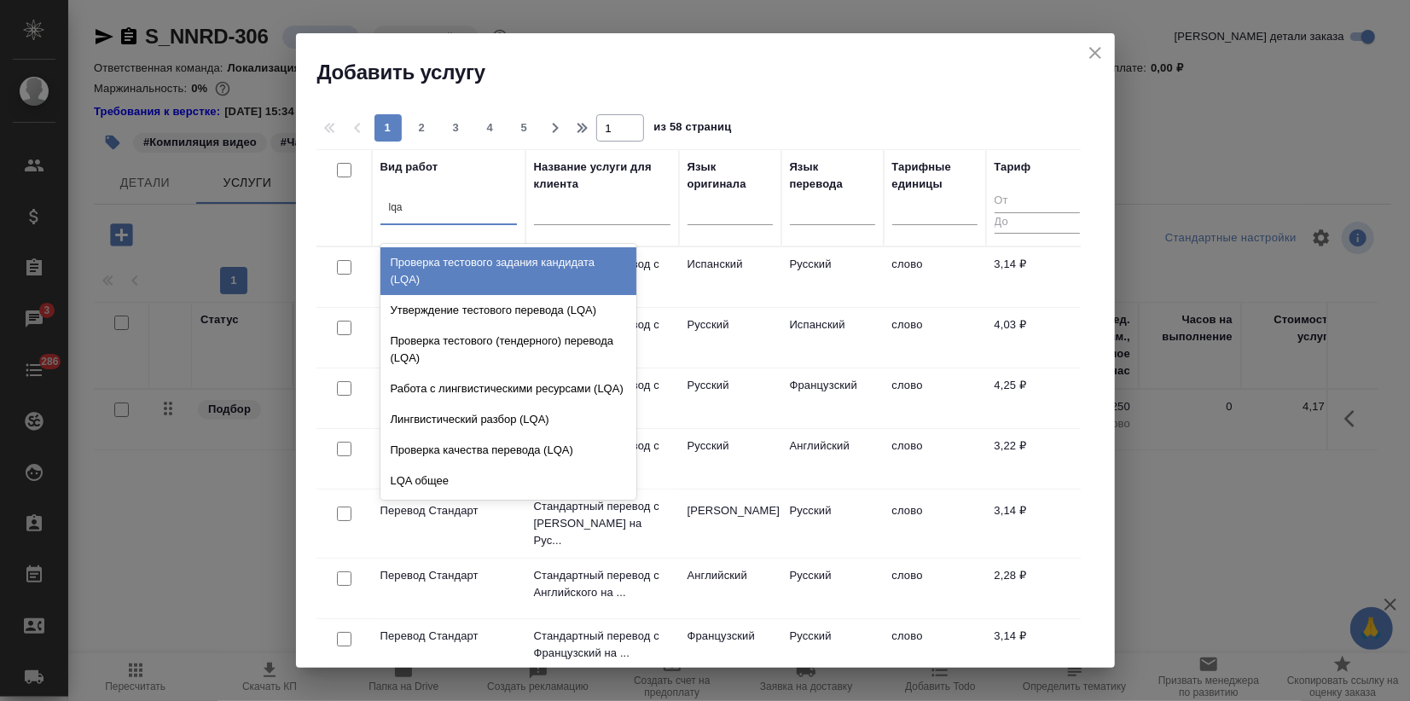
scroll to position [48, 0]
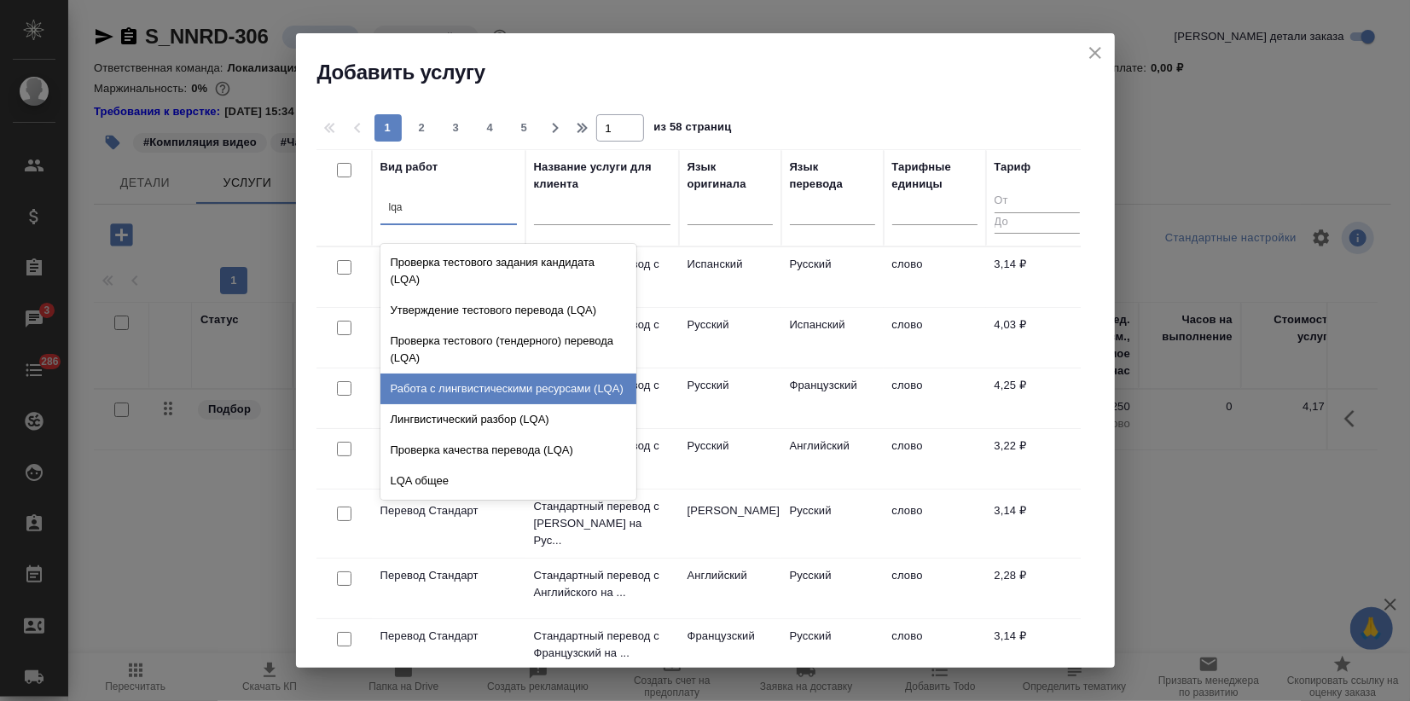
click at [528, 387] on div "Работа с лингвистическими ресурсами (LQA)" at bounding box center [508, 389] width 256 height 31
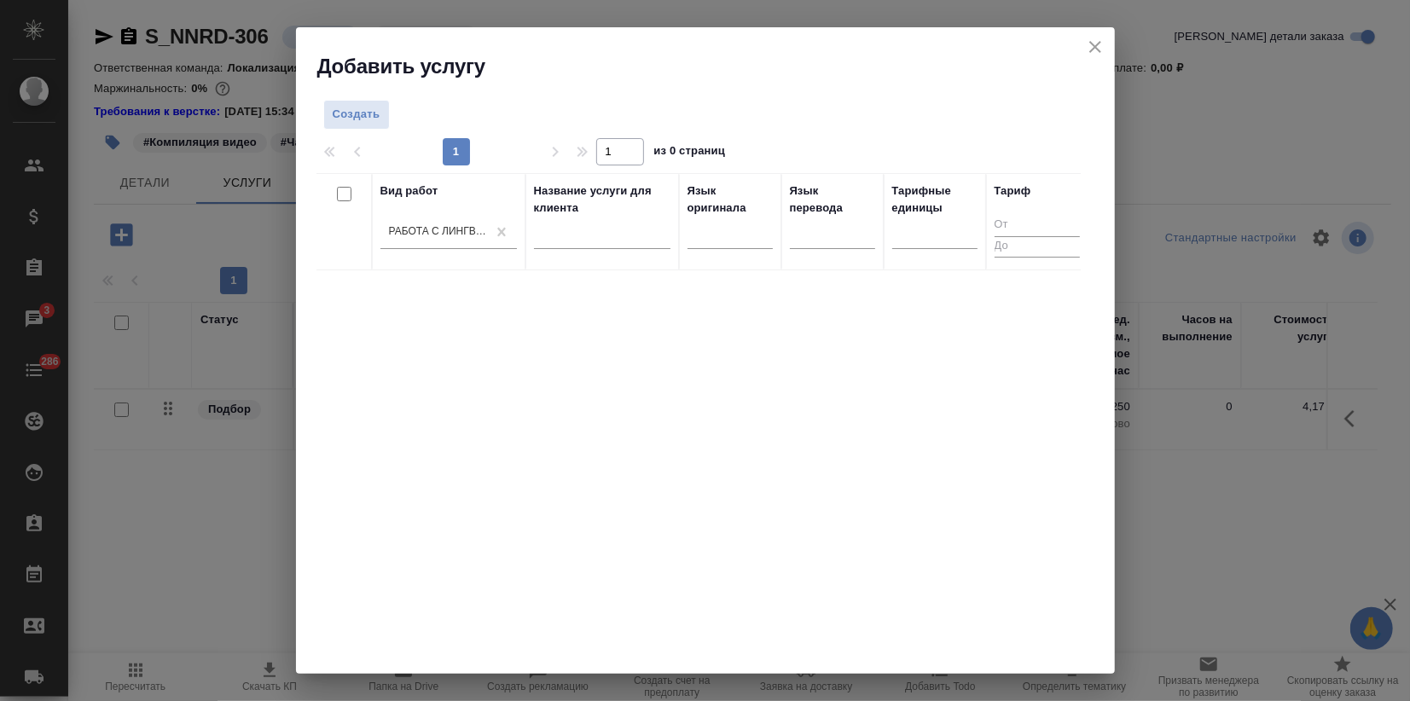
click at [497, 521] on div "Вид работ Работа с лингвистическими ресурсами (LQA) Название услуги для клиента…" at bounding box center [698, 429] width 764 height 512
click at [351, 119] on span "Создать" at bounding box center [357, 115] width 48 height 20
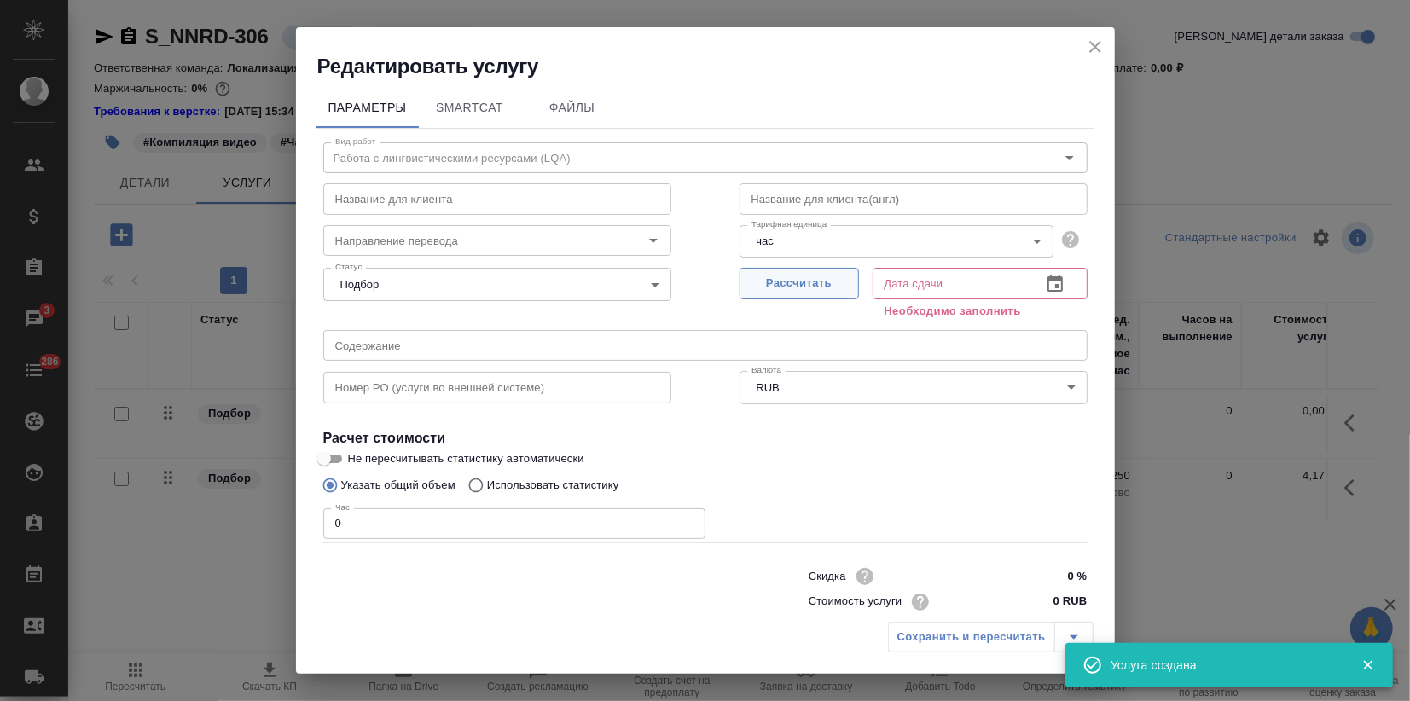
click at [768, 281] on span "Рассчитать" at bounding box center [799, 284] width 101 height 20
type input "19.09.2025 12:47"
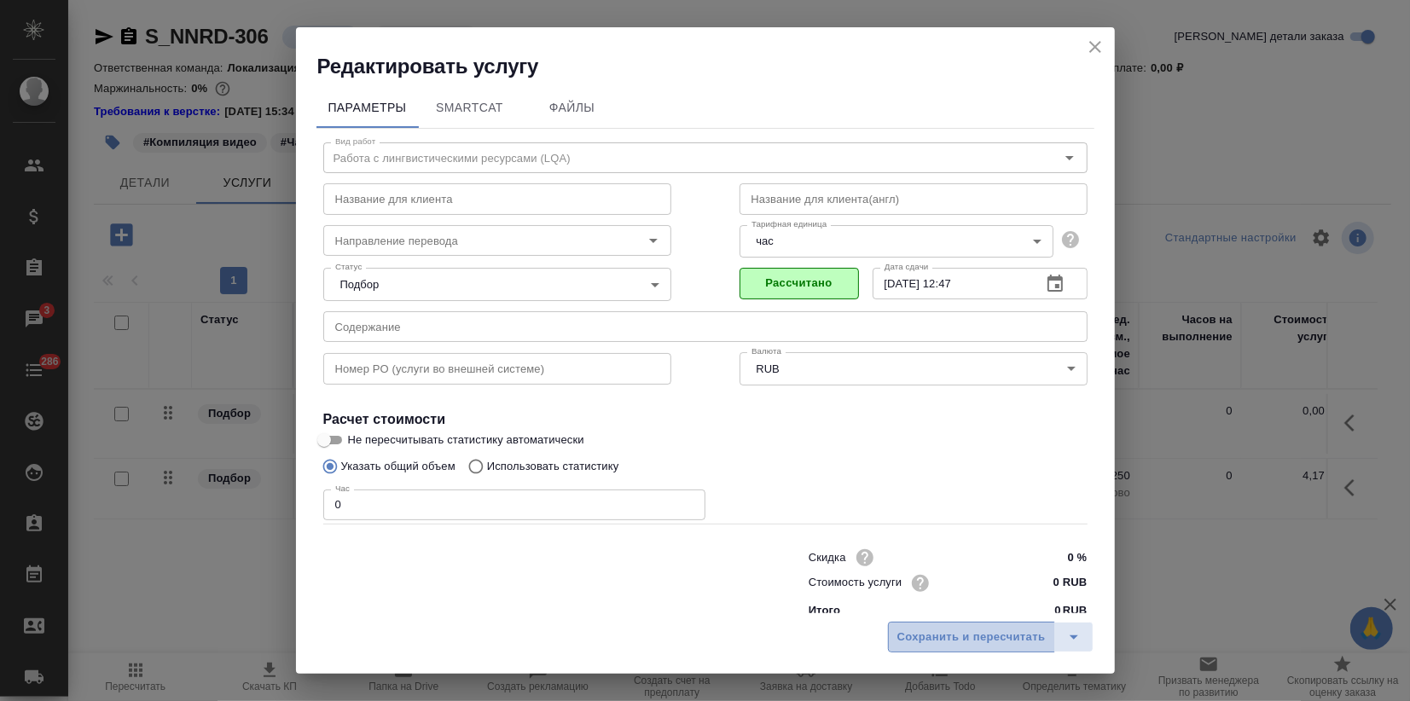
click at [907, 652] on button "Сохранить и пересчитать" at bounding box center [971, 637] width 167 height 31
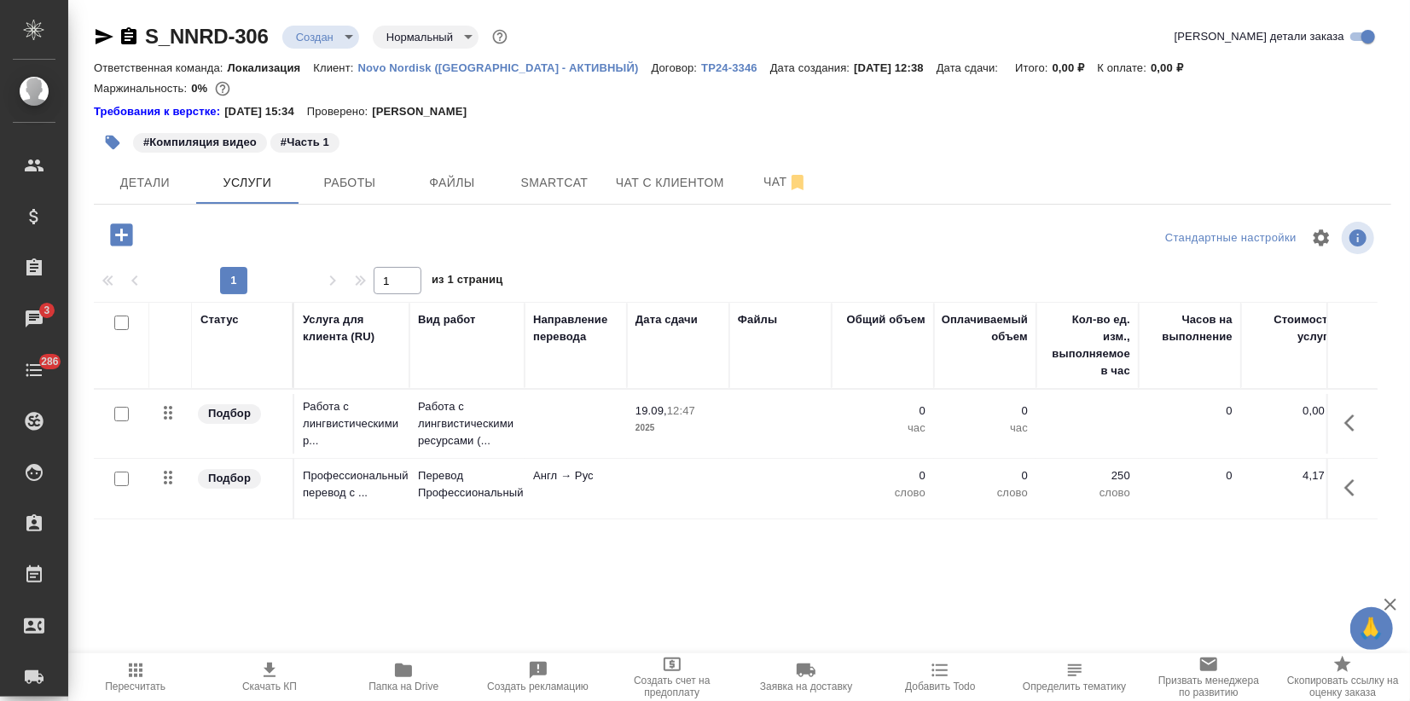
click at [409, 671] on icon "button" at bounding box center [403, 670] width 17 height 14
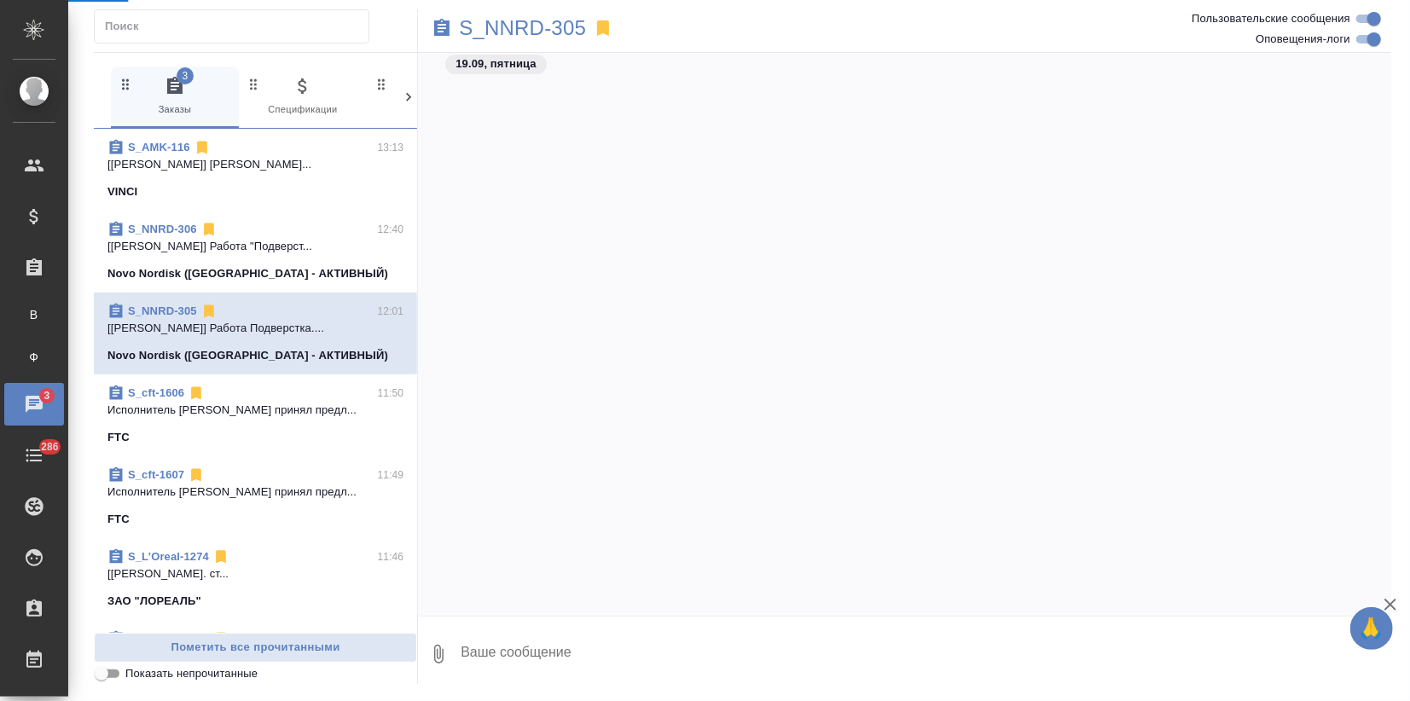
scroll to position [4785, 0]
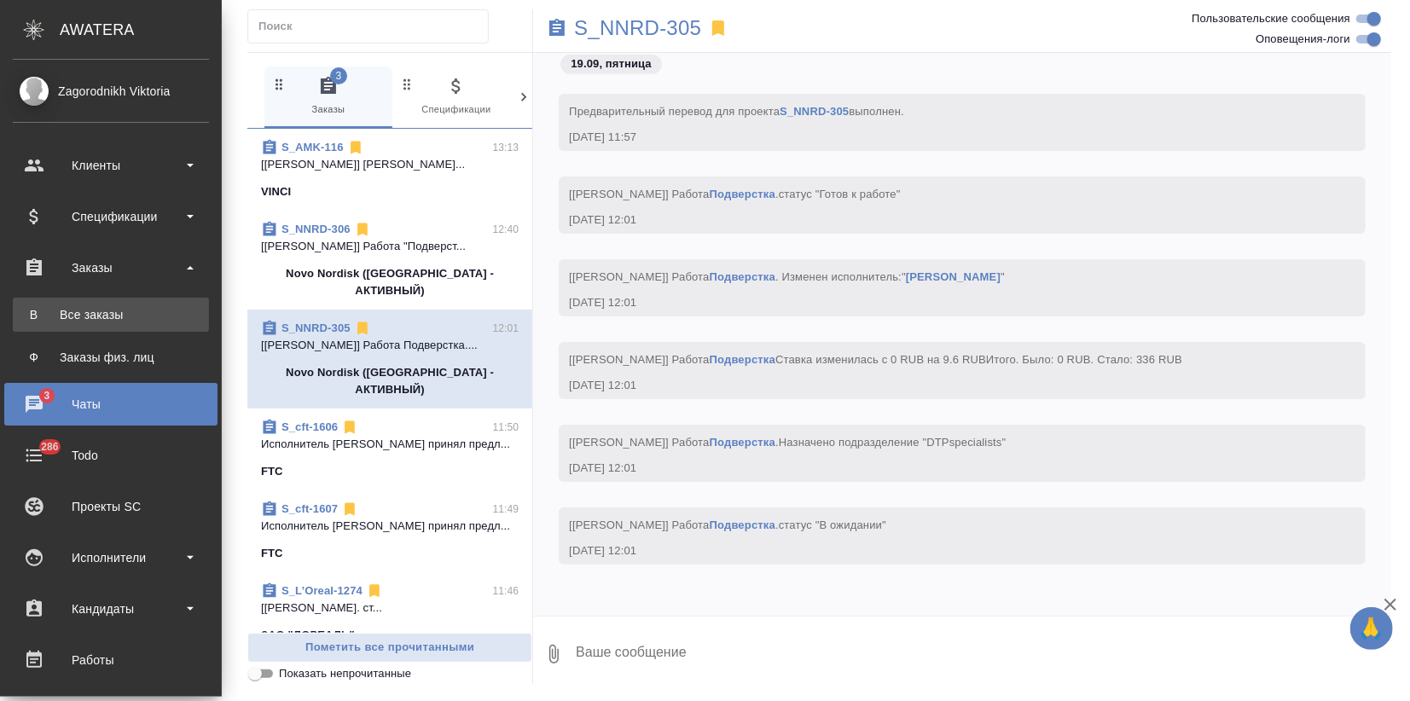
click at [72, 310] on div "Все заказы" at bounding box center [110, 314] width 179 height 17
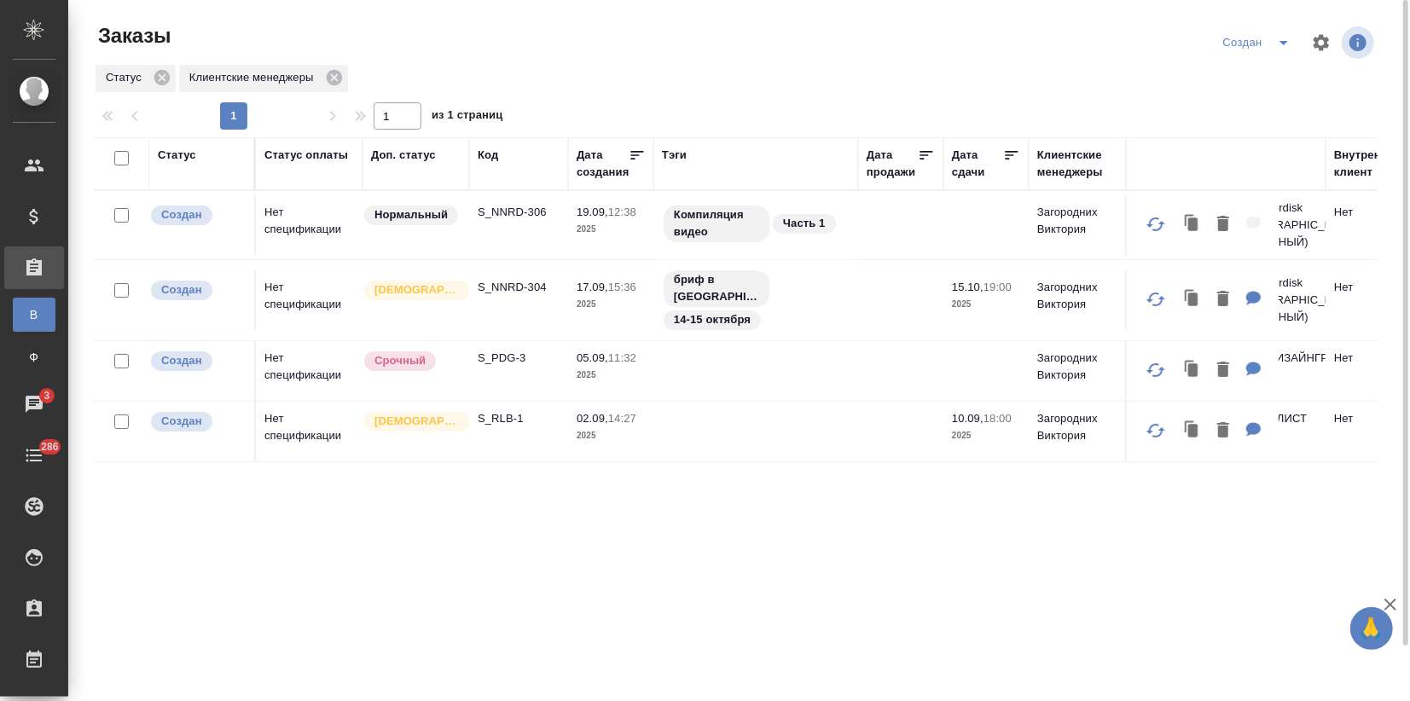
click at [232, 376] on td "Создан" at bounding box center [202, 371] width 107 height 60
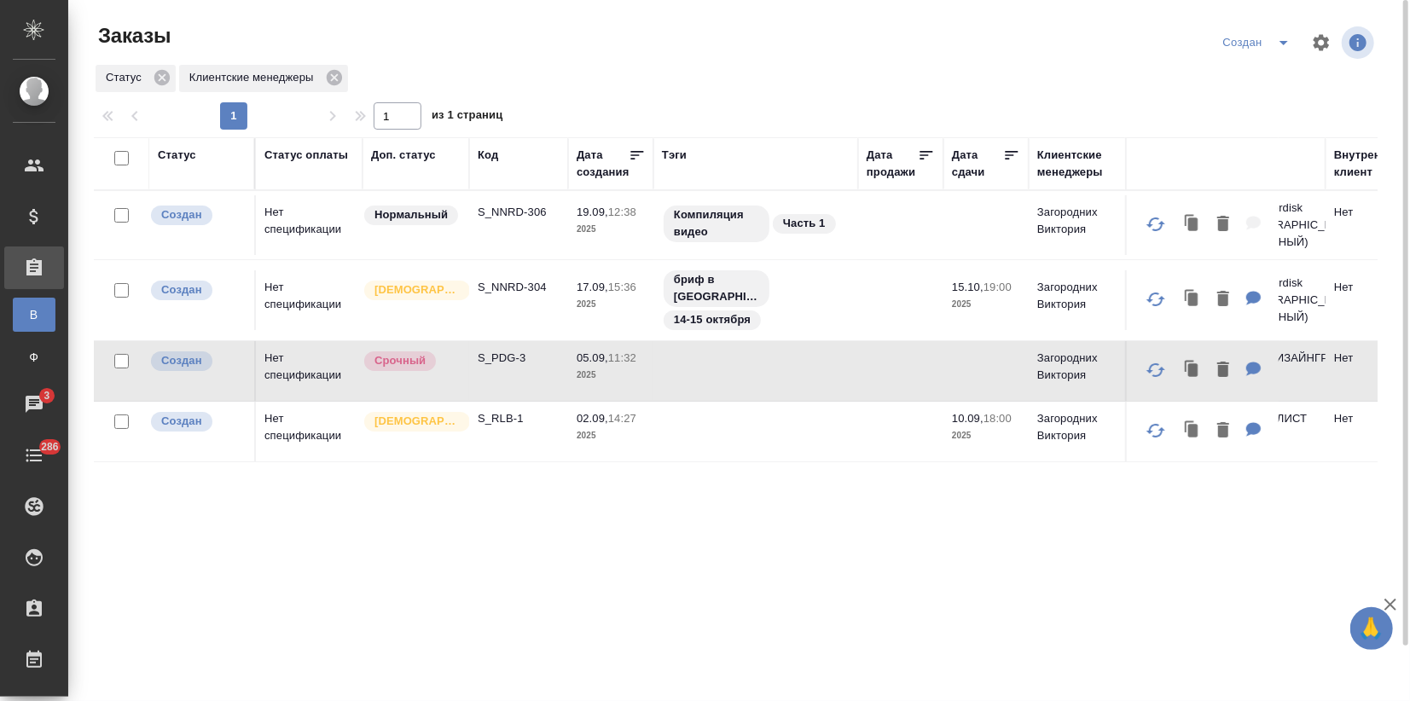
click at [232, 376] on td "Создан" at bounding box center [202, 371] width 107 height 60
click at [317, 424] on td "Нет спецификации" at bounding box center [309, 432] width 107 height 60
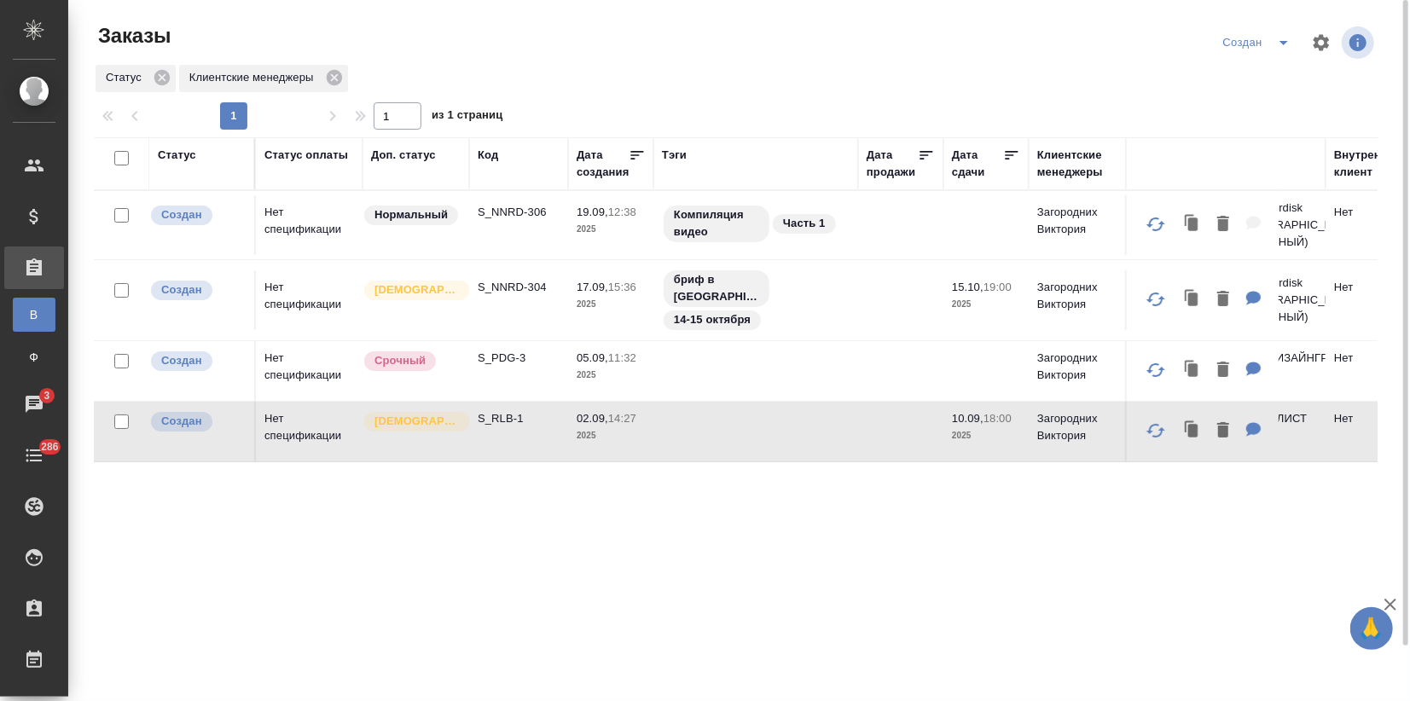
click at [317, 424] on td "Нет спецификации" at bounding box center [309, 432] width 107 height 60
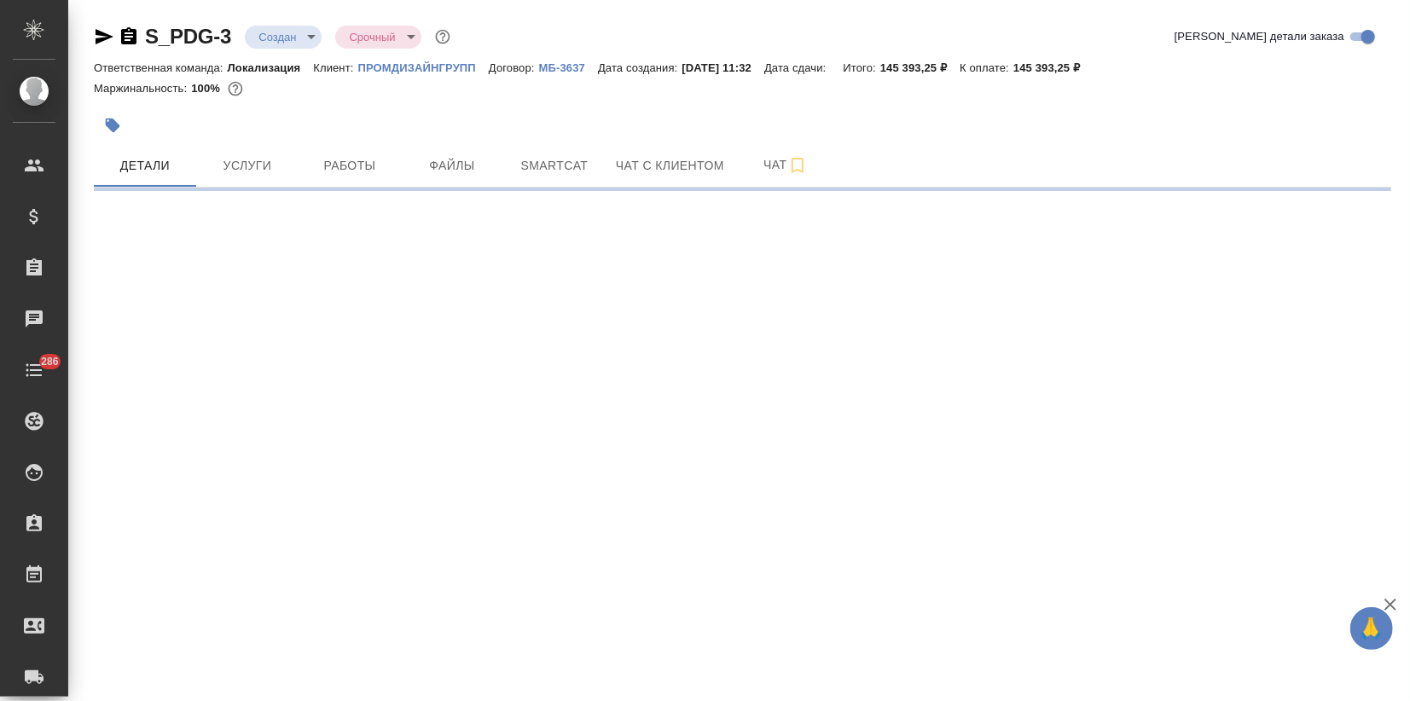
select select "RU"
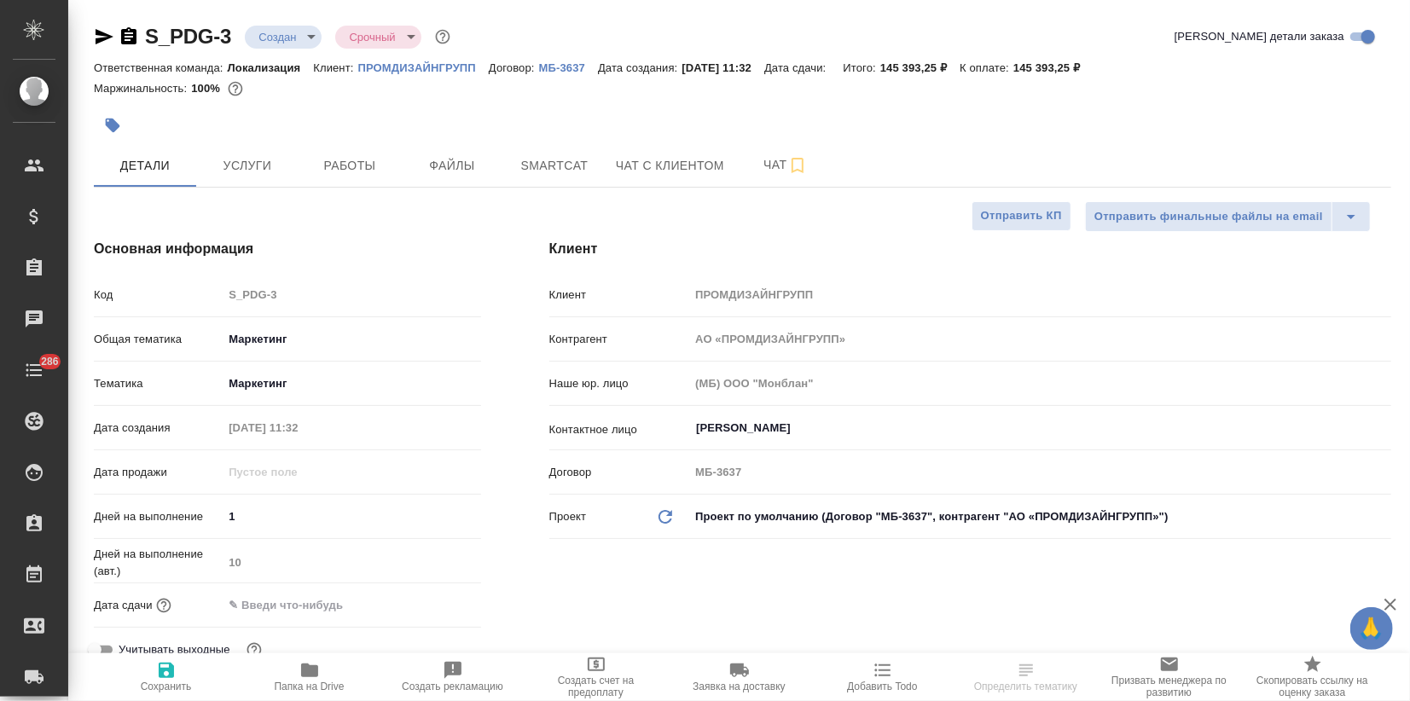
type textarea "x"
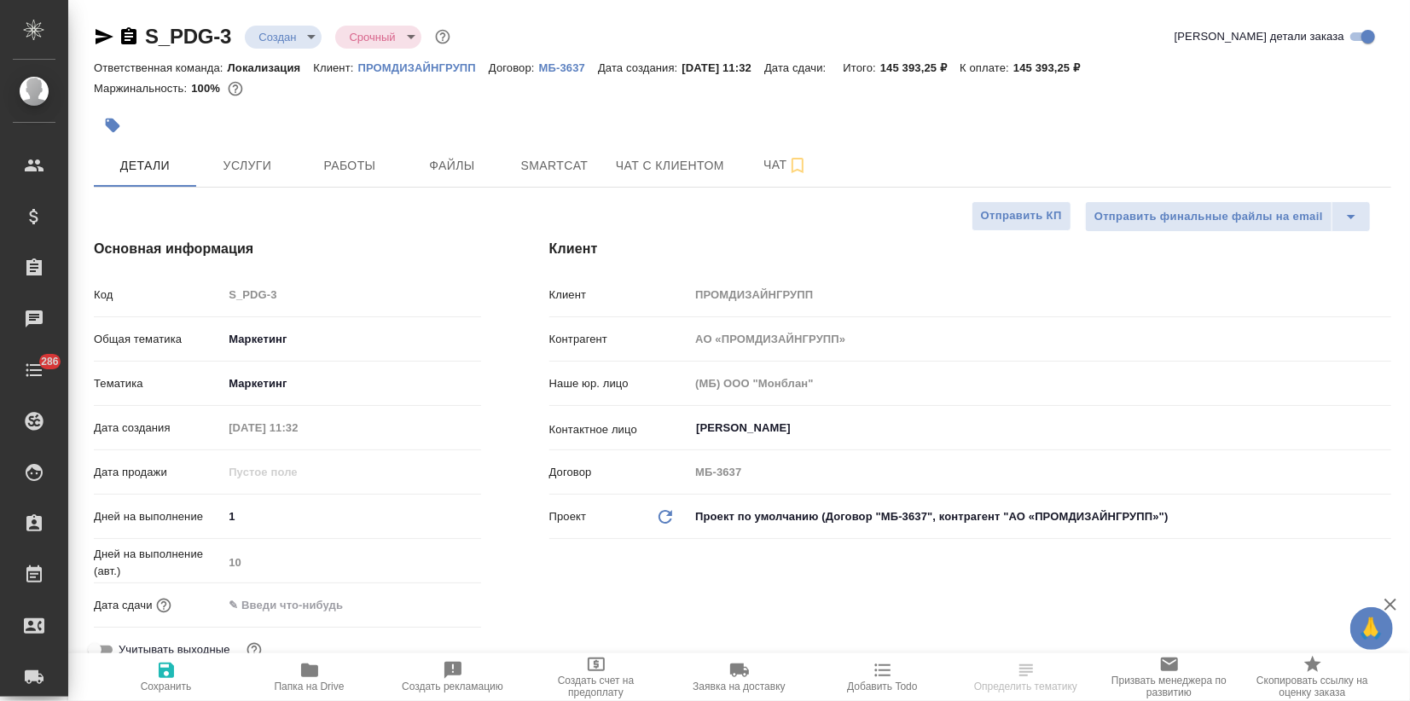
type textarea "x"
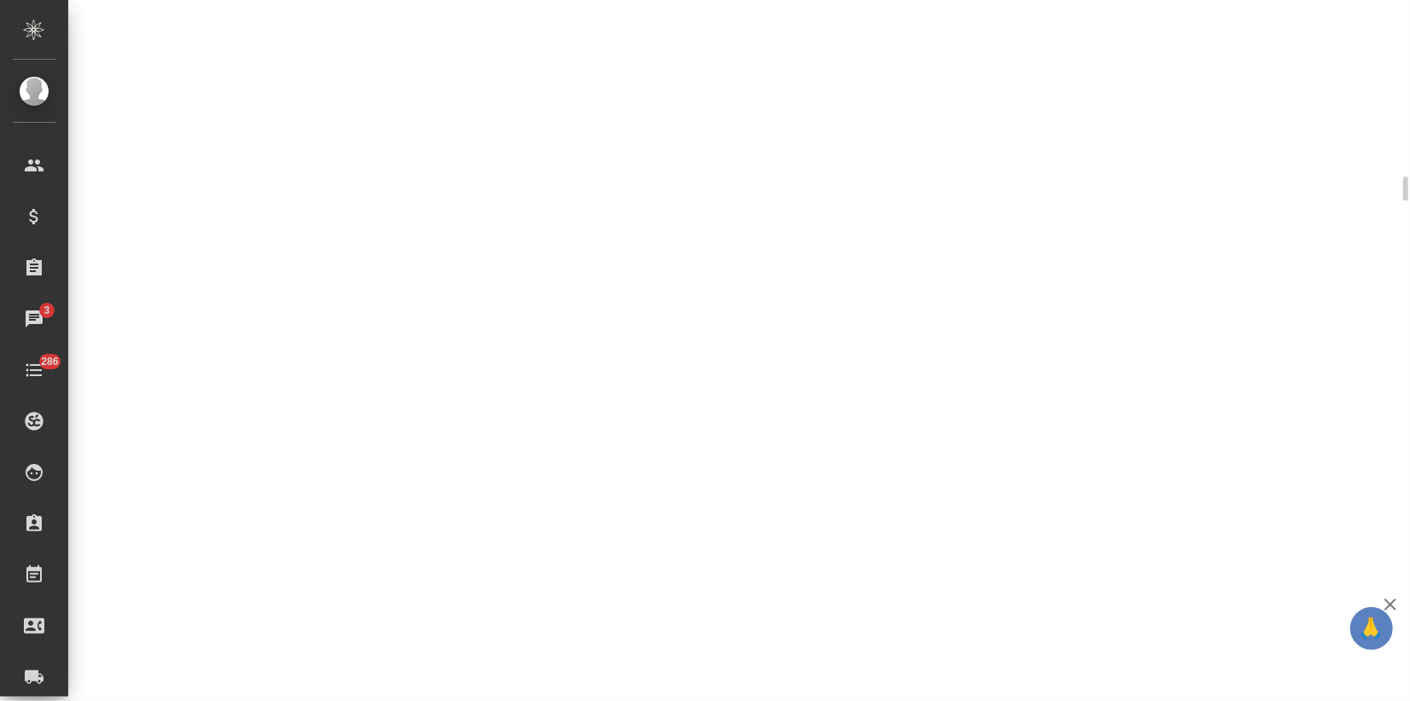
select select "RU"
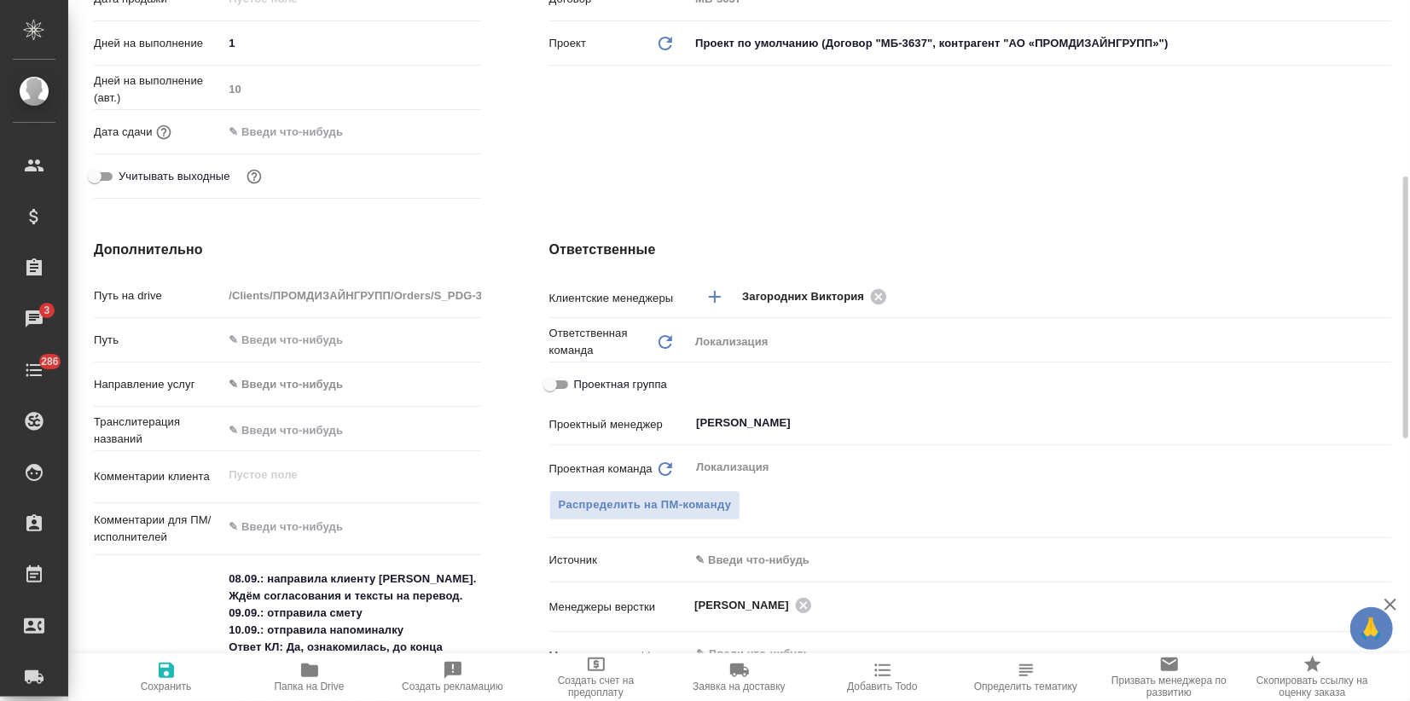
type textarea "x"
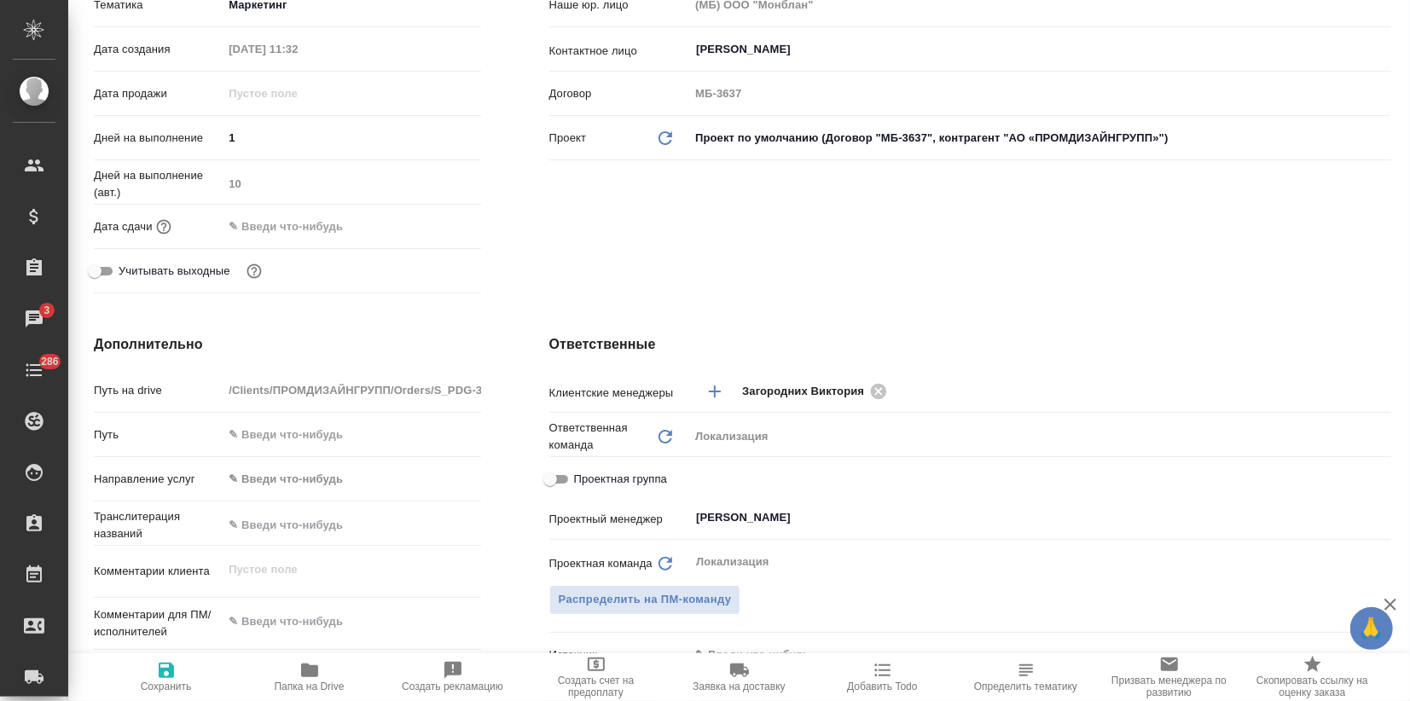
scroll to position [0, 0]
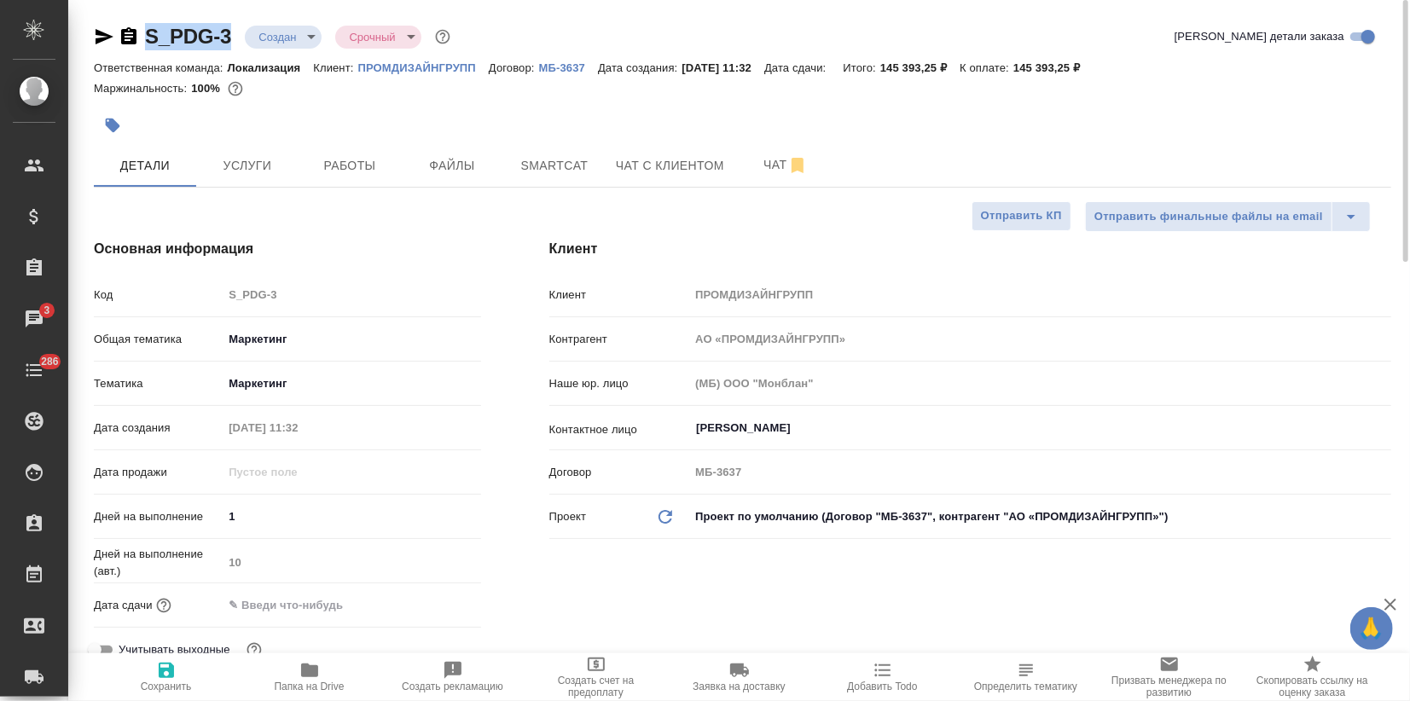
drag, startPoint x: 236, startPoint y: 28, endPoint x: 105, endPoint y: 28, distance: 131.3
click at [105, 28] on div "S_PDG-3 Создан new Срочный urgent" at bounding box center [274, 36] width 360 height 27
type textarea "x"
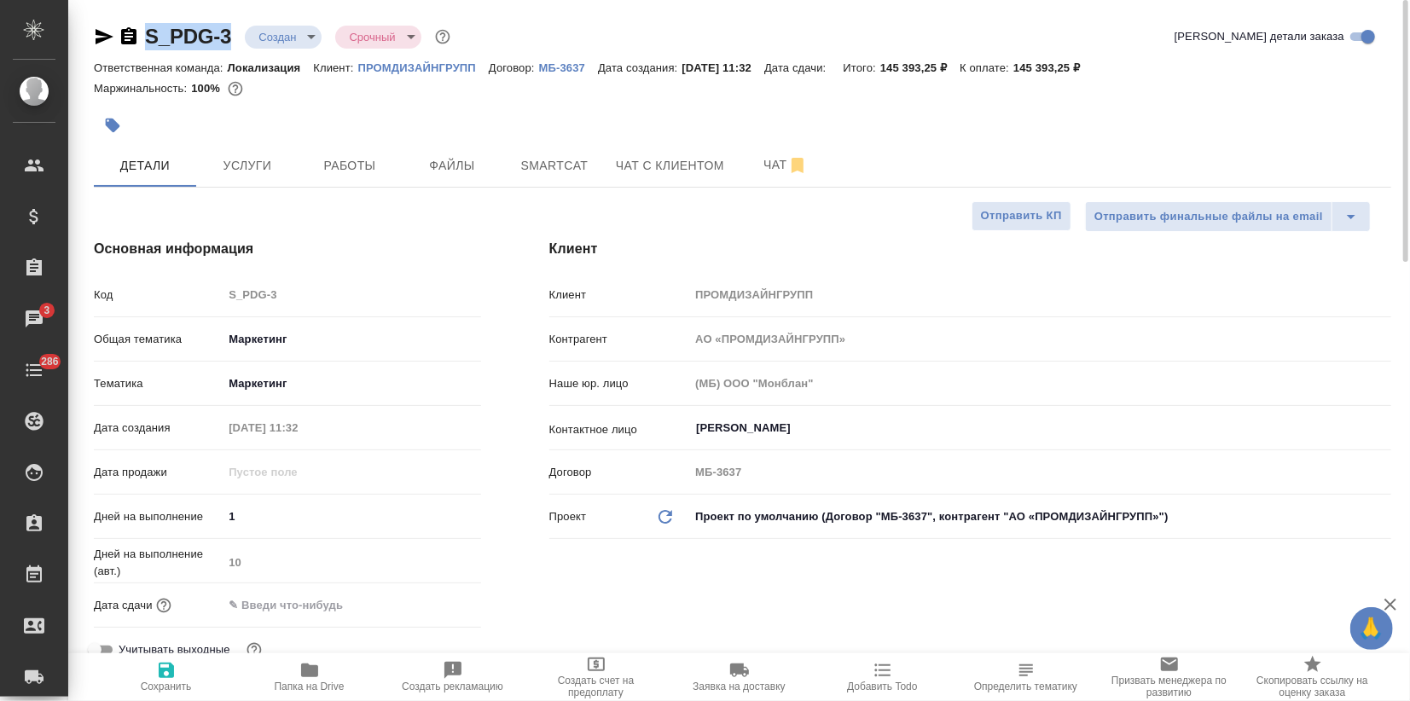
type textarea "x"
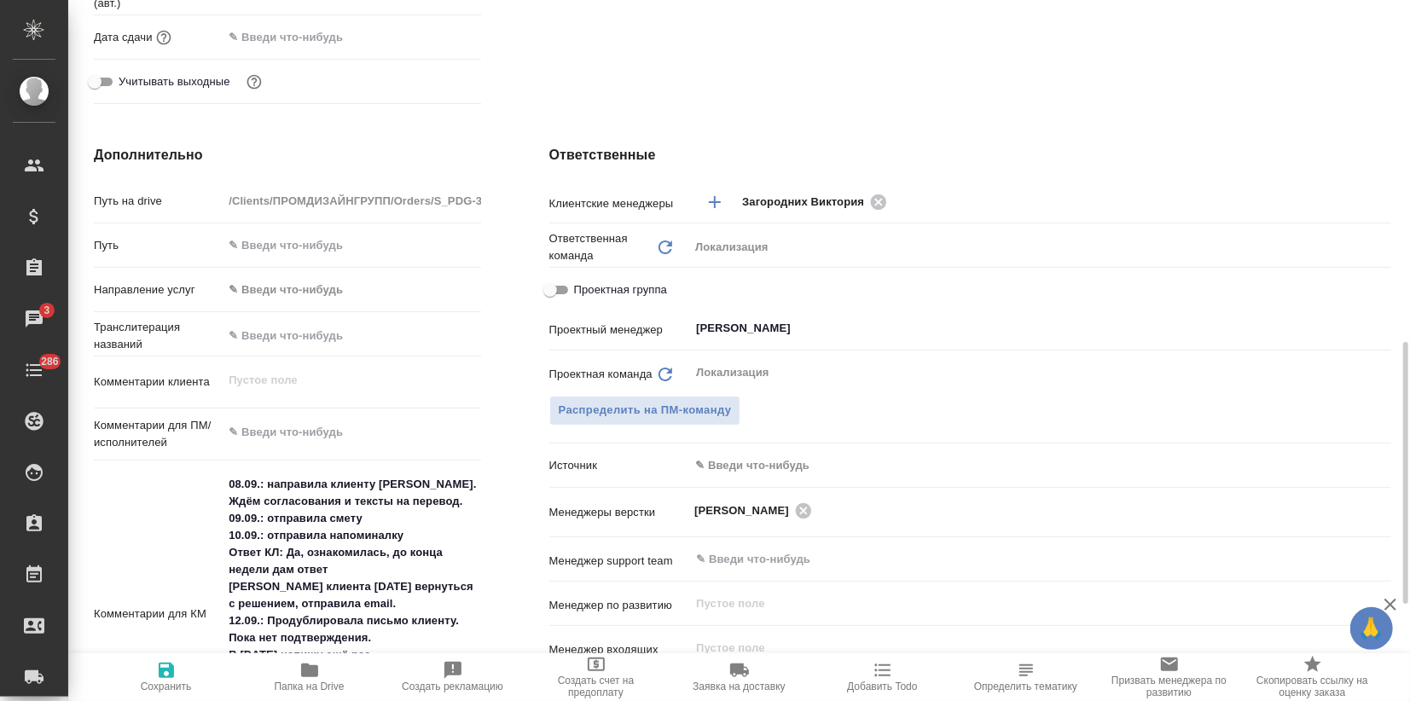
scroll to position [947, 0]
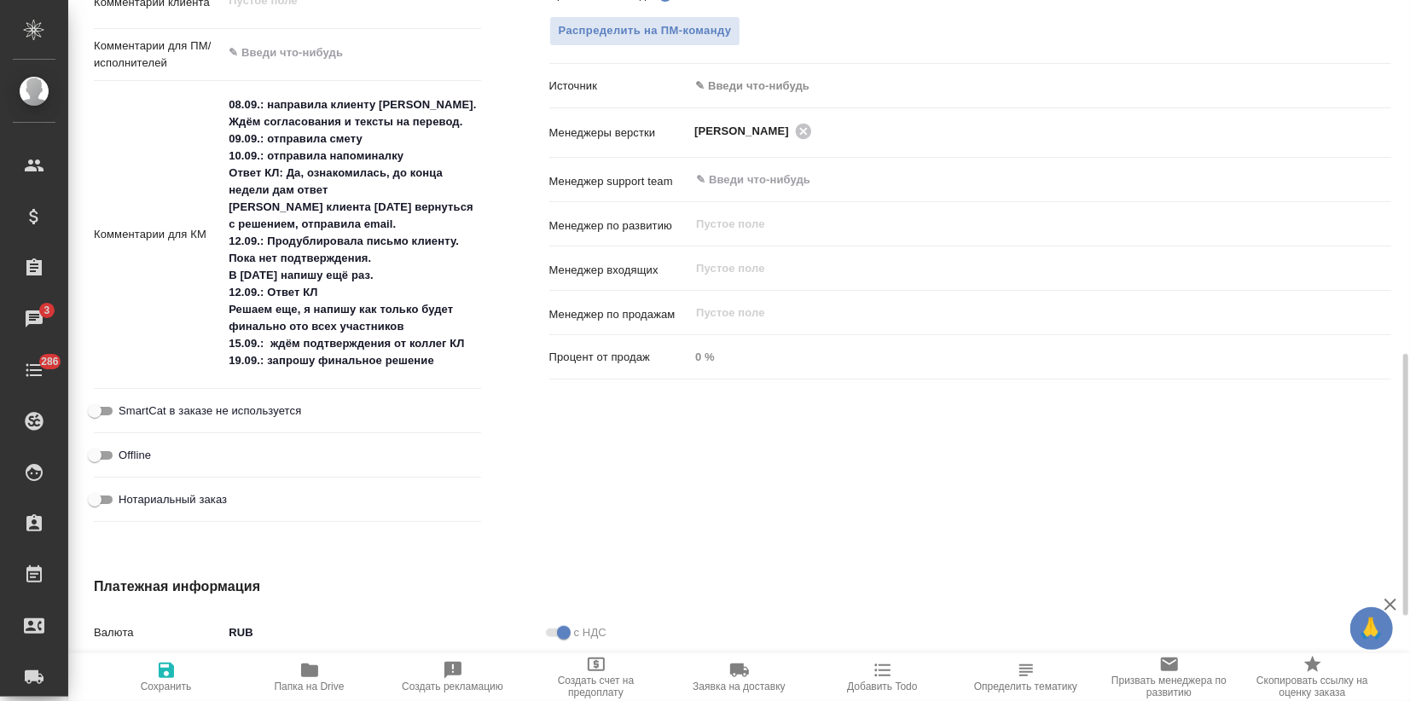
type textarea "x"
drag, startPoint x: 301, startPoint y: 360, endPoint x: 313, endPoint y: 362, distance: 12.1
click at [313, 362] on textarea "08.09.: направила клиенту NDA. Ждём согласования и тексты на перевод. 09.09.: о…" at bounding box center [351, 233] width 256 height 285
type textarea "08.09.: направила клиенту NDA. Ждём согласования и тексты на перевод. 09.09.: о…"
type textarea "x"
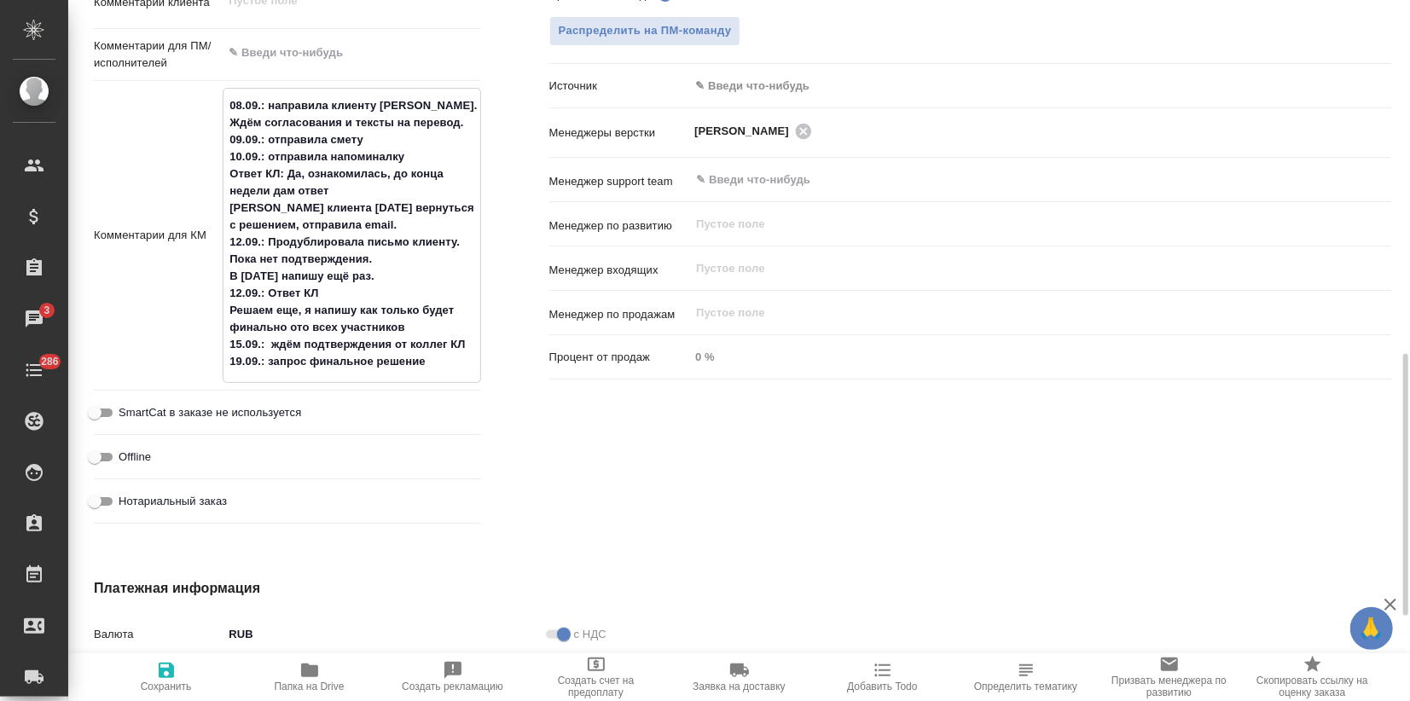
type textarea "x"
type textarea "08.09.: направила клиенту NDA. Ждём согласования и тексты на перевод. 09.09.: о…"
type textarea "x"
type textarea "08.09.: направила клиенту NDA. Ждём согласования и тексты на перевод. 09.09.: о…"
type textarea "x"
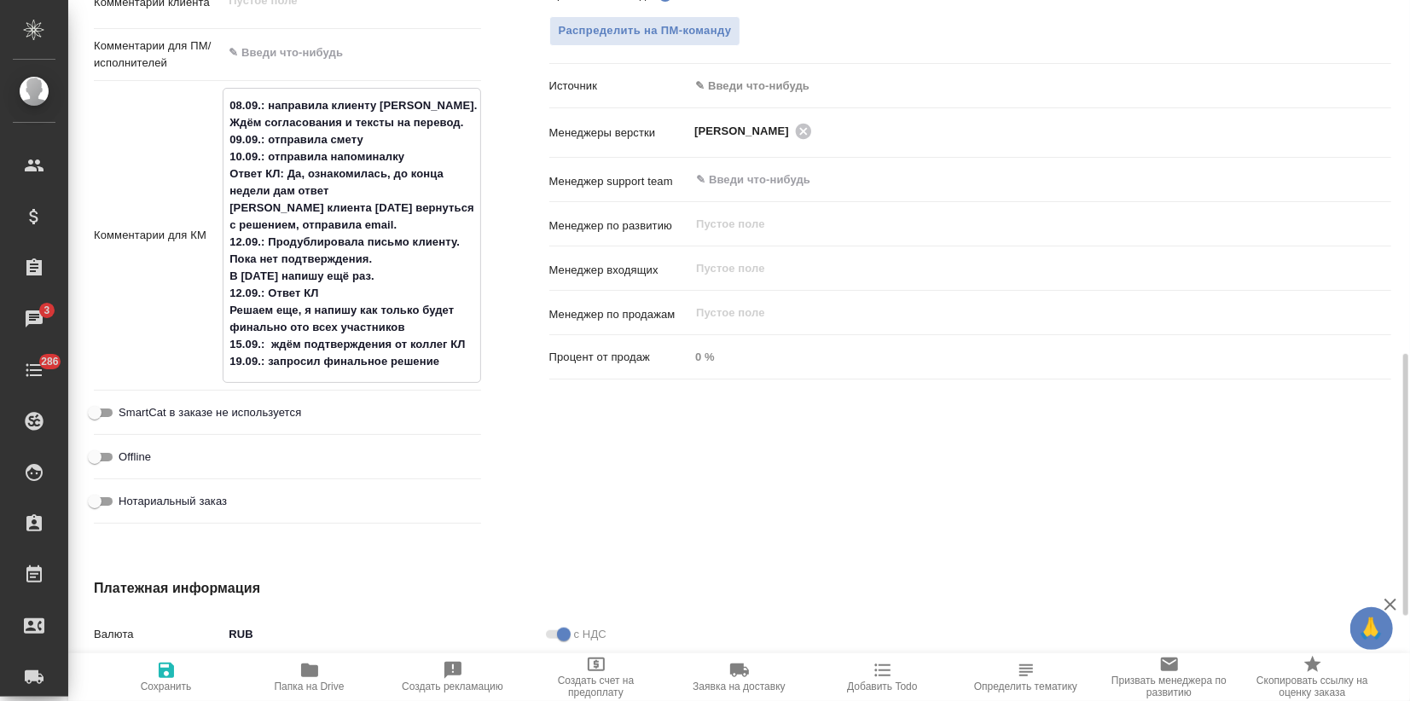
type textarea "x"
type textarea "08.09.: направила клиенту NDA. Ждём согласования и тексты на перевод. 09.09.: о…"
type textarea "x"
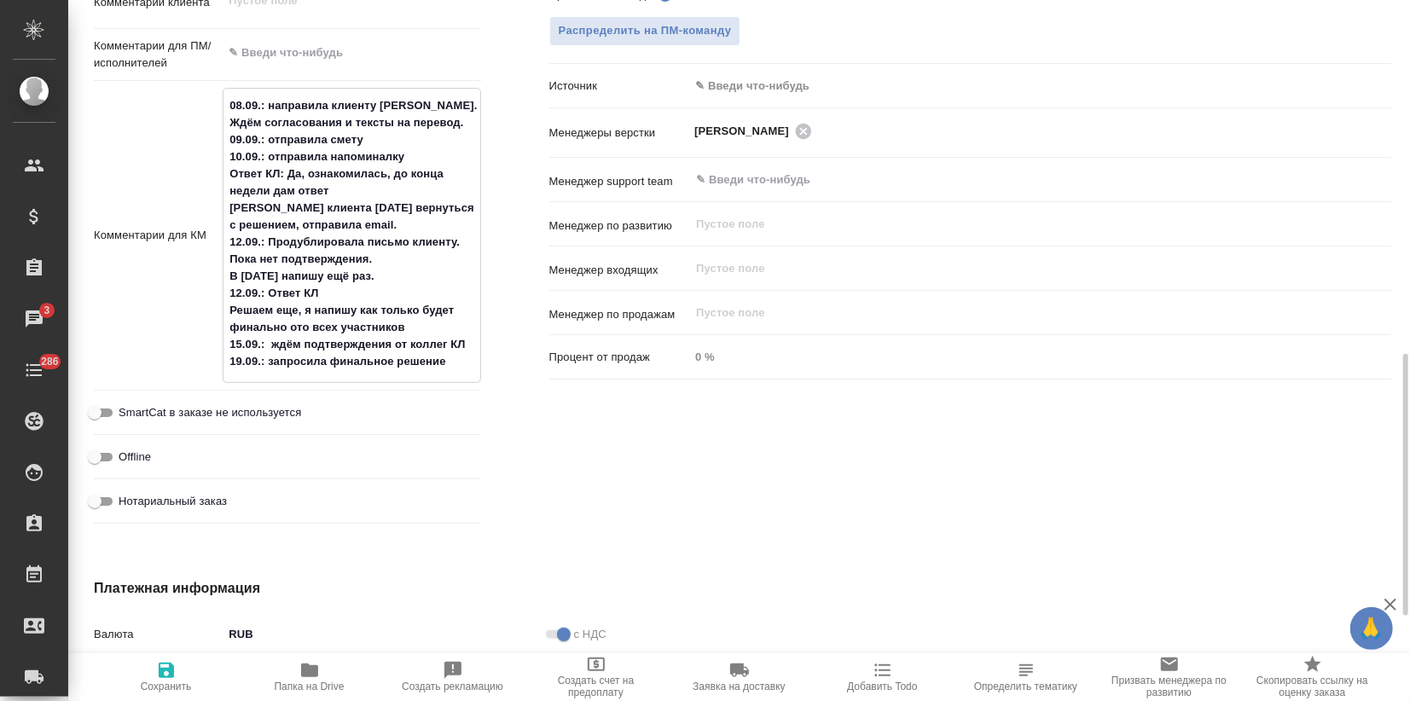
type textarea "x"
type textarea "08.09.: направила клиенту NDA. Ждём согласования и тексты на перевод. 09.09.: о…"
type textarea "x"
click at [176, 676] on icon "button" at bounding box center [166, 670] width 20 height 20
type textarea "x"
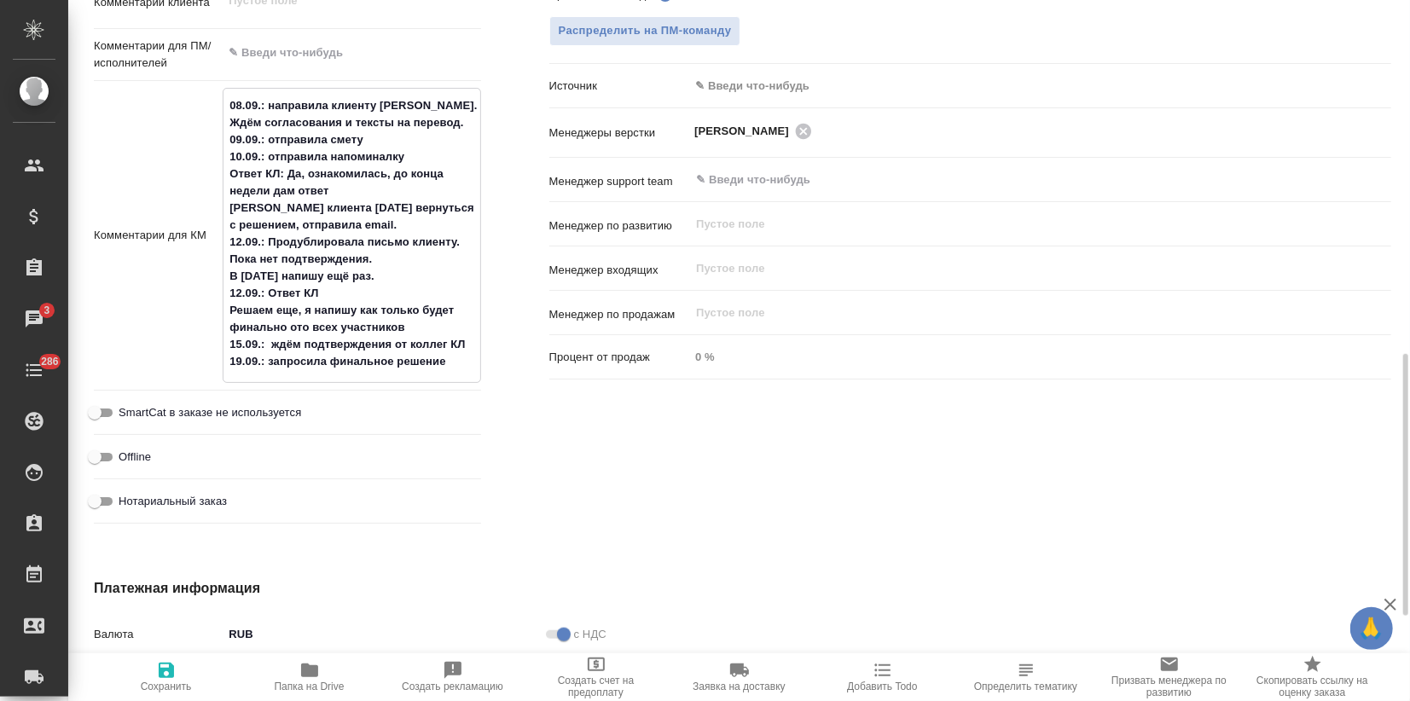
type textarea "x"
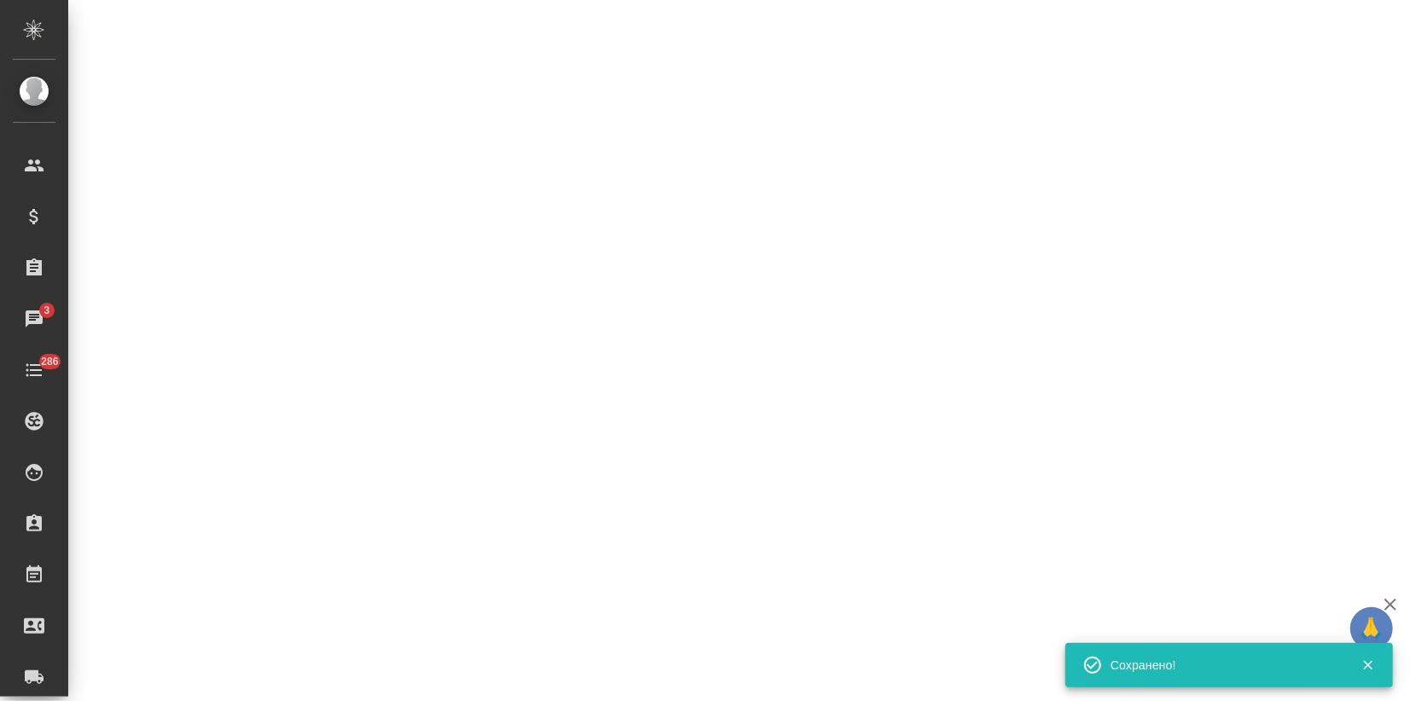
select select "RU"
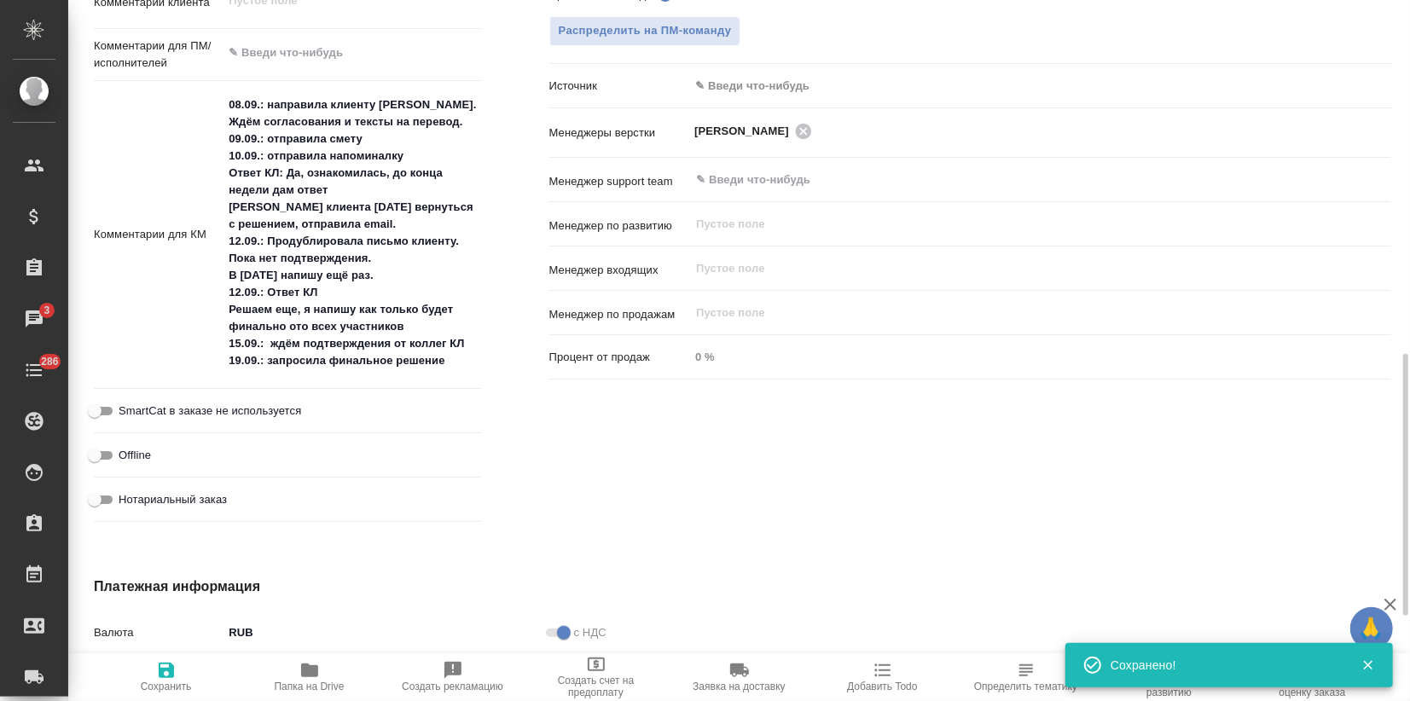
type textarea "x"
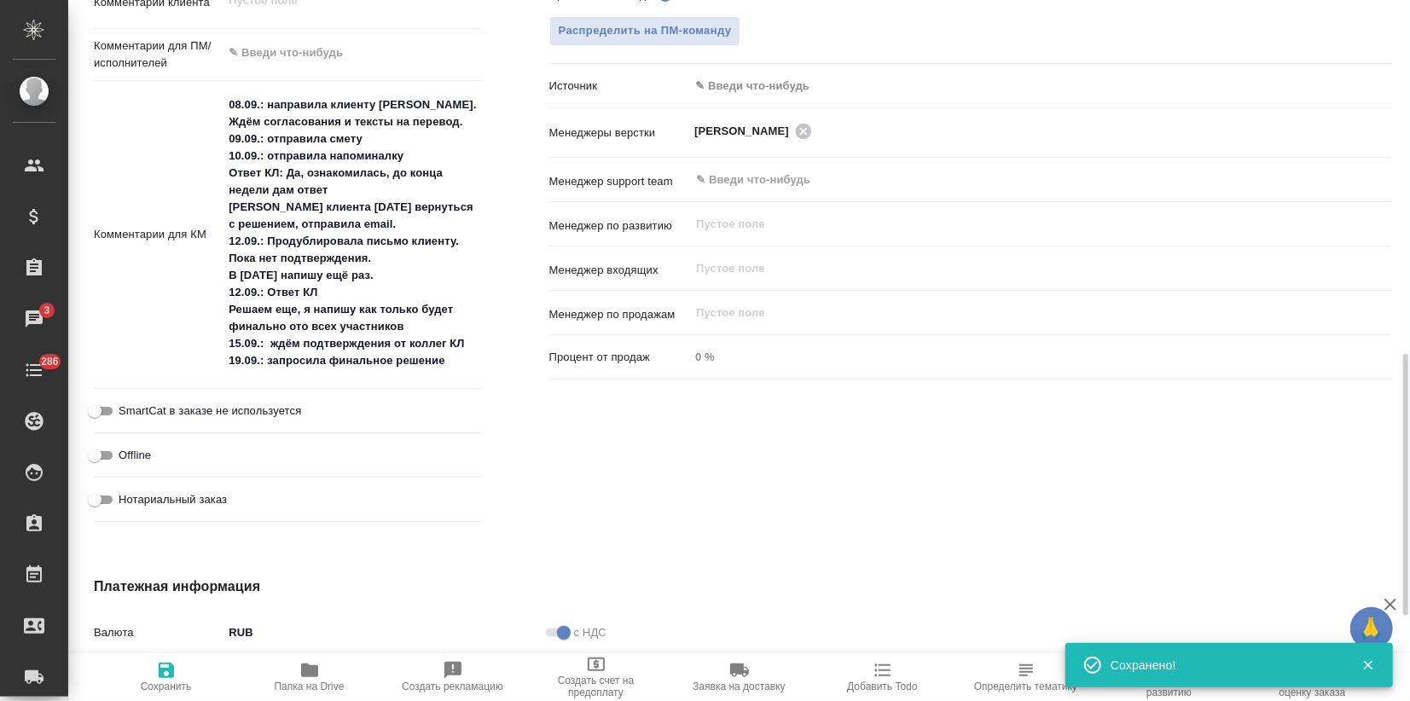
type textarea "x"
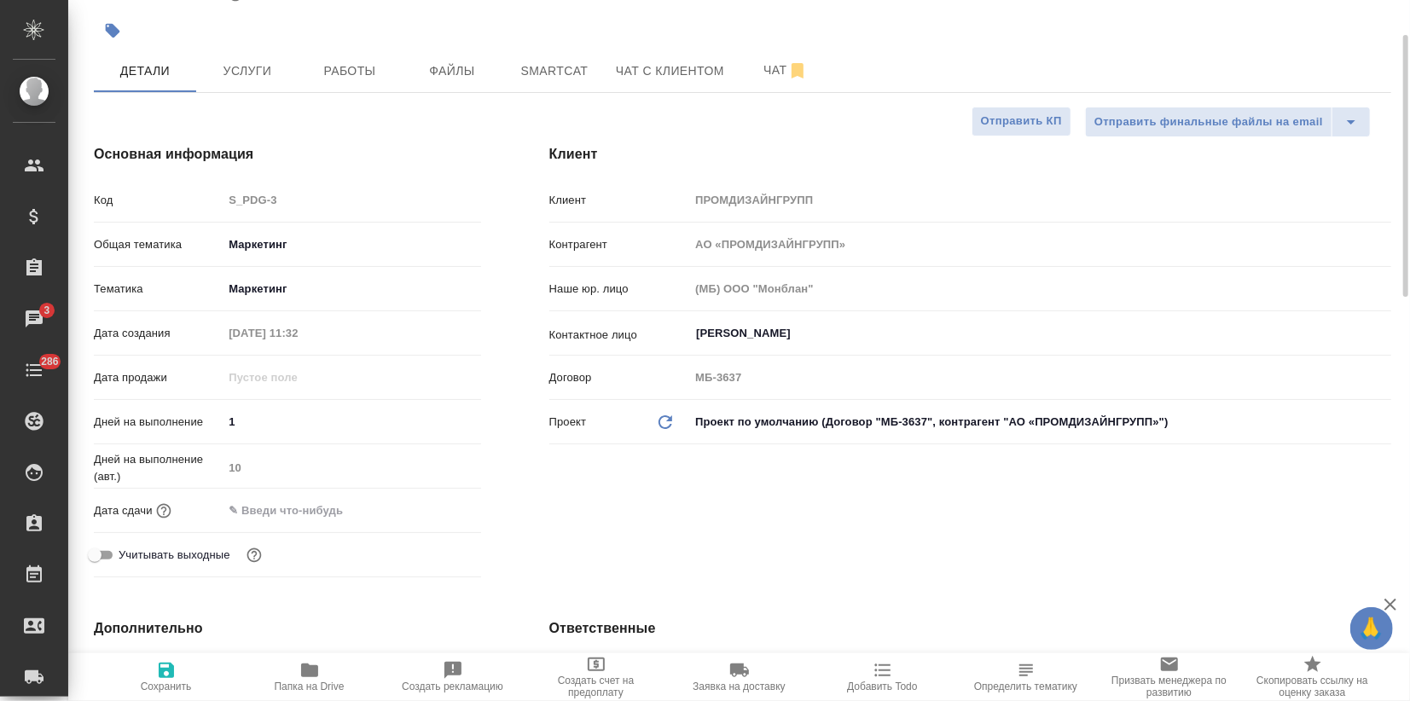
scroll to position [0, 0]
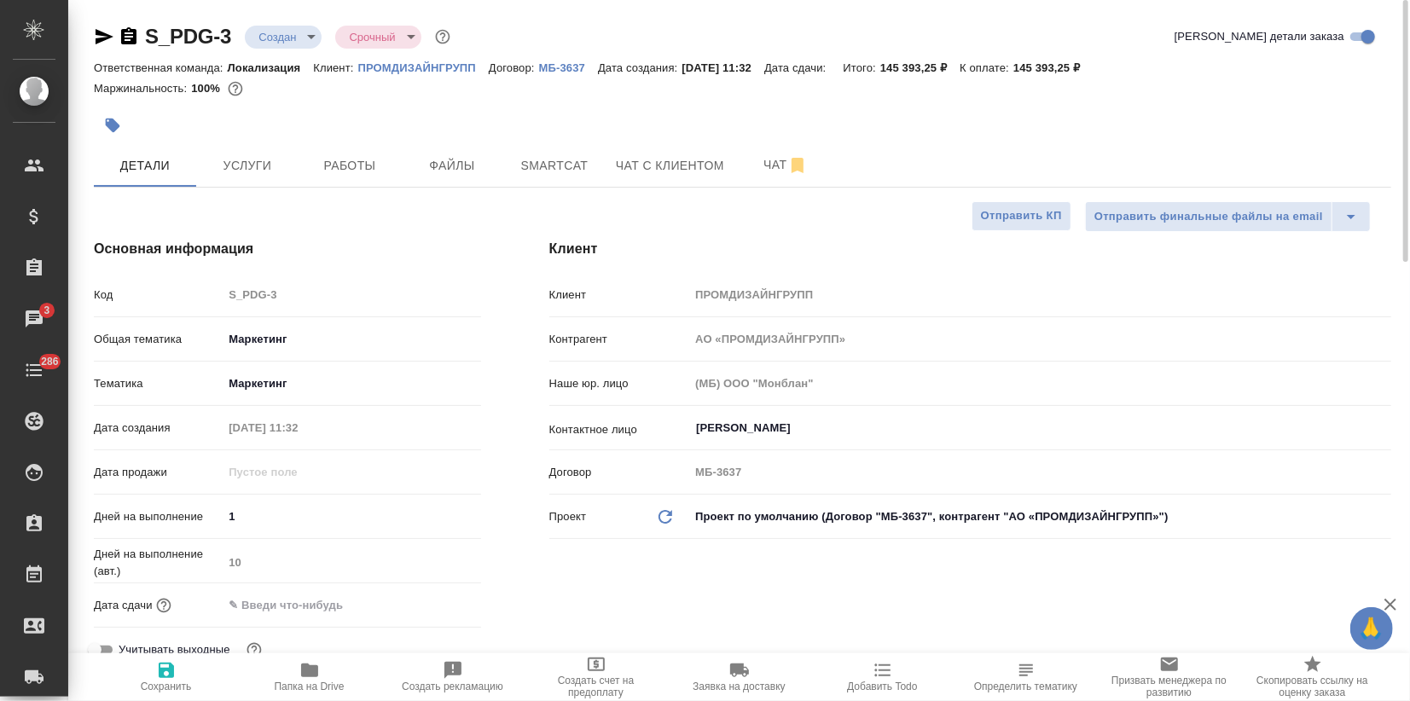
type textarea "x"
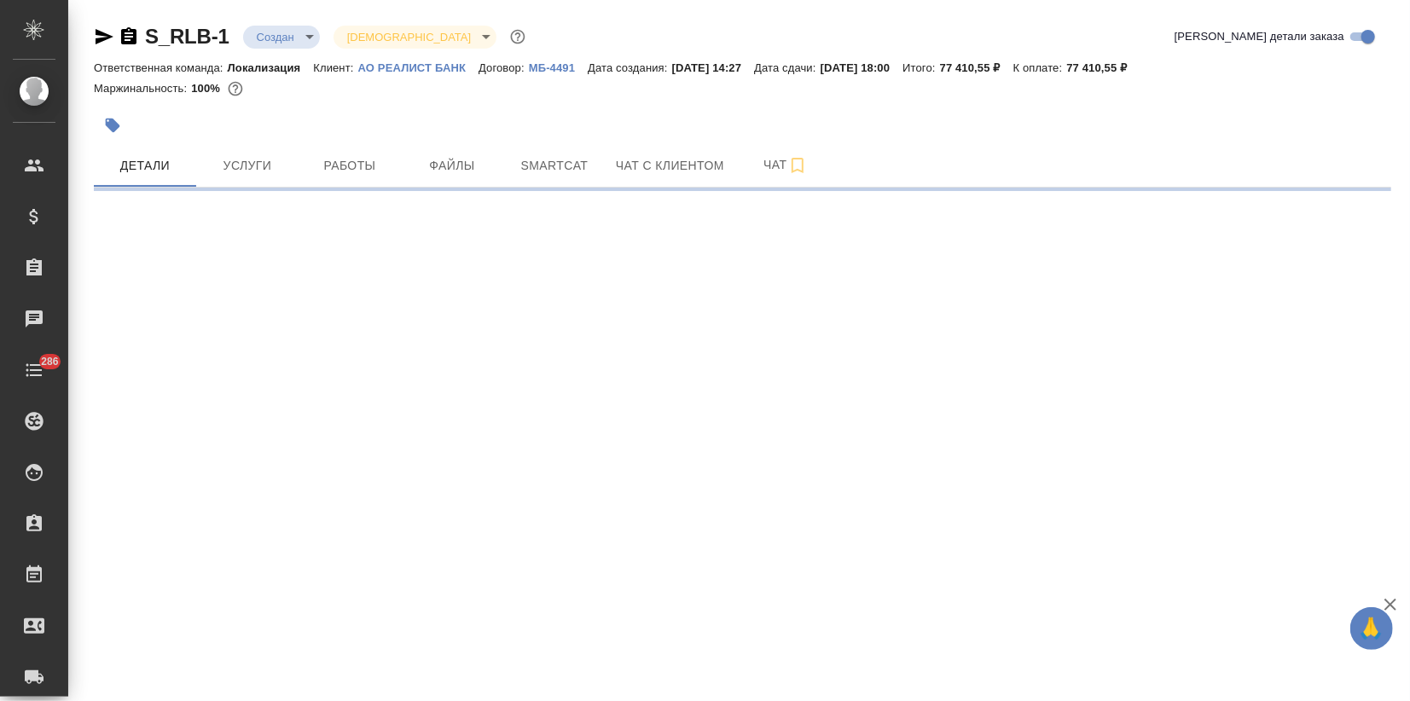
select select "RU"
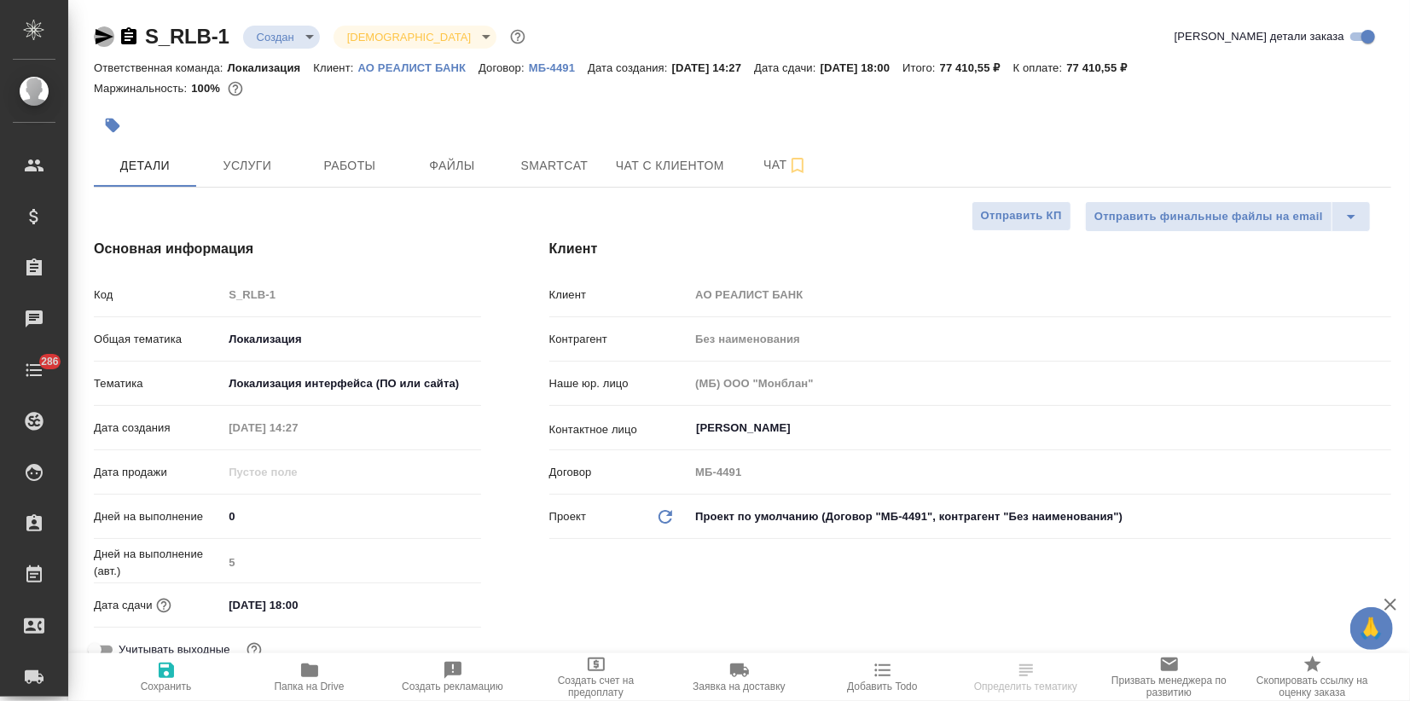
click at [109, 36] on icon "button" at bounding box center [105, 36] width 18 height 15
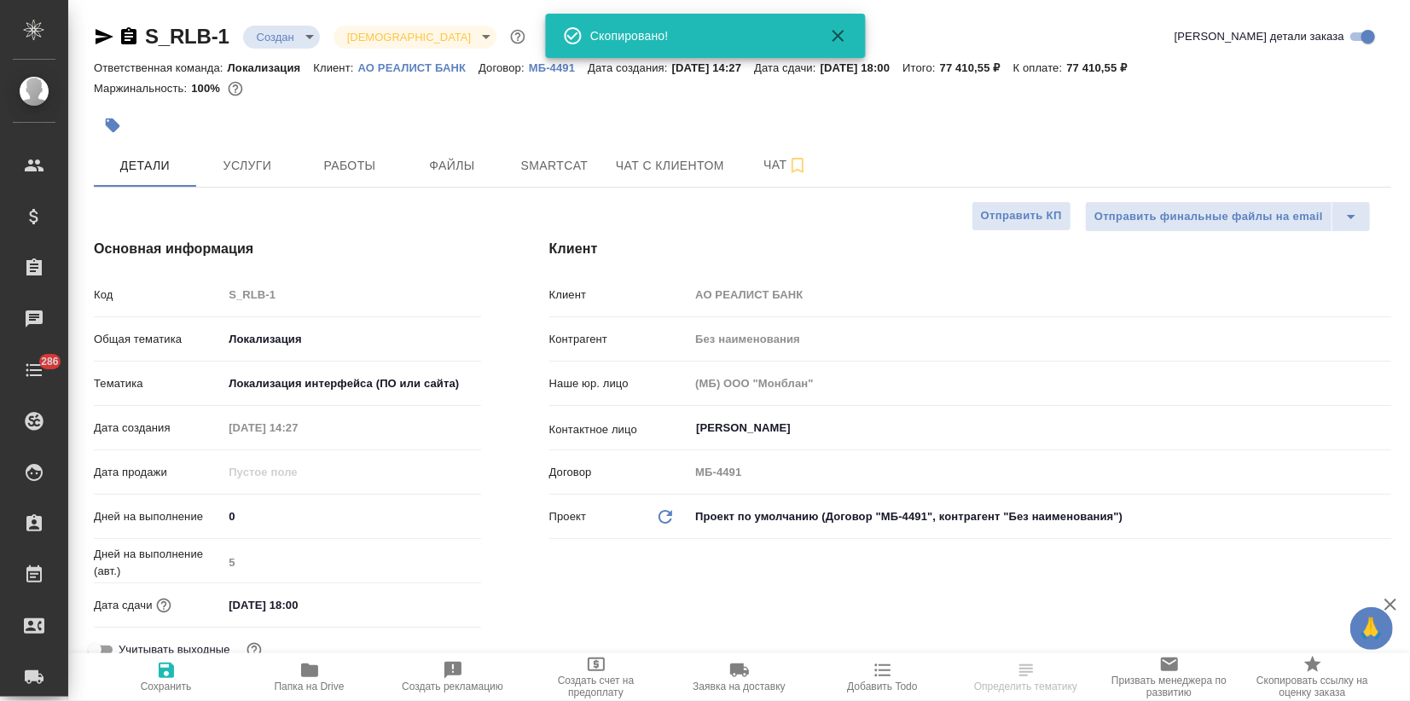
type textarea "x"
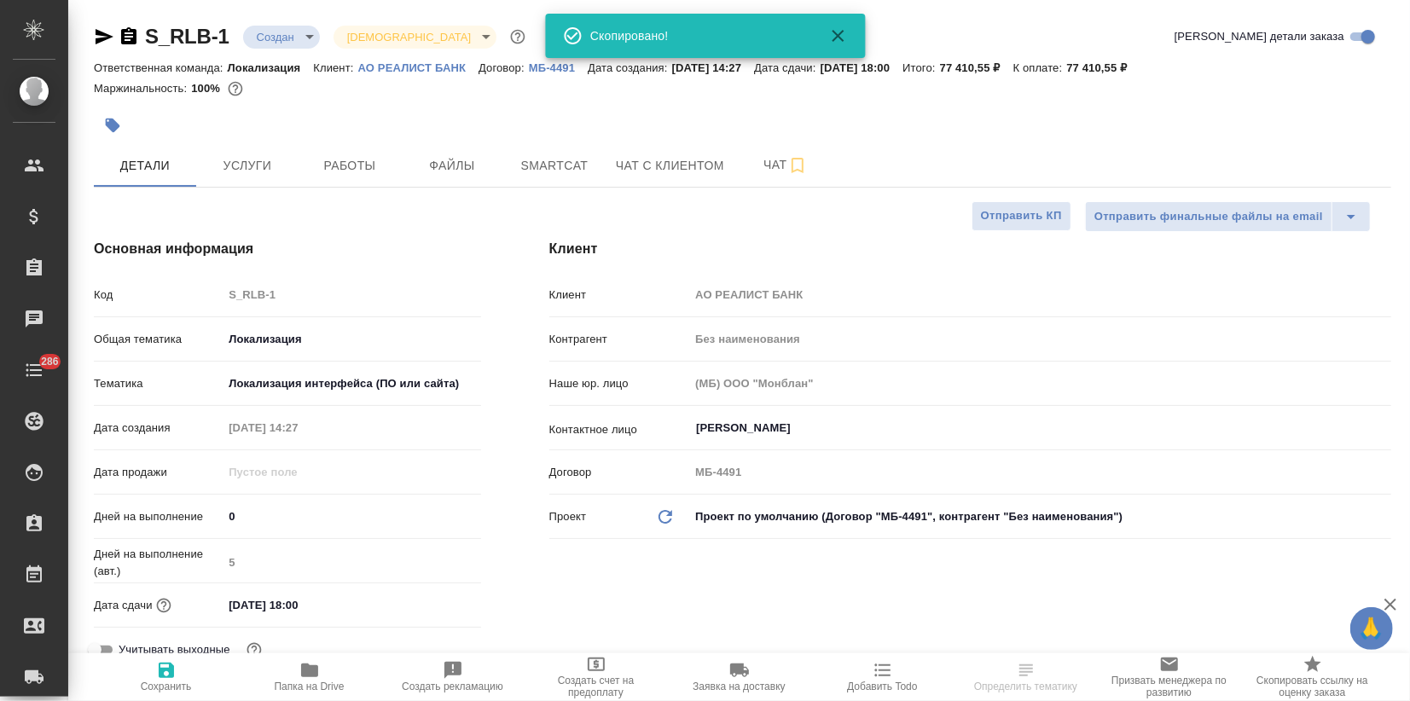
type textarea "x"
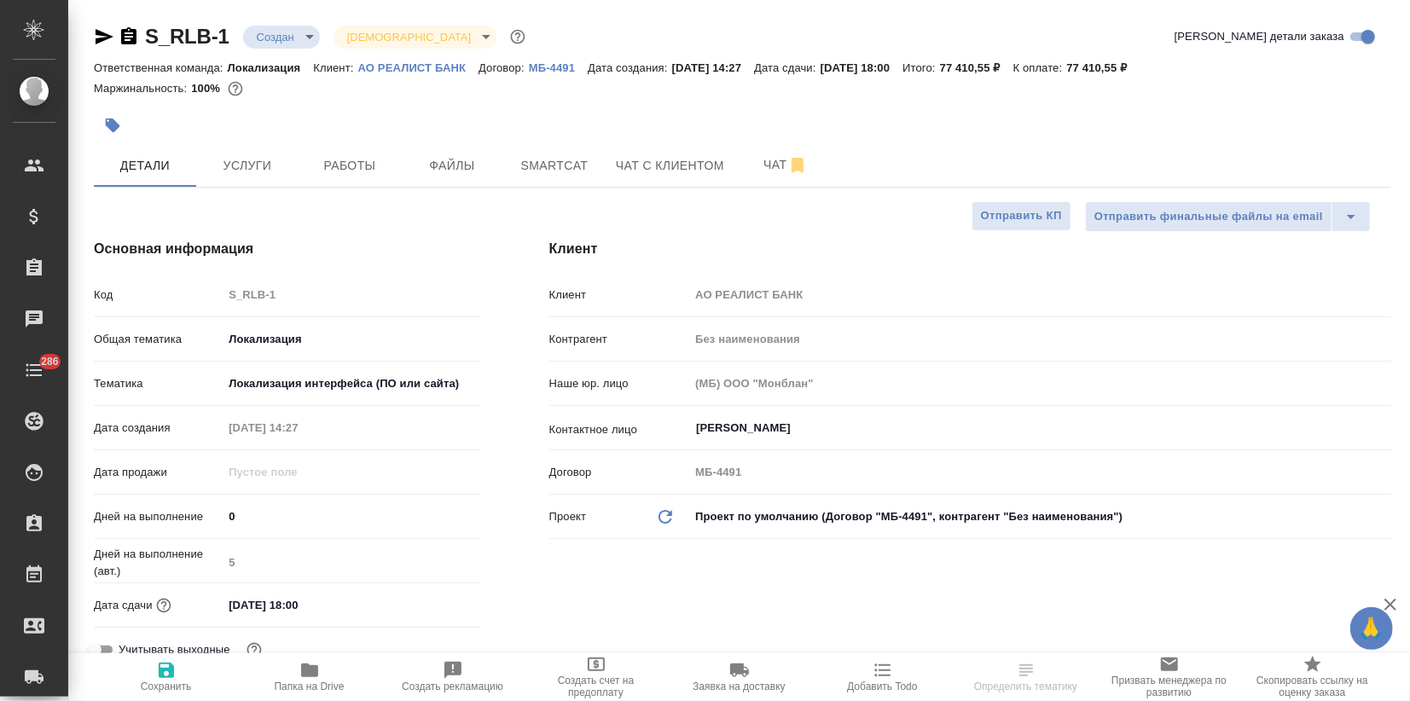
type textarea "x"
select select "RU"
type textarea "x"
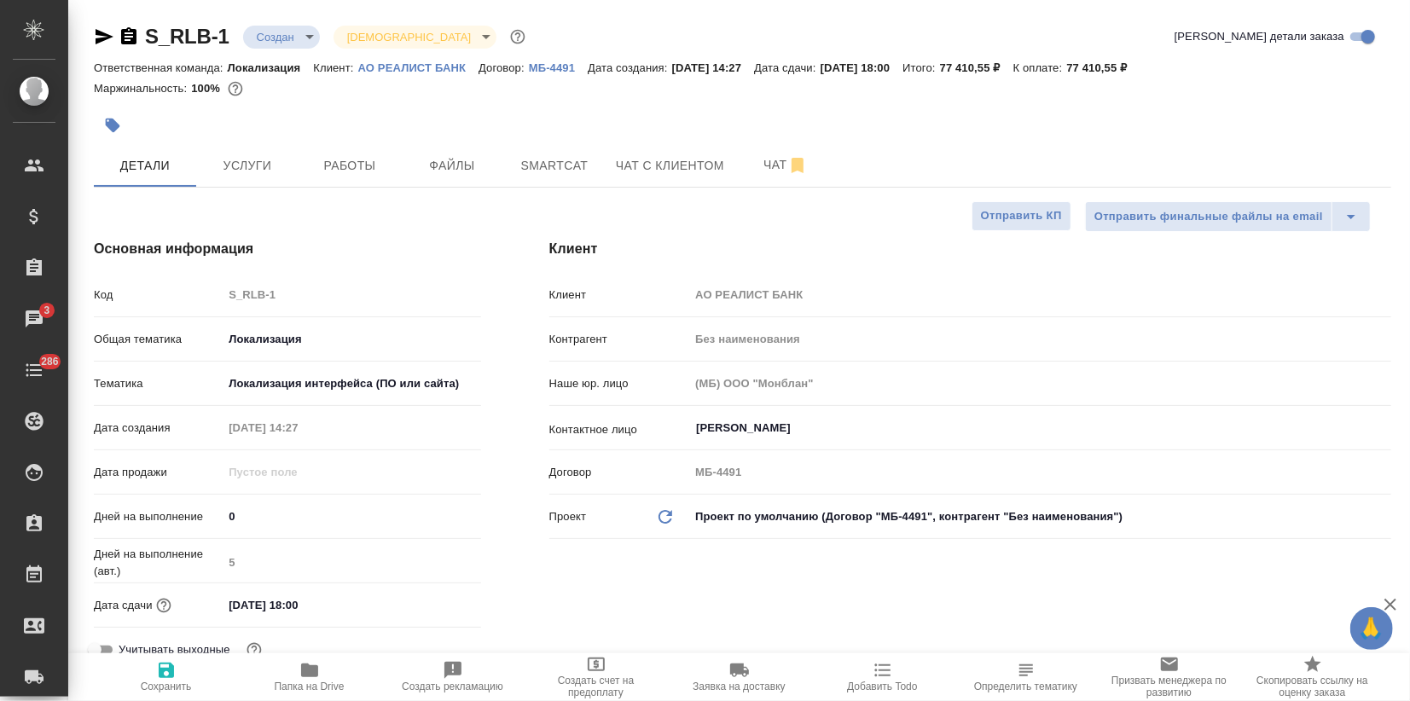
type textarea "x"
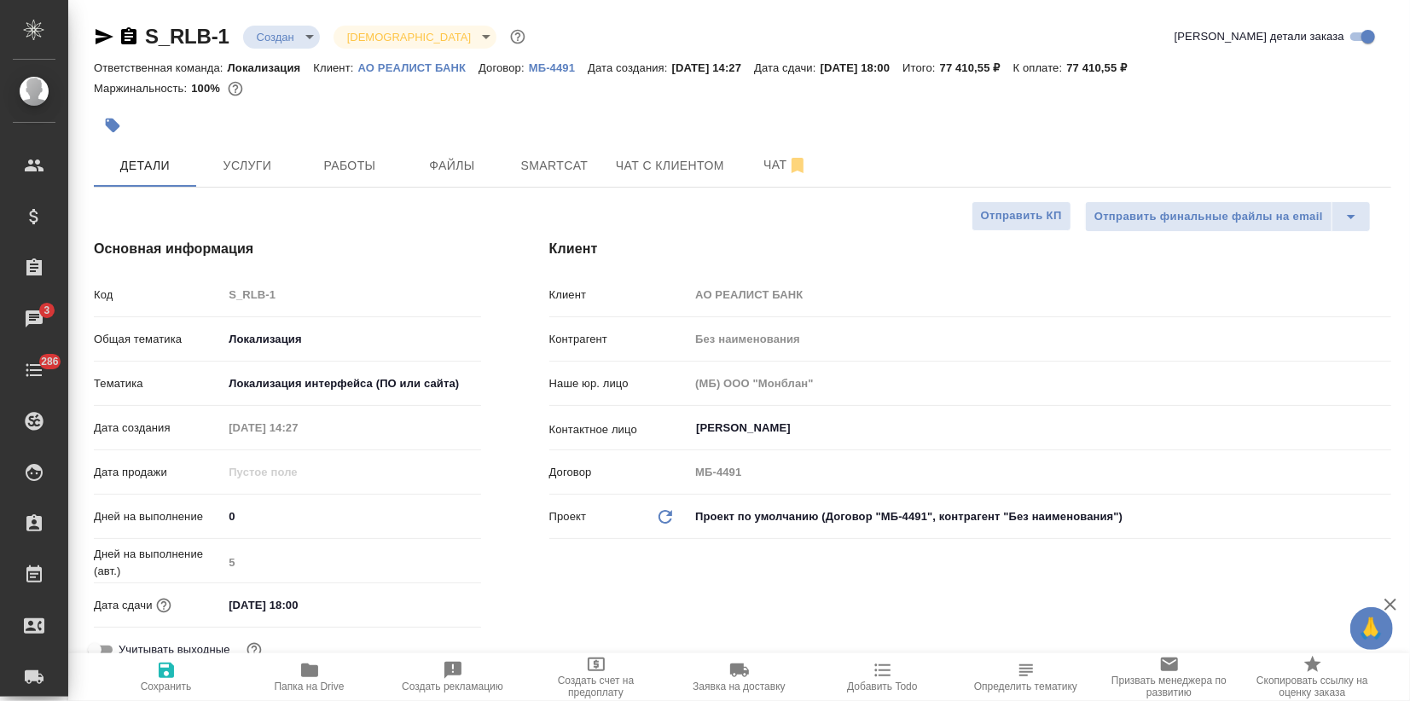
type textarea "x"
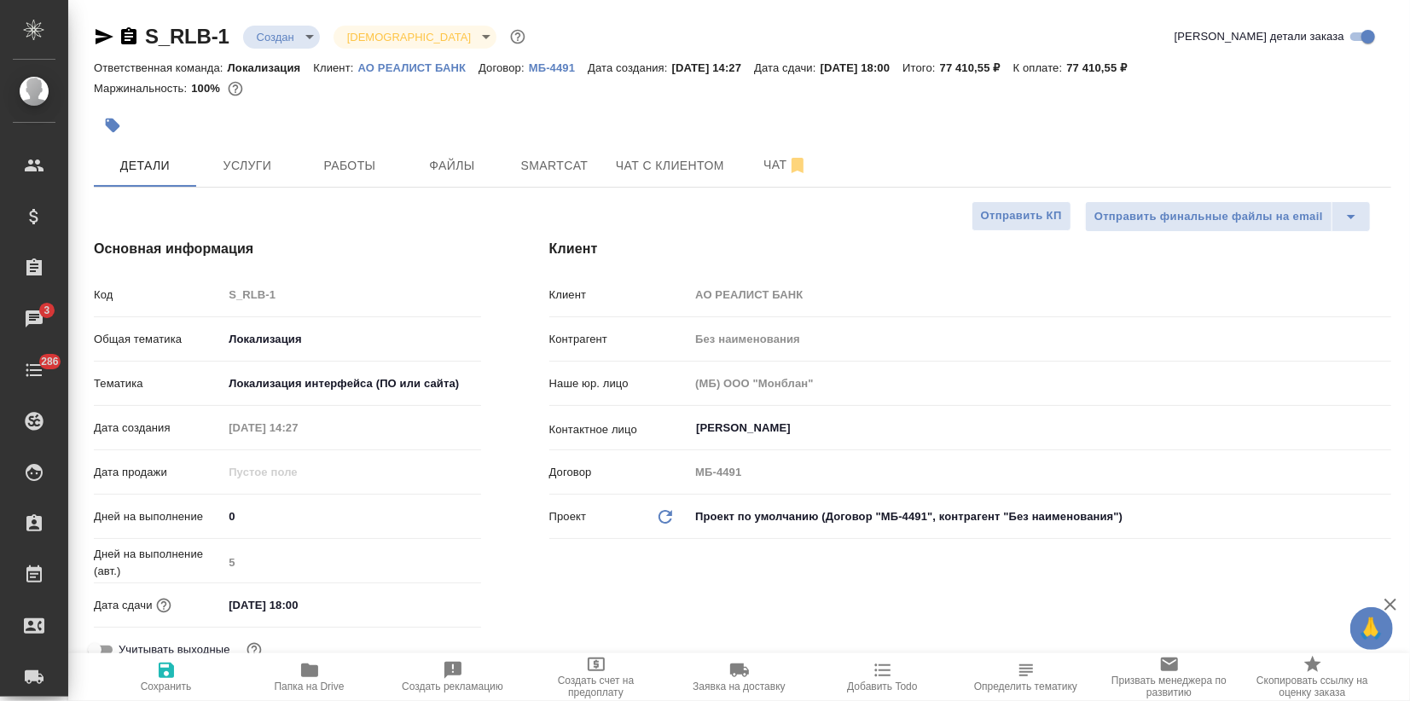
type textarea "x"
click at [300, 35] on body "🙏 .cls-1 fill:#fff; AWATERA Zagorodnikh [PERSON_NAME] Спецификации Заказы 3 Чат…" at bounding box center [705, 350] width 1410 height 701
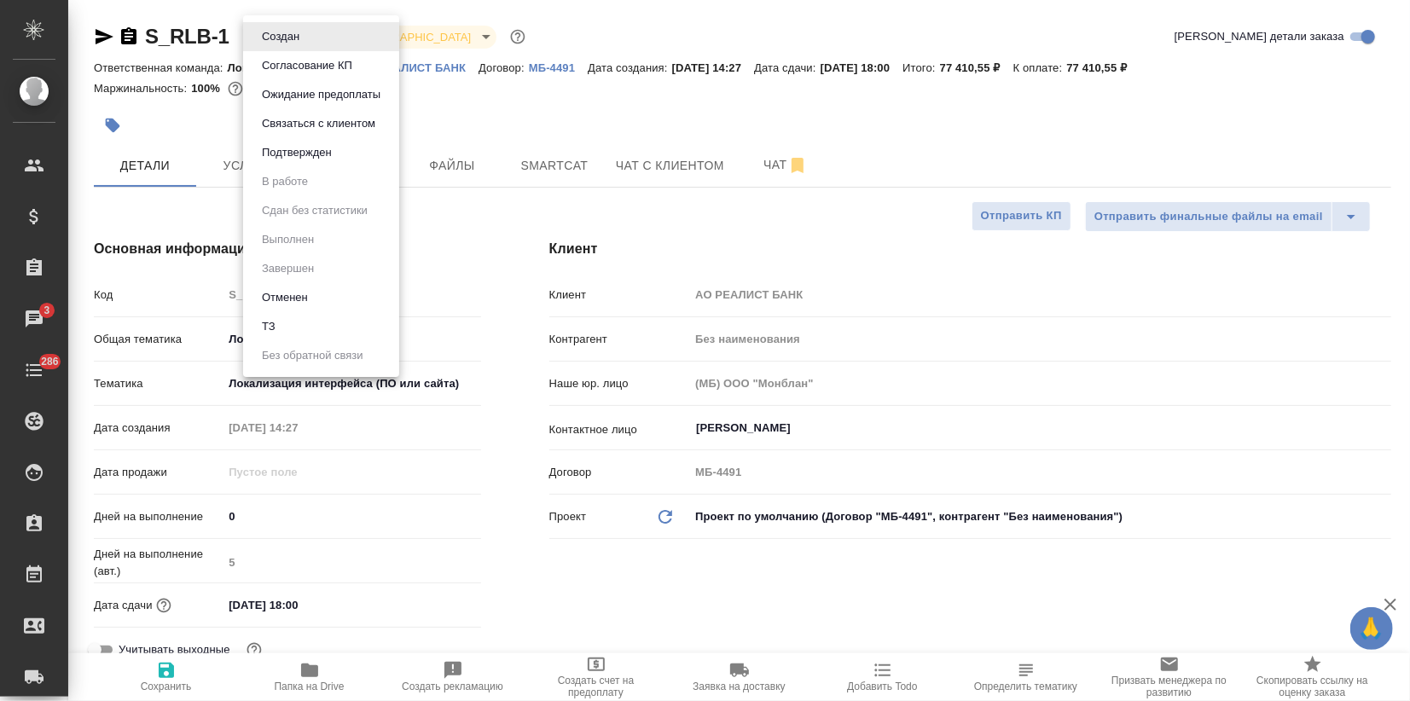
click at [314, 300] on li "Отменен" at bounding box center [321, 297] width 156 height 29
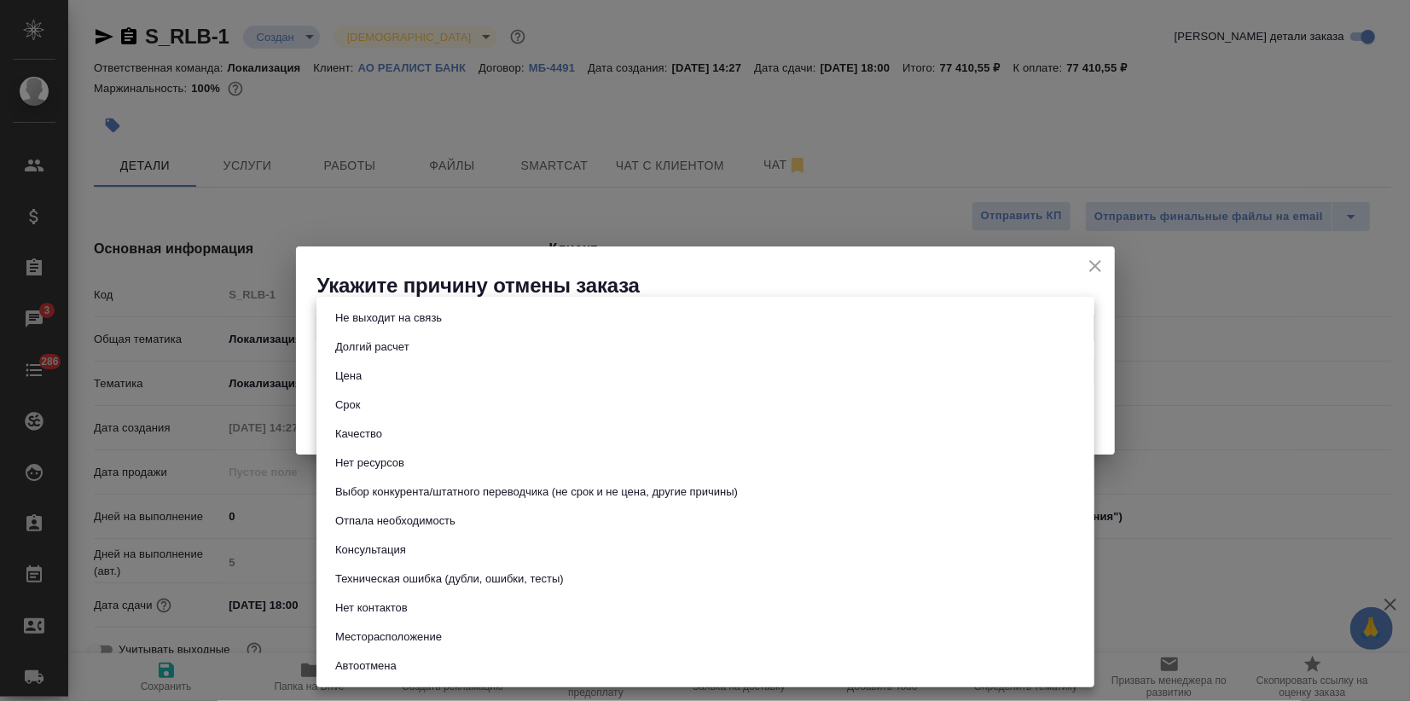
click at [430, 326] on body "🙏 .cls-1 fill:#fff; AWATERA Zagorodnikh [PERSON_NAME] Спецификации Заказы 3 Чат…" at bounding box center [705, 350] width 1410 height 701
click at [430, 326] on button "Не выходит на связь" at bounding box center [388, 318] width 117 height 19
type input "stopContacting"
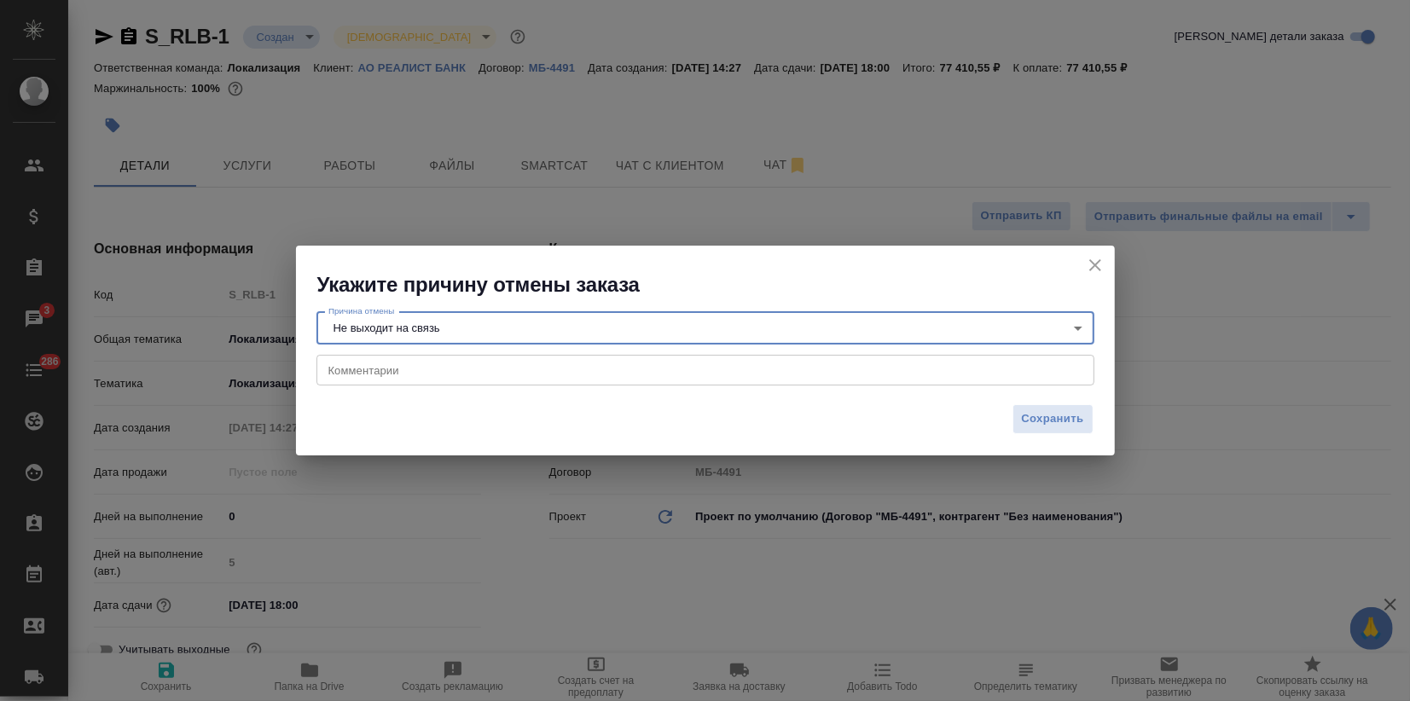
click at [414, 382] on div "x Комментарии" at bounding box center [705, 370] width 778 height 31
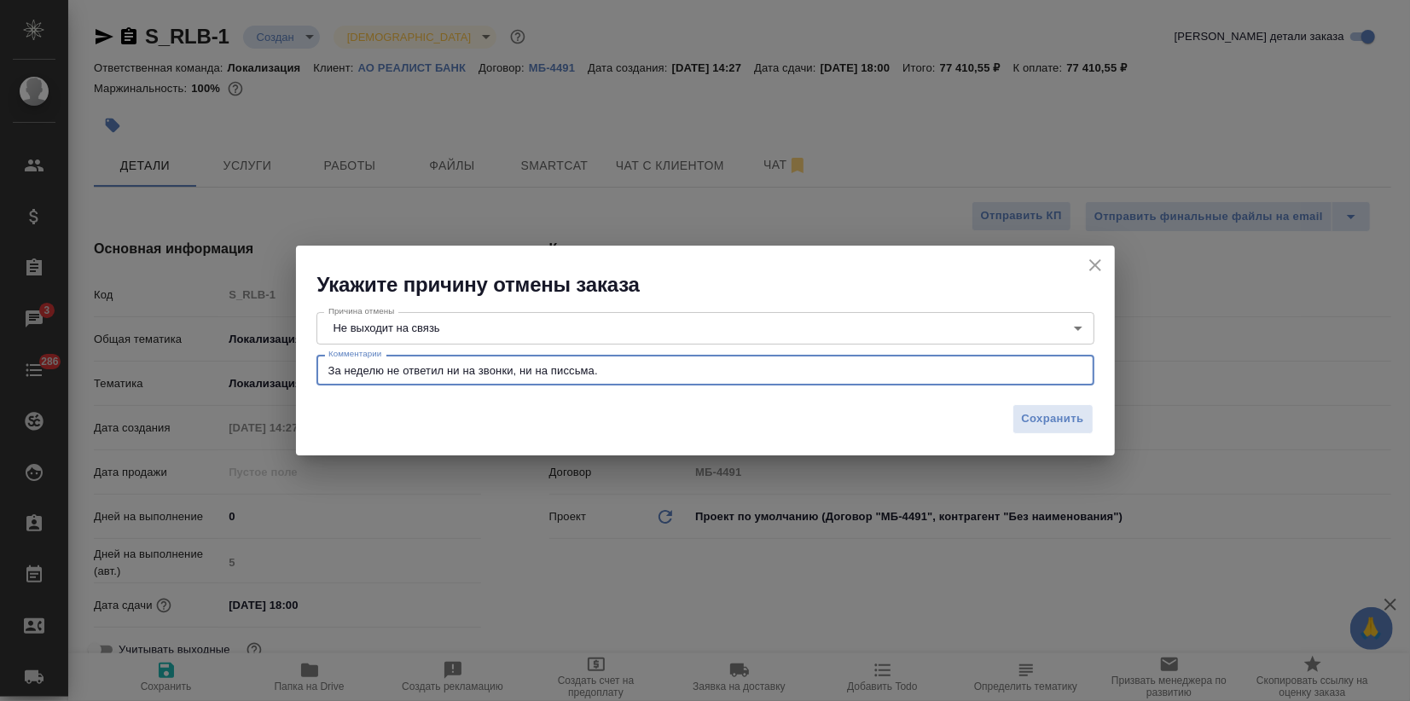
click at [572, 372] on textarea "За неделю не ответил ни на звонки, ни на писсьма." at bounding box center [705, 370] width 754 height 13
drag, startPoint x: 426, startPoint y: 368, endPoint x: 441, endPoint y: 374, distance: 16.2
click at [441, 374] on textarea "За неделю не ответил ни на звонки, ни на письма." at bounding box center [705, 370] width 754 height 13
drag, startPoint x: 341, startPoint y: 369, endPoint x: 330, endPoint y: 371, distance: 11.2
click at [330, 371] on textarea "За неделю не отвечал ни на звонки, ни на письма." at bounding box center [705, 370] width 754 height 13
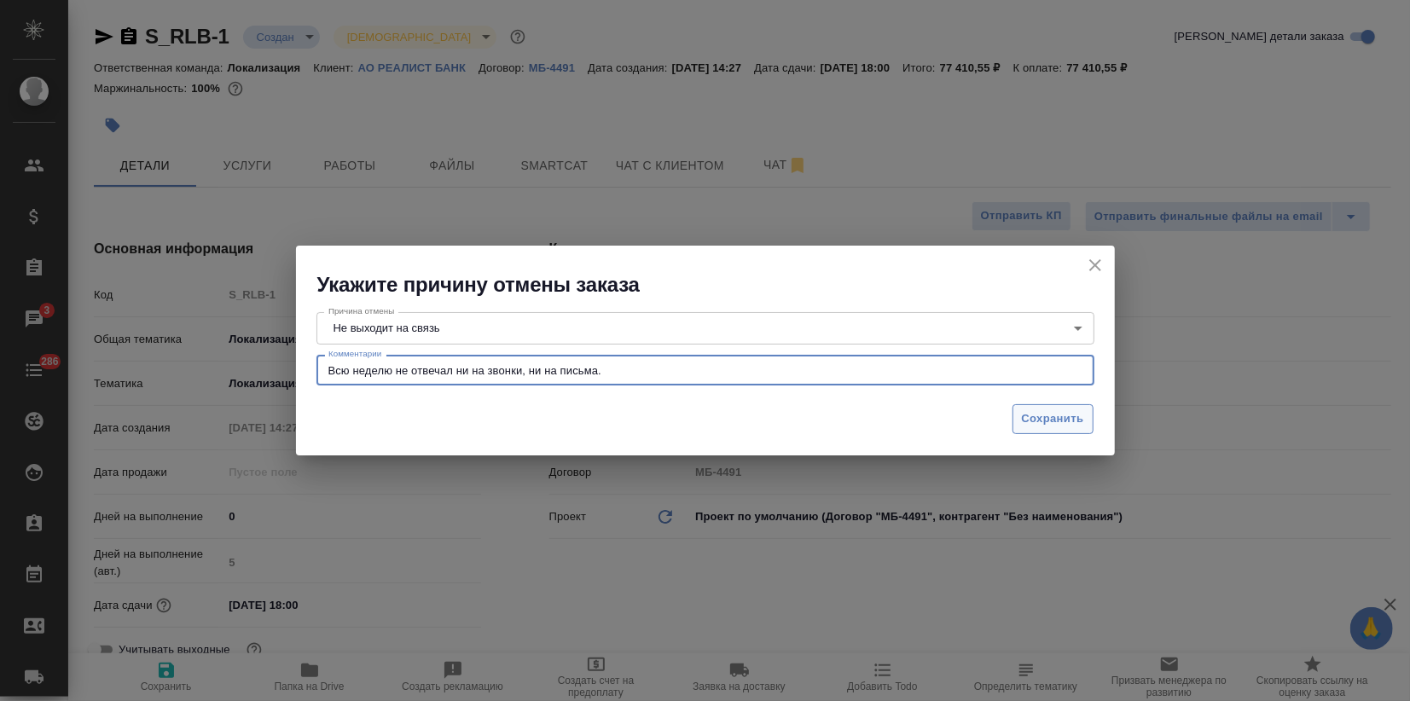
type textarea "Всю неделю не отвечал ни на звонки, ни на письма."
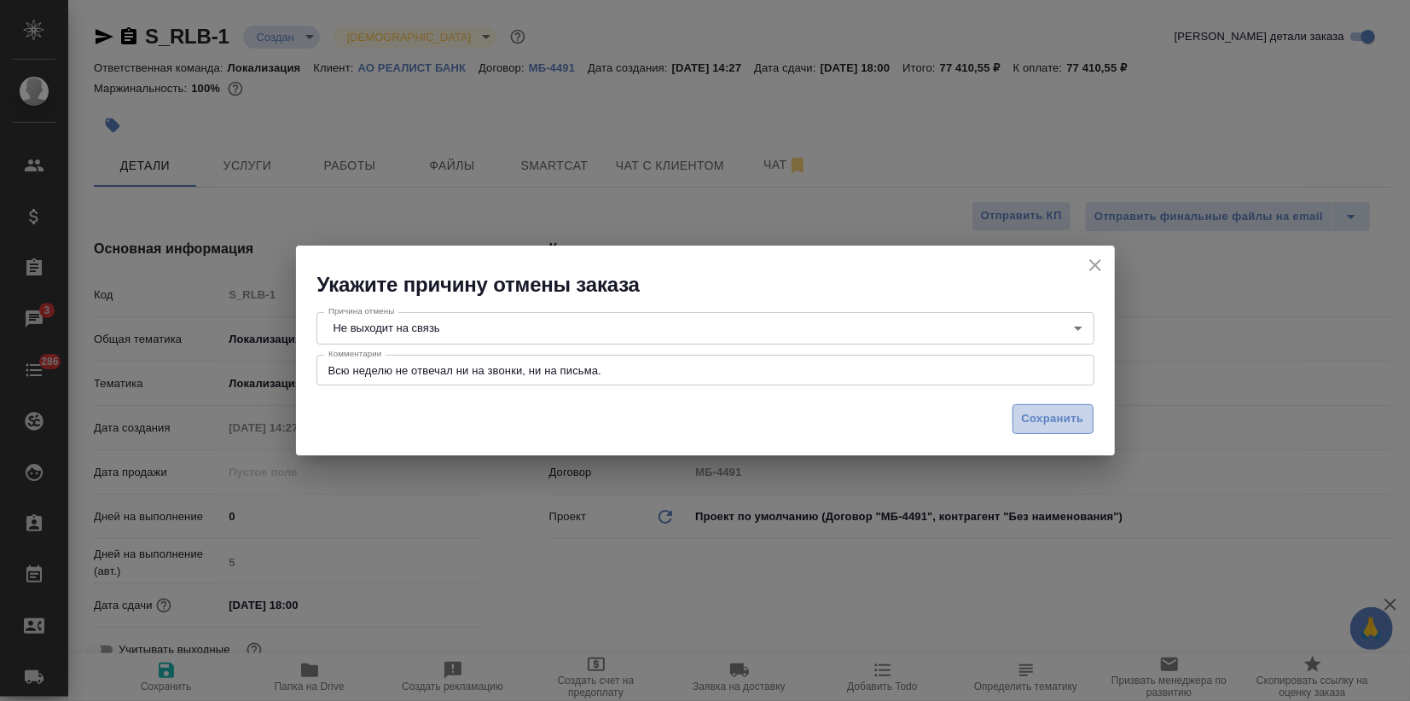
click at [1036, 422] on span "Сохранить" at bounding box center [1053, 419] width 62 height 20
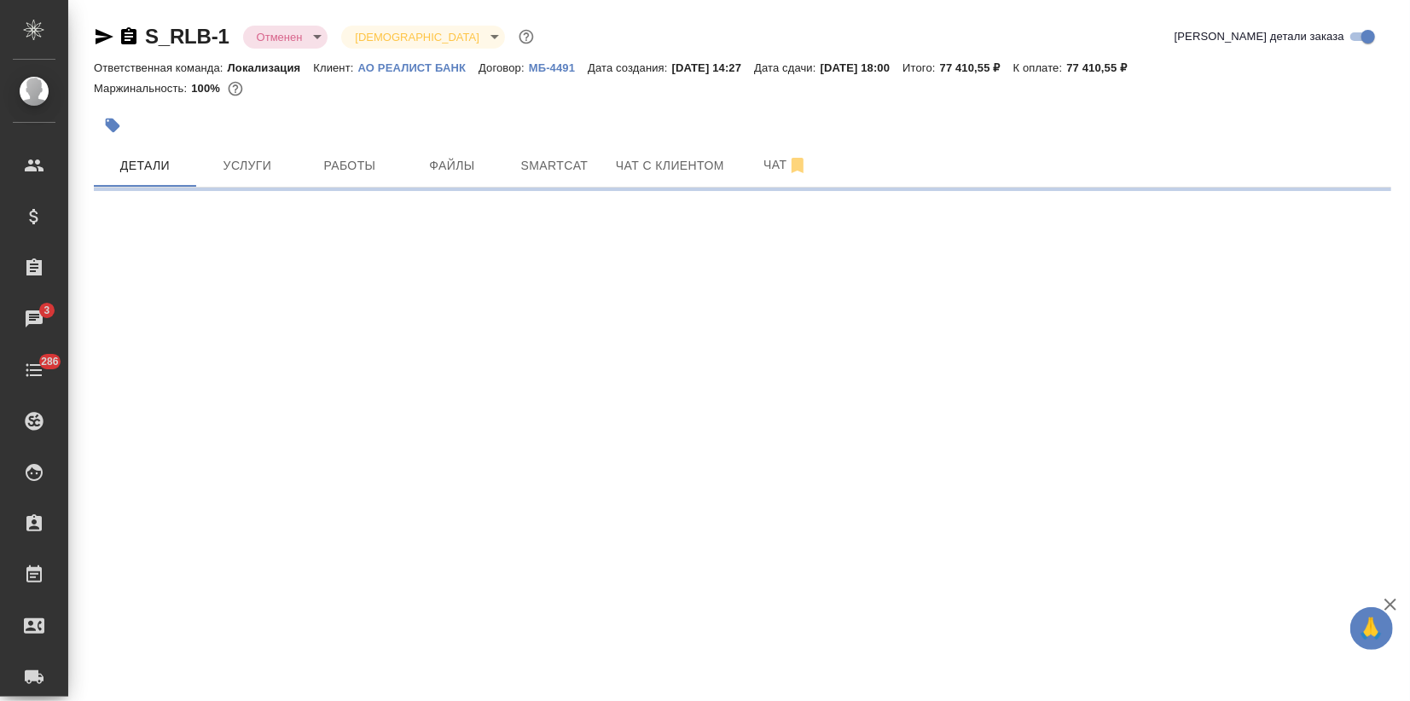
select select "RU"
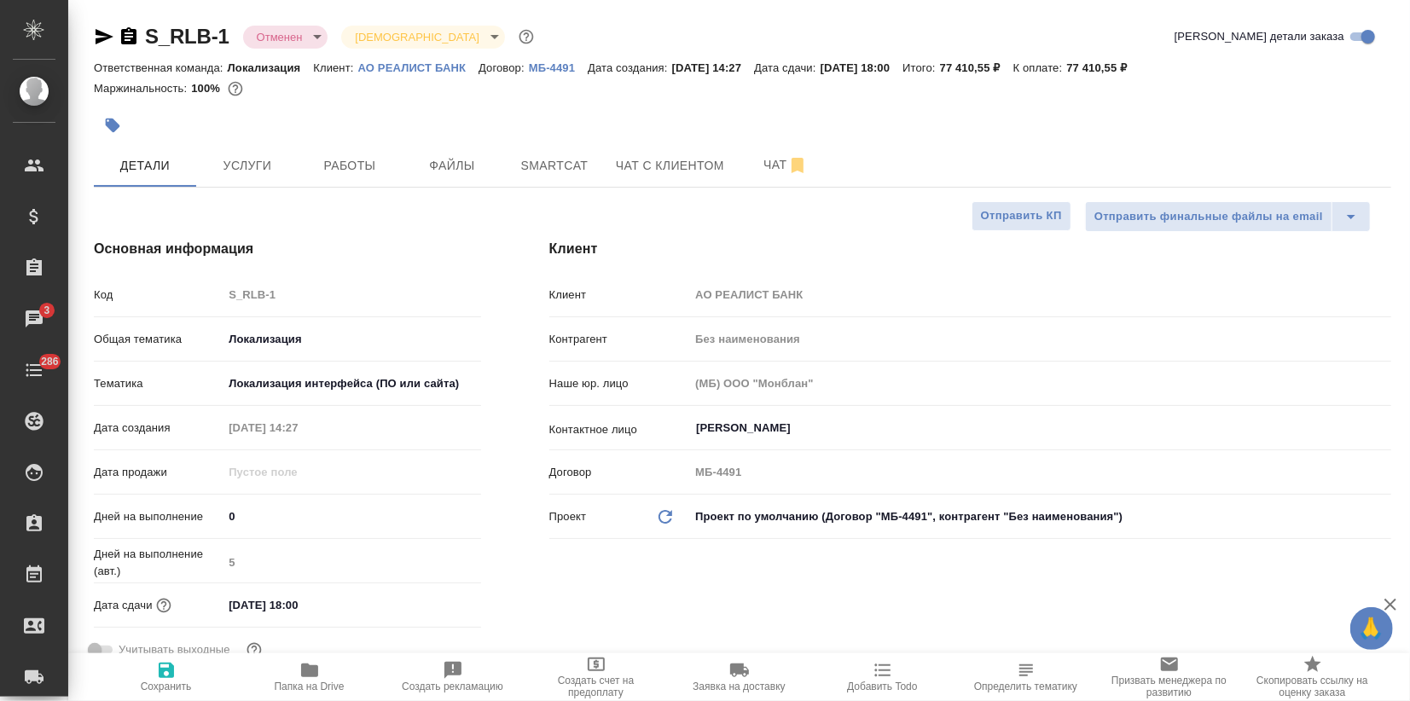
type textarea "x"
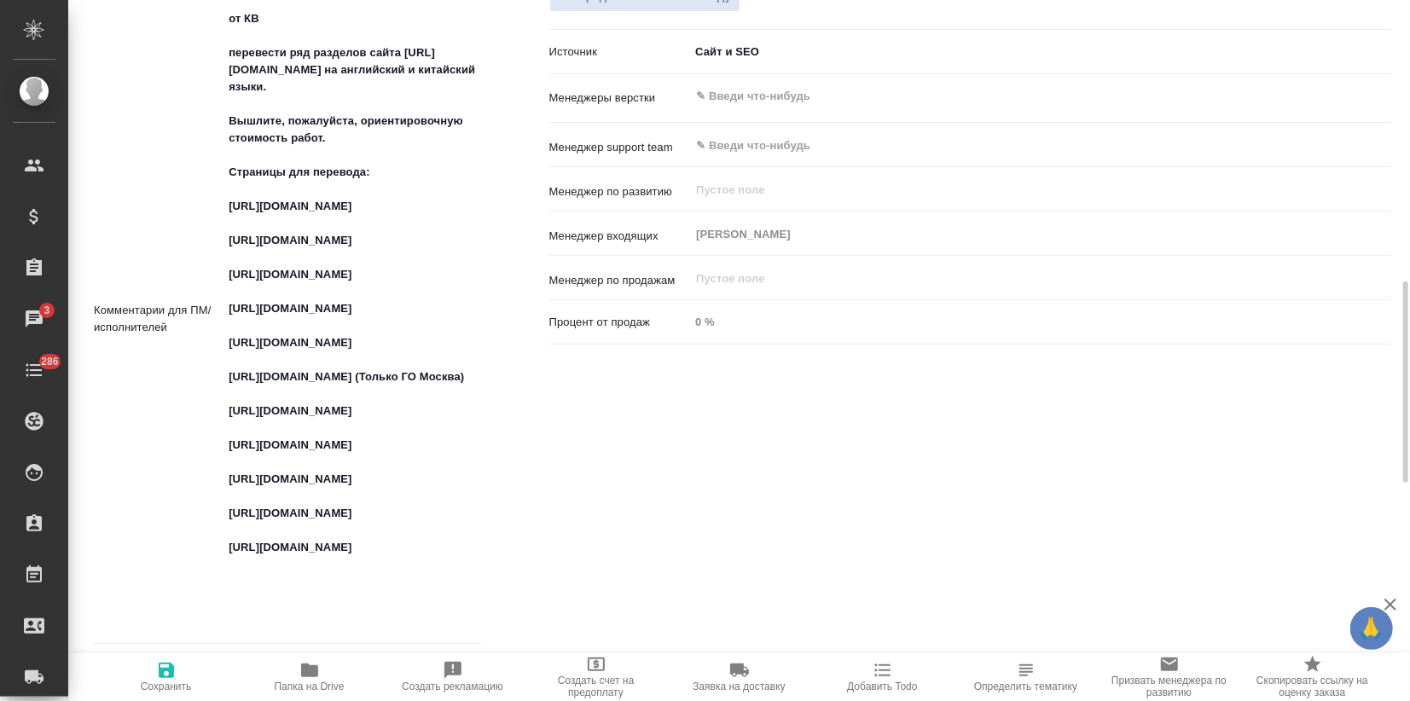
scroll to position [223, 0]
